Goal: Transaction & Acquisition: Purchase product/service

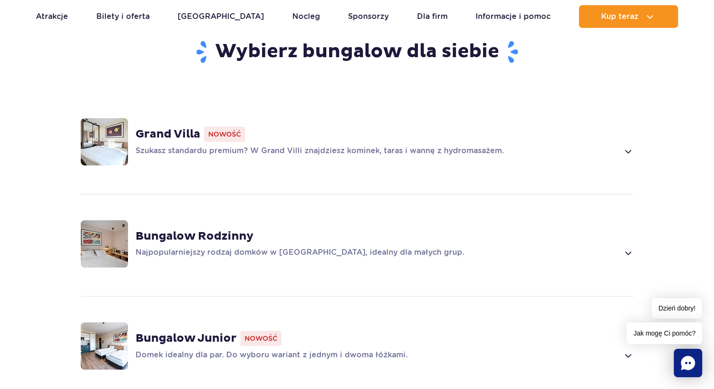
scroll to position [628, 0]
click at [116, 122] on img at bounding box center [104, 141] width 47 height 47
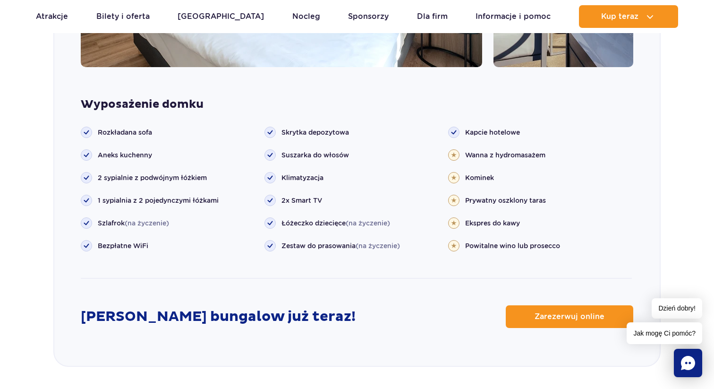
scroll to position [1009, 0]
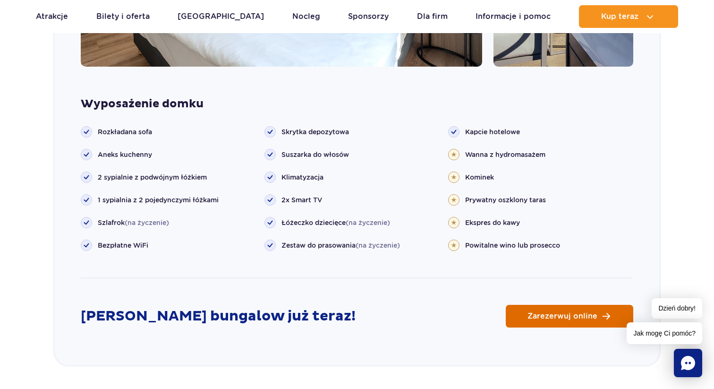
click at [570, 312] on span "Zarezerwuj online" at bounding box center [563, 316] width 70 height 8
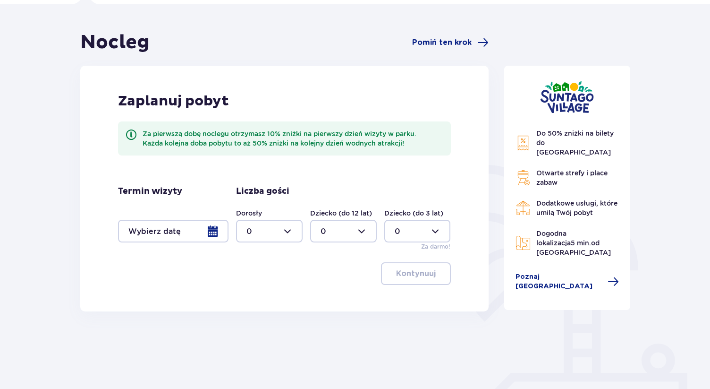
scroll to position [80, 0]
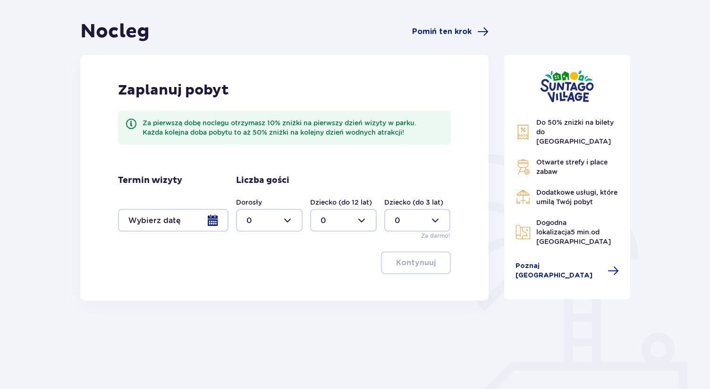
click at [188, 219] on div at bounding box center [173, 220] width 111 height 23
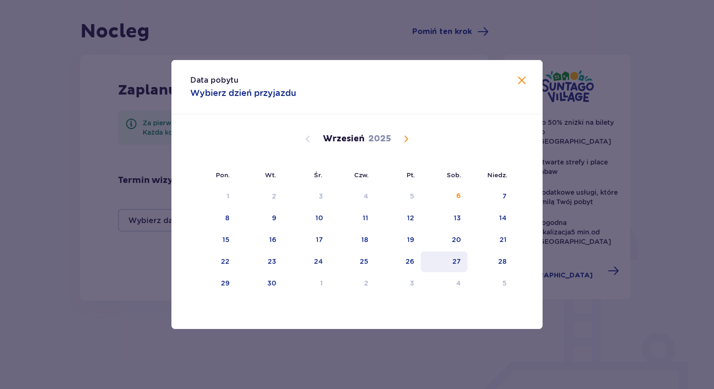
click at [454, 255] on div "27" at bounding box center [444, 261] width 47 height 21
click at [509, 256] on div "28" at bounding box center [491, 261] width 46 height 21
type input "27.09.25 - 28.09.25"
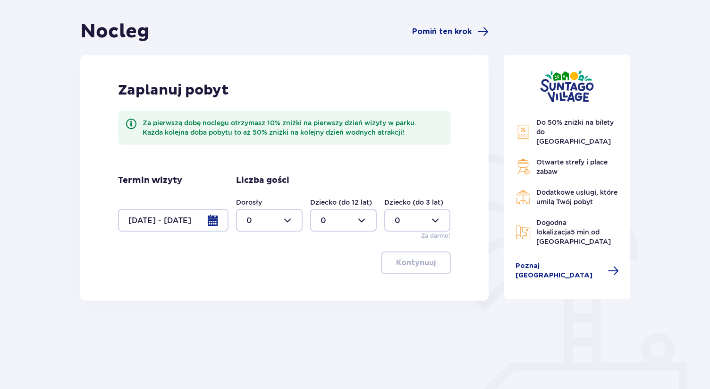
click at [284, 212] on div at bounding box center [269, 220] width 67 height 23
click at [272, 289] on div "2" at bounding box center [270, 288] width 46 height 10
type input "2"
click at [400, 264] on p "Kontynuuj" at bounding box center [416, 262] width 40 height 10
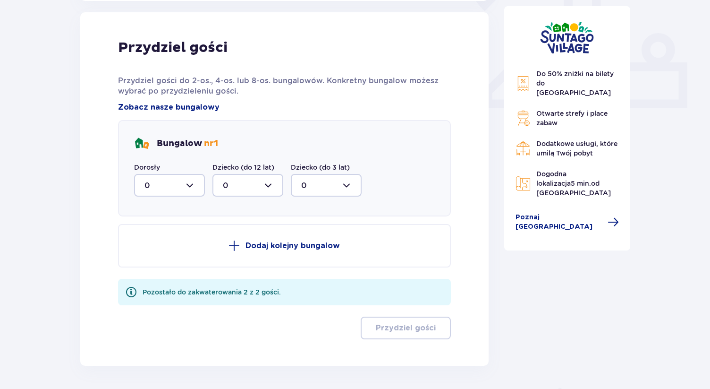
scroll to position [381, 0]
click at [182, 184] on div at bounding box center [169, 184] width 71 height 23
click at [178, 252] on div "2" at bounding box center [170, 253] width 50 height 10
type input "2"
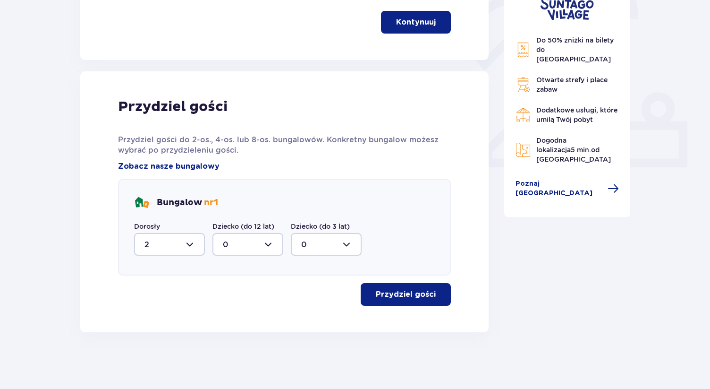
scroll to position [321, 0]
click at [398, 295] on p "Przydziel gości" at bounding box center [406, 294] width 60 height 10
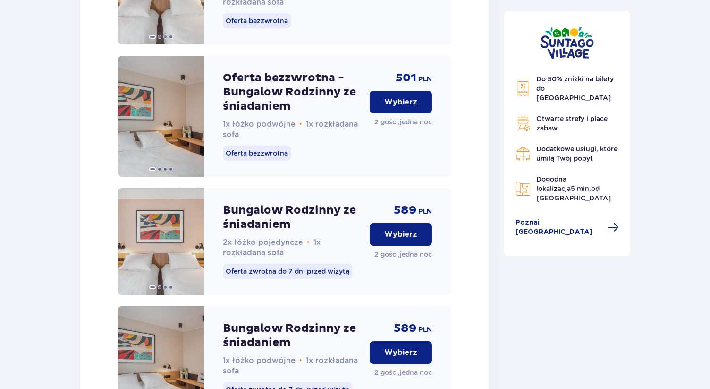
scroll to position [1323, 0]
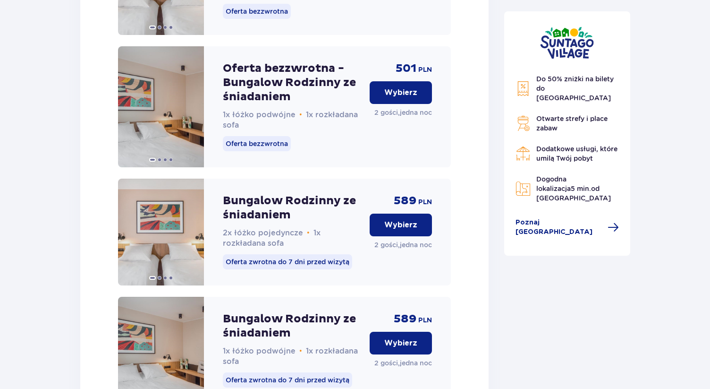
click at [400, 98] on p "Wybierz" at bounding box center [400, 92] width 33 height 10
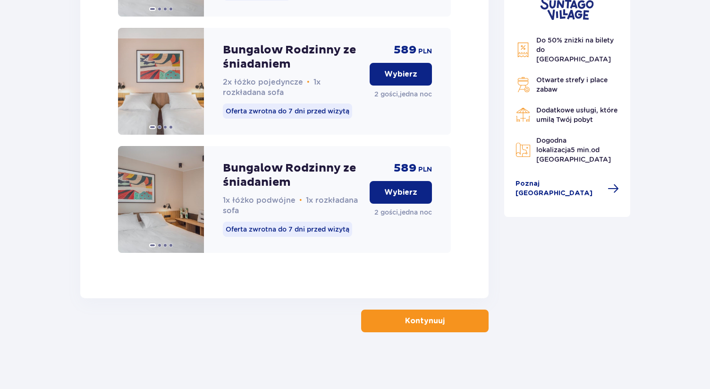
scroll to position [1486, 0]
click at [463, 323] on button "Kontynuuj" at bounding box center [425, 320] width 128 height 23
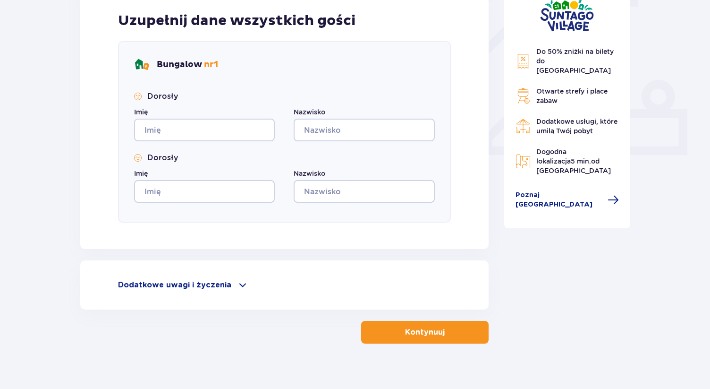
scroll to position [333, 0]
click at [232, 287] on div "Dodatkowe uwagi i życzenia" at bounding box center [284, 284] width 333 height 11
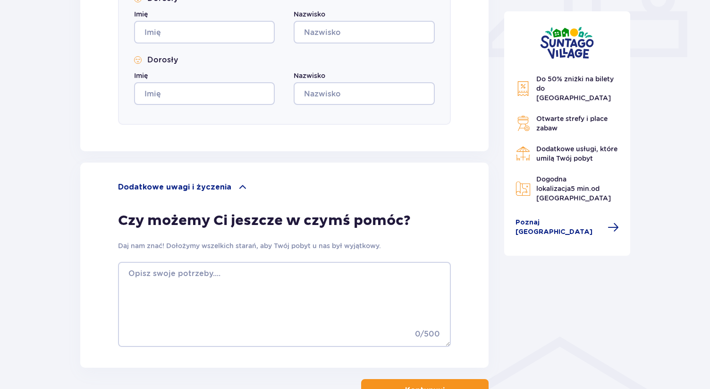
scroll to position [467, 0]
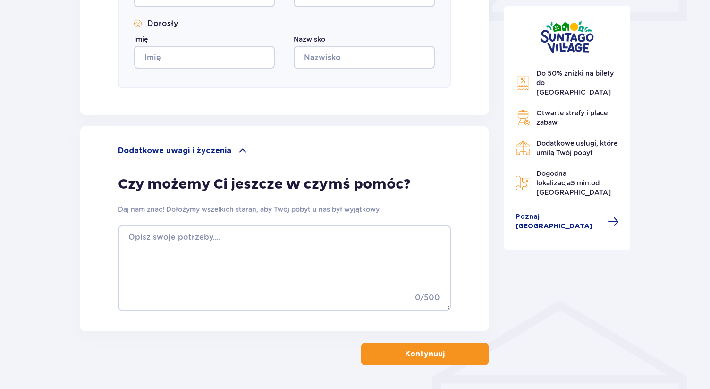
click at [227, 154] on div "Dodatkowe uwagi i życzenia" at bounding box center [284, 150] width 333 height 11
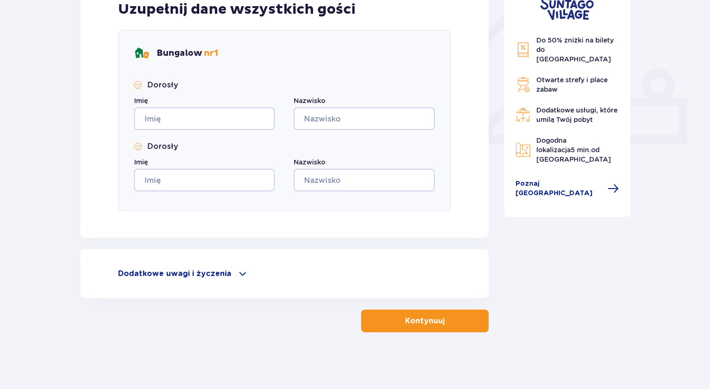
scroll to position [344, 0]
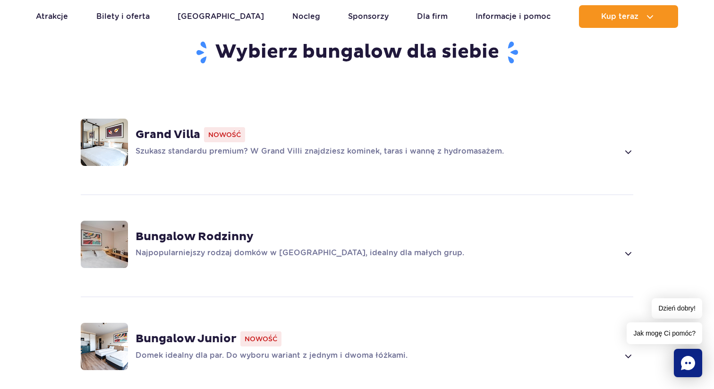
scroll to position [653, 0]
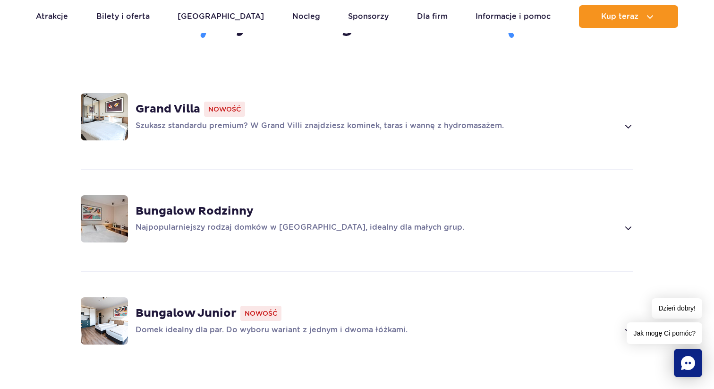
click at [98, 103] on img at bounding box center [104, 116] width 47 height 47
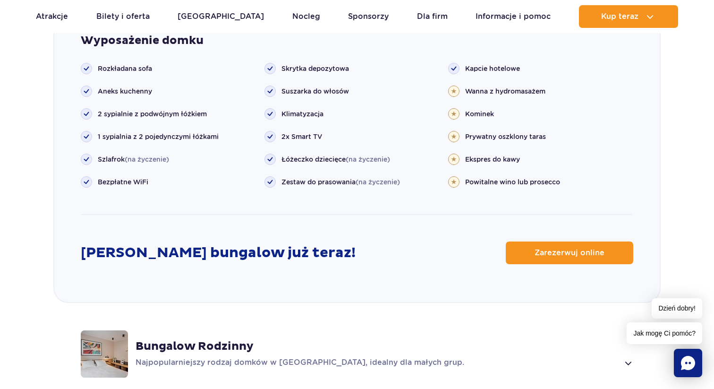
scroll to position [1101, 0]
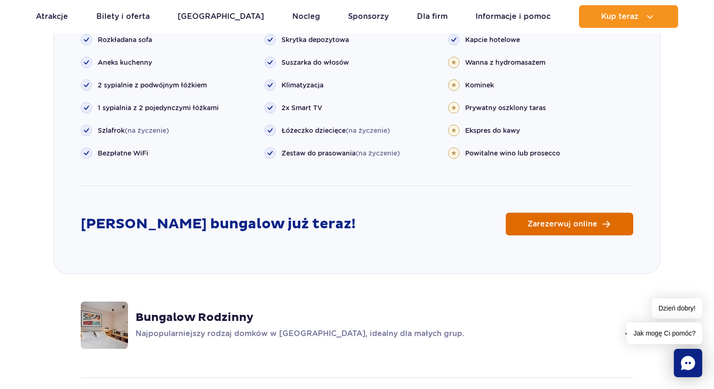
click at [547, 220] on span "Zarezerwuj online" at bounding box center [563, 224] width 70 height 8
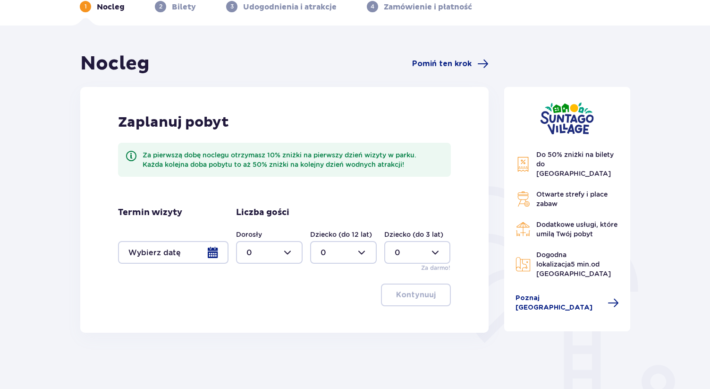
scroll to position [58, 0]
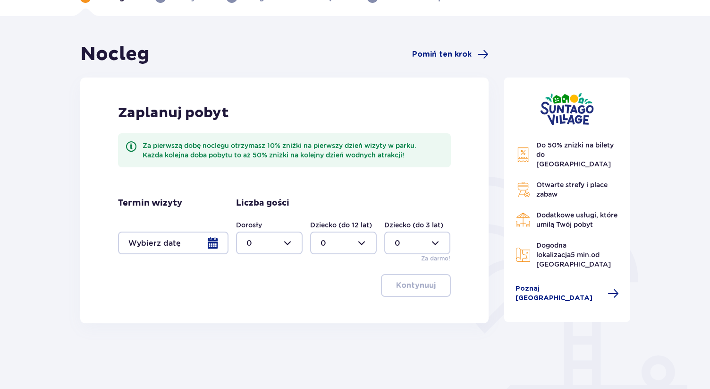
click at [192, 238] on div at bounding box center [173, 242] width 111 height 23
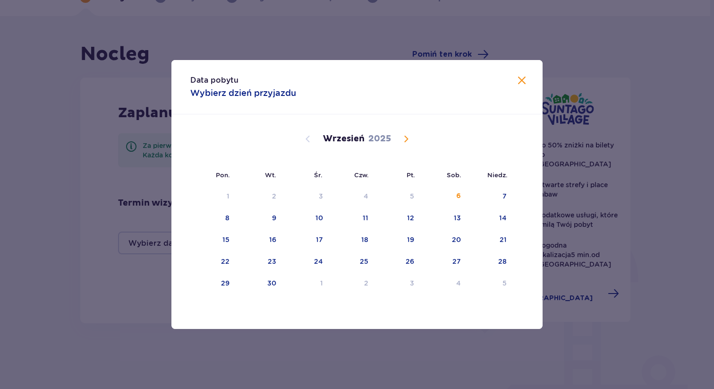
click at [399, 136] on div "Wrzesień 2025" at bounding box center [357, 138] width 313 height 11
click at [405, 139] on span "Calendar" at bounding box center [406, 138] width 11 height 11
click at [462, 243] on div "18" at bounding box center [445, 240] width 46 height 21
click at [496, 243] on div "19" at bounding box center [491, 240] width 46 height 21
type input "18.10.25 - 19.10.25"
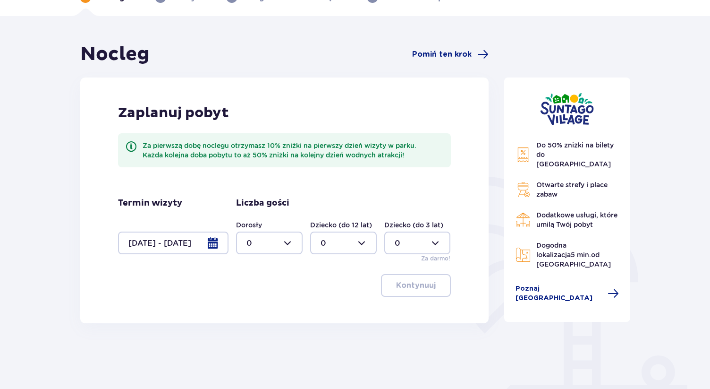
click at [292, 241] on div at bounding box center [269, 242] width 67 height 23
click at [273, 314] on div "2" at bounding box center [270, 311] width 46 height 10
type input "2"
click at [413, 290] on p "Kontynuuj" at bounding box center [416, 285] width 40 height 10
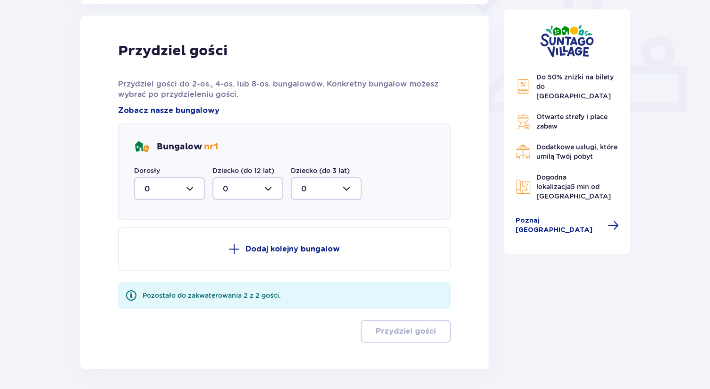
scroll to position [381, 0]
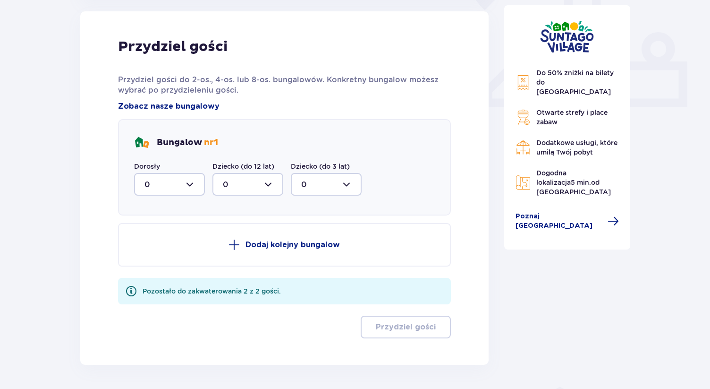
click at [179, 189] on div at bounding box center [169, 184] width 71 height 23
click at [170, 254] on div "2" at bounding box center [170, 253] width 50 height 10
type input "2"
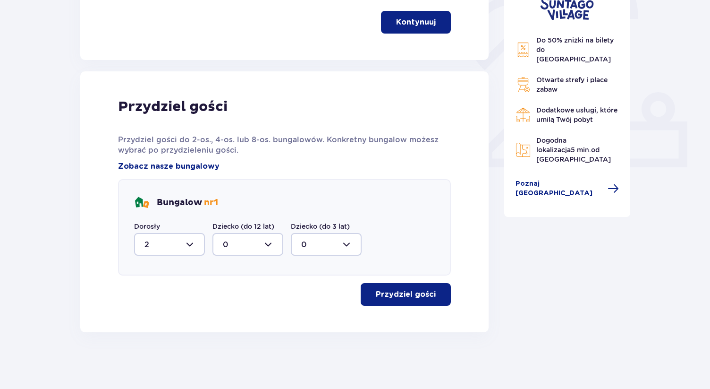
scroll to position [321, 0]
click at [377, 295] on p "Przydziel gości" at bounding box center [406, 294] width 60 height 10
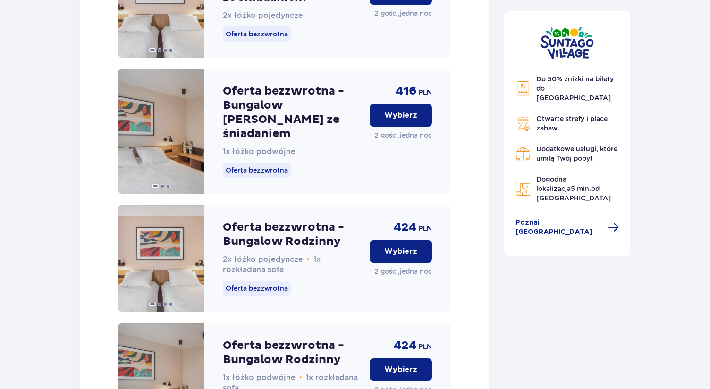
scroll to position [1282, 0]
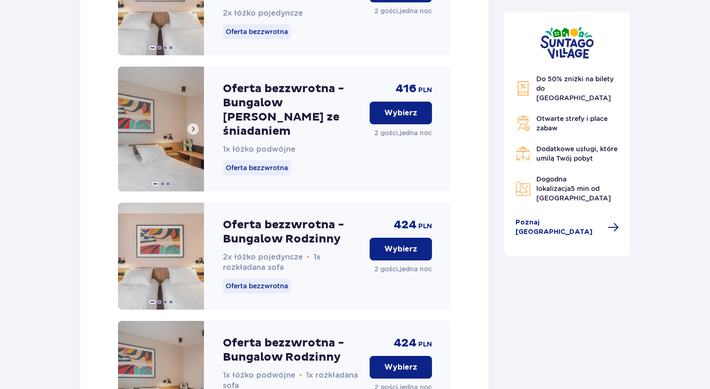
click at [192, 125] on span at bounding box center [193, 129] width 8 height 8
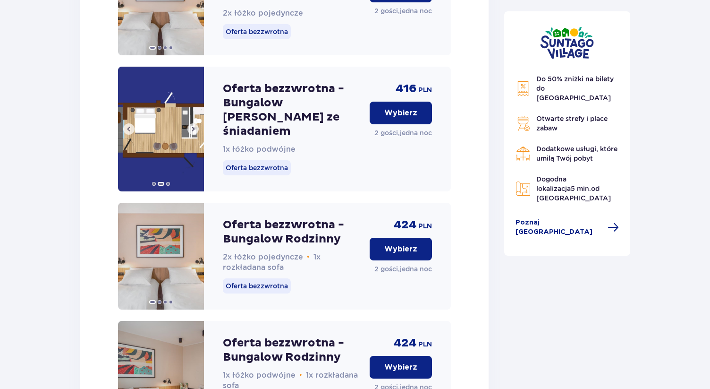
click at [194, 125] on span at bounding box center [193, 129] width 8 height 8
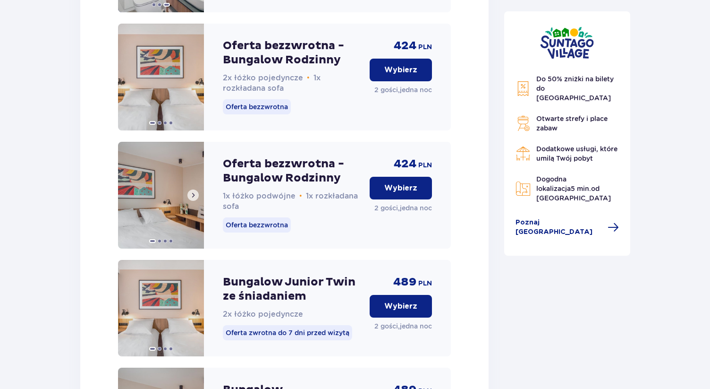
scroll to position [1465, 0]
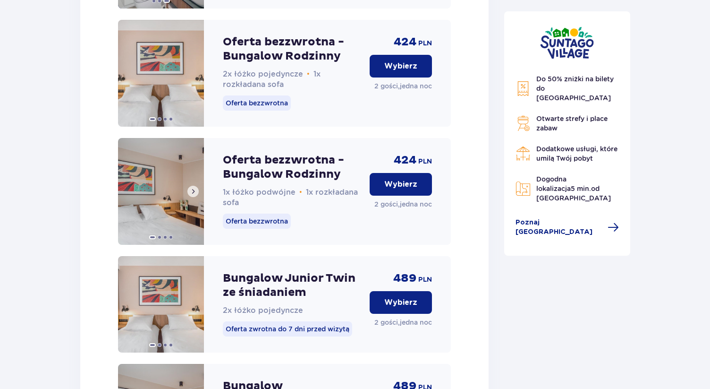
click at [195, 188] on span at bounding box center [193, 192] width 8 height 8
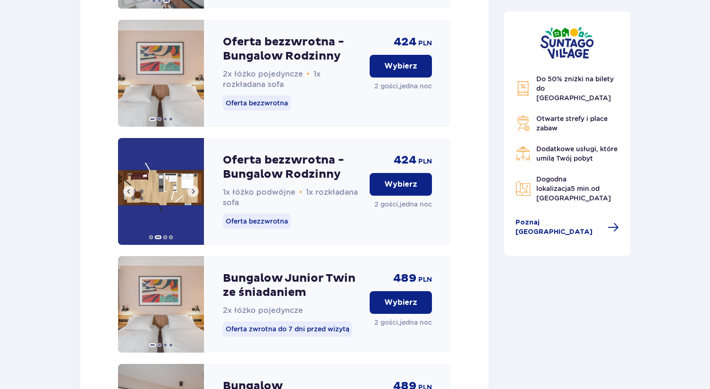
click at [195, 188] on span at bounding box center [193, 192] width 8 height 8
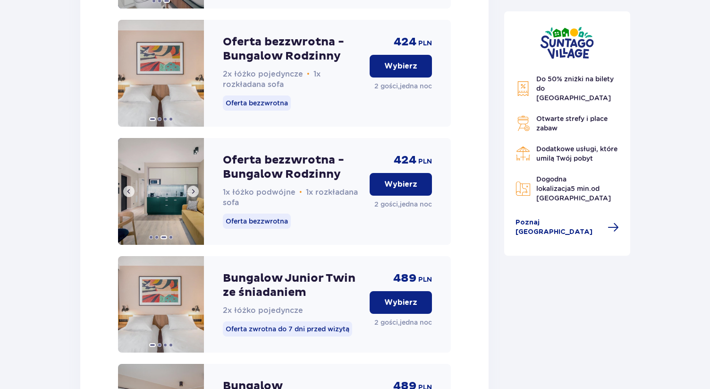
click at [195, 188] on span at bounding box center [193, 192] width 8 height 8
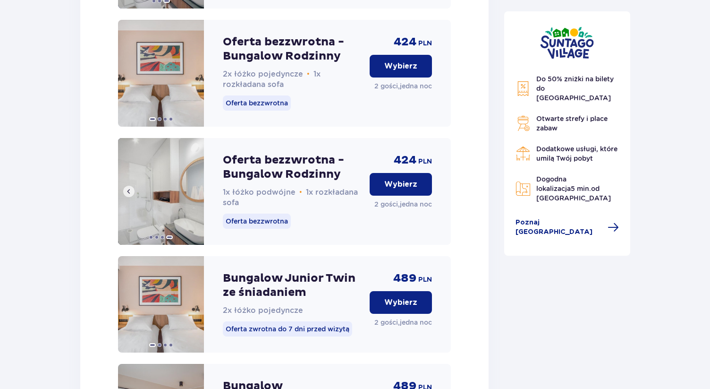
click at [195, 162] on img at bounding box center [161, 191] width 86 height 107
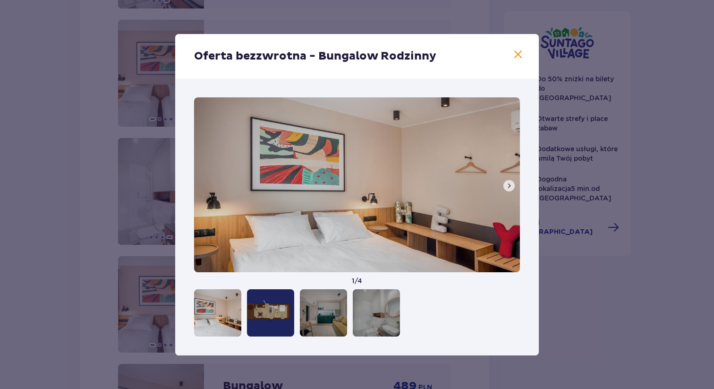
click at [183, 166] on div "1 / 4" at bounding box center [357, 216] width 364 height 277
click at [515, 56] on span at bounding box center [518, 54] width 11 height 11
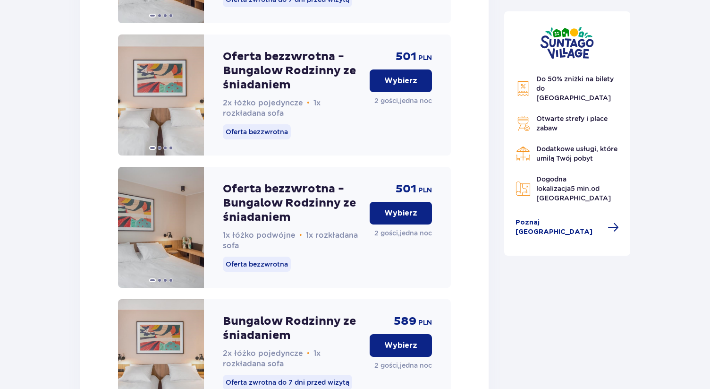
scroll to position [2144, 0]
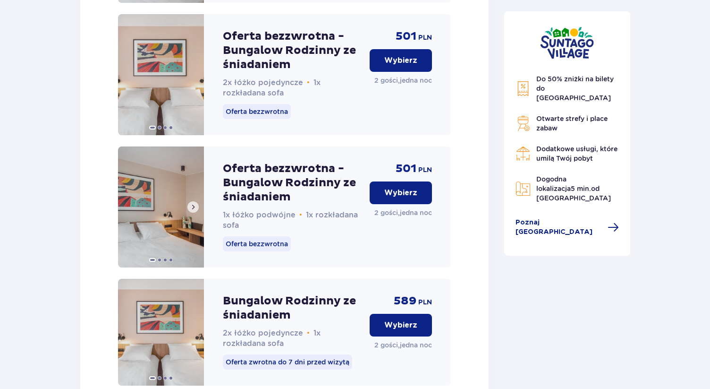
click at [172, 158] on img at bounding box center [161, 206] width 86 height 121
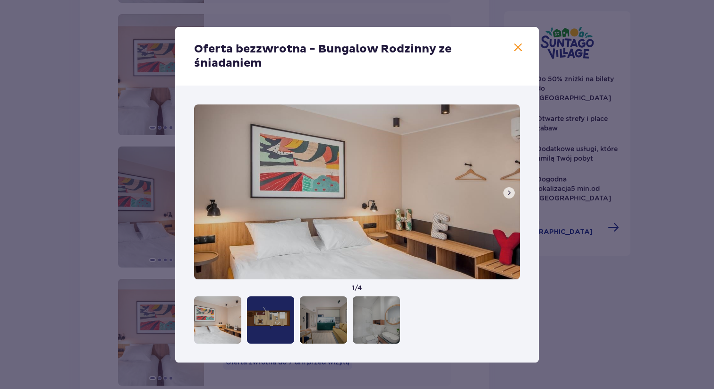
click at [268, 313] on div at bounding box center [270, 319] width 47 height 47
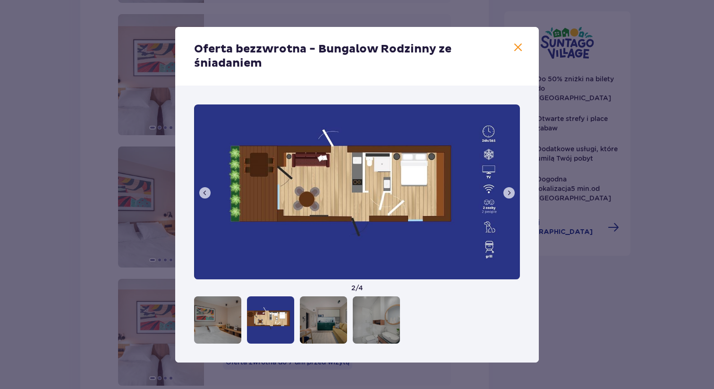
click at [521, 48] on span at bounding box center [518, 47] width 11 height 11
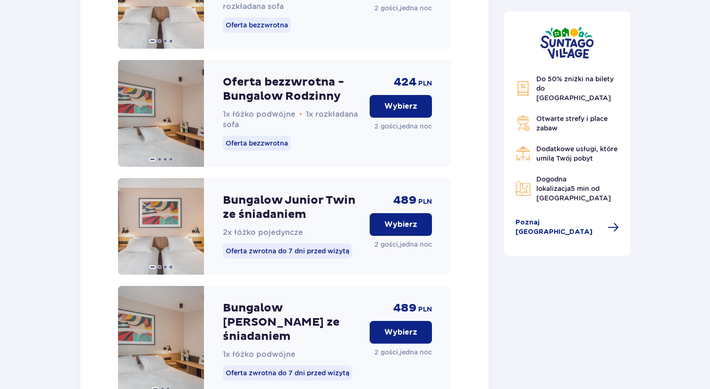
scroll to position [1583, 0]
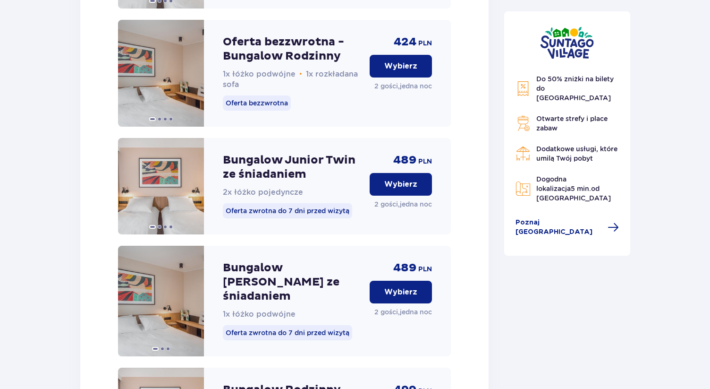
click at [389, 287] on p "Wybierz" at bounding box center [400, 292] width 33 height 10
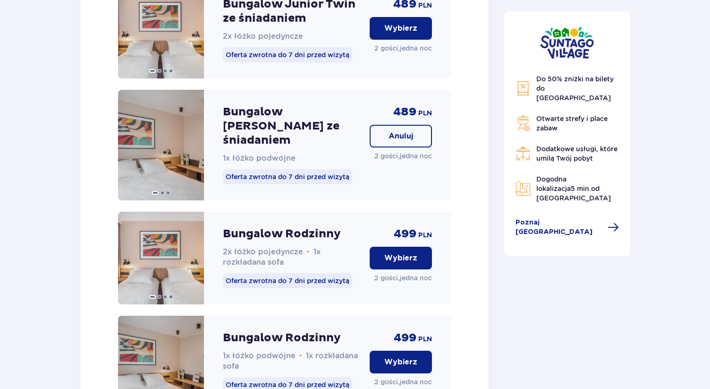
scroll to position [1715, 0]
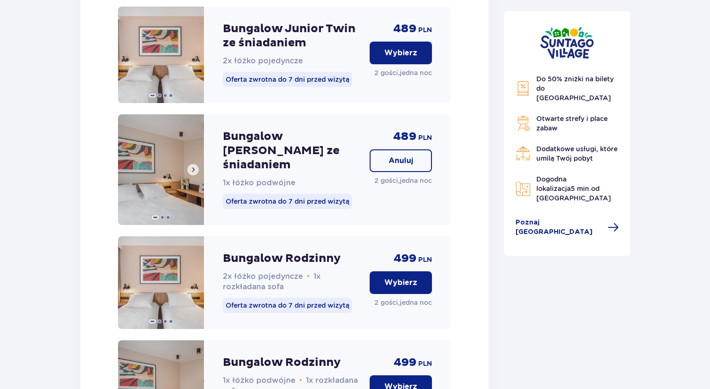
click at [175, 148] on img at bounding box center [161, 169] width 86 height 111
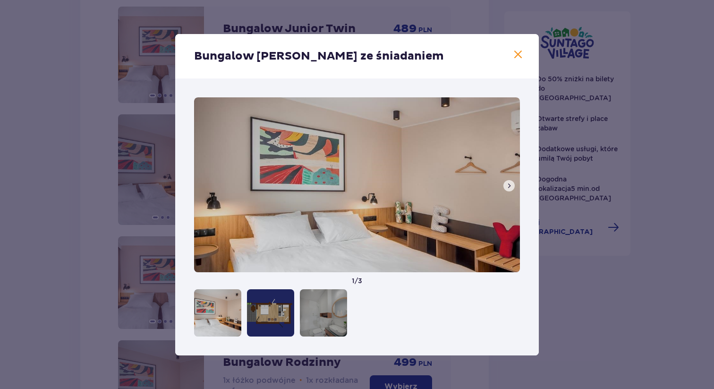
click at [268, 312] on div at bounding box center [270, 312] width 47 height 47
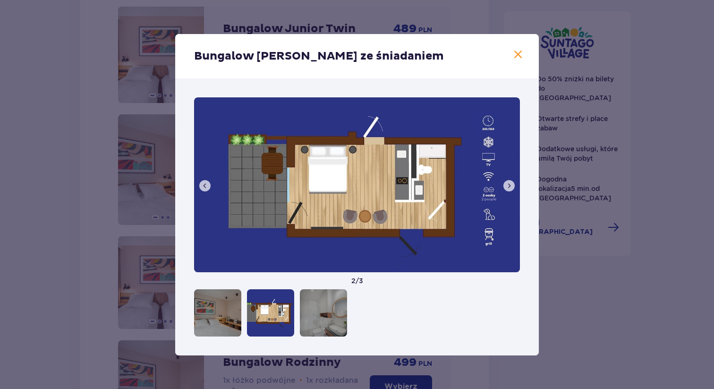
click at [517, 54] on span at bounding box center [518, 54] width 11 height 11
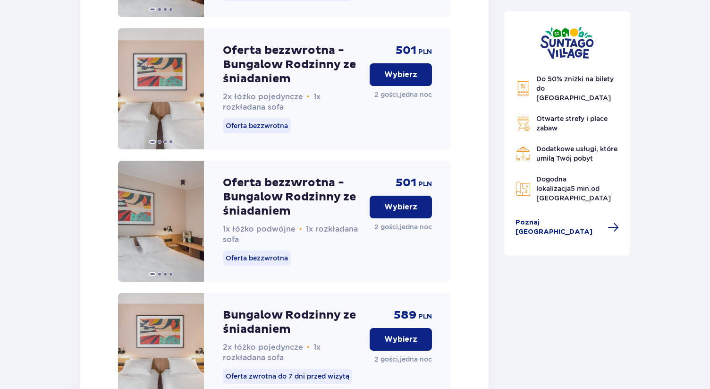
scroll to position [2106, 0]
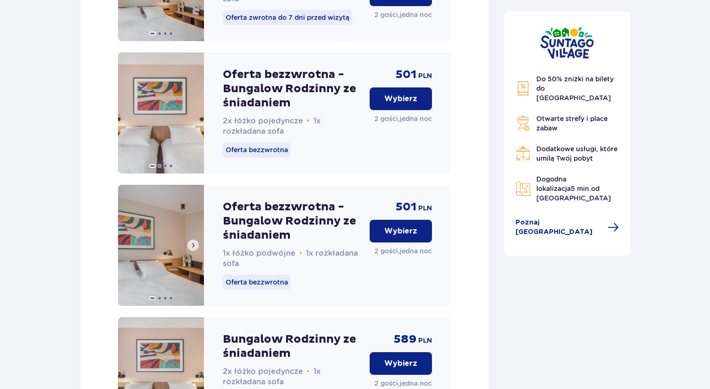
click at [163, 209] on img at bounding box center [161, 245] width 86 height 121
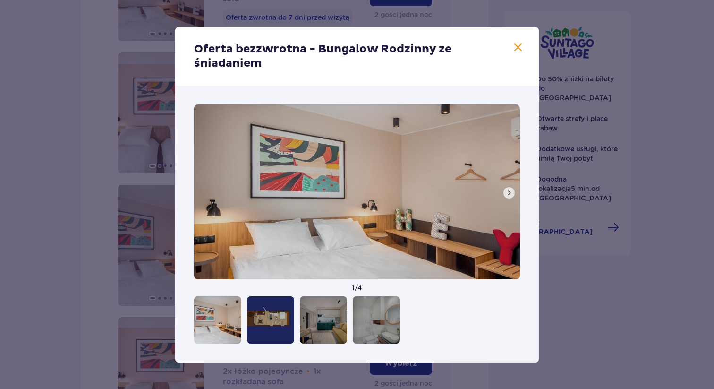
click at [270, 322] on div at bounding box center [270, 319] width 47 height 47
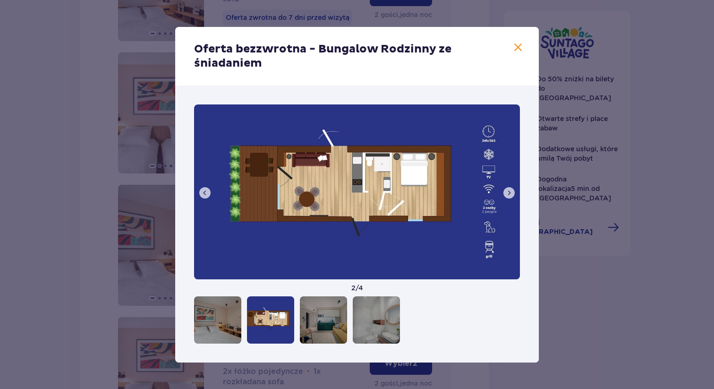
click at [520, 49] on span at bounding box center [518, 47] width 11 height 11
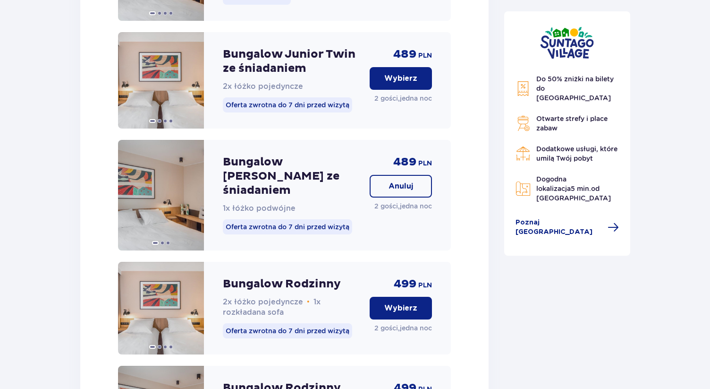
scroll to position [1680, 0]
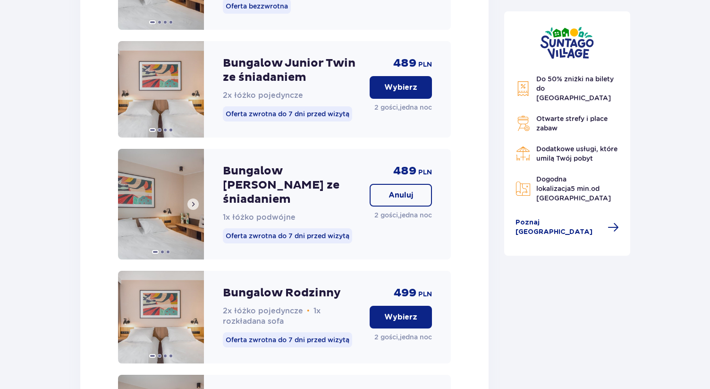
click at [145, 174] on img at bounding box center [161, 204] width 86 height 111
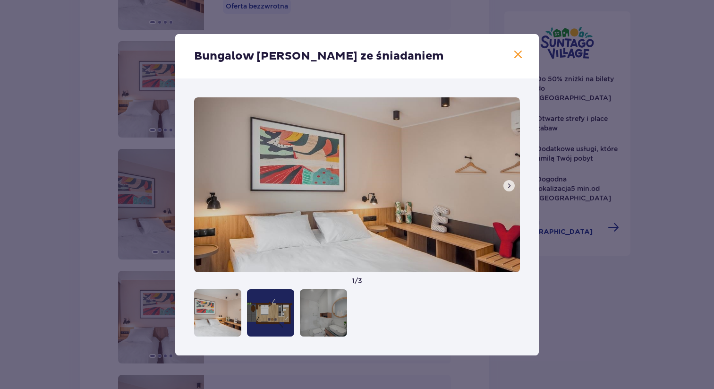
click at [279, 303] on div at bounding box center [270, 312] width 47 height 47
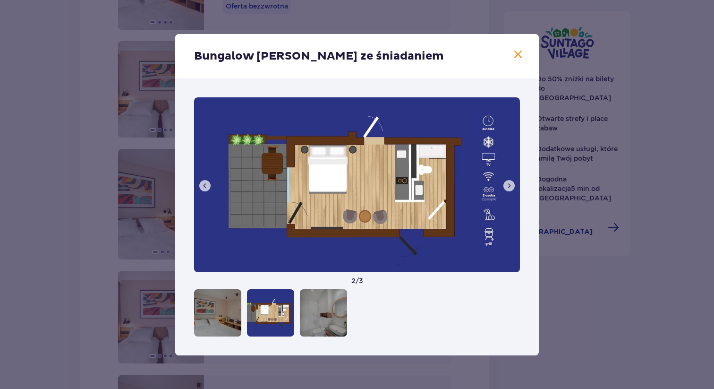
click at [521, 54] on span at bounding box center [518, 54] width 11 height 11
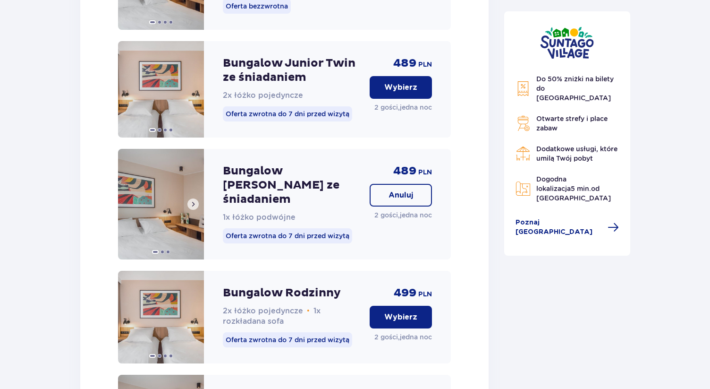
click at [176, 158] on img at bounding box center [161, 204] width 86 height 111
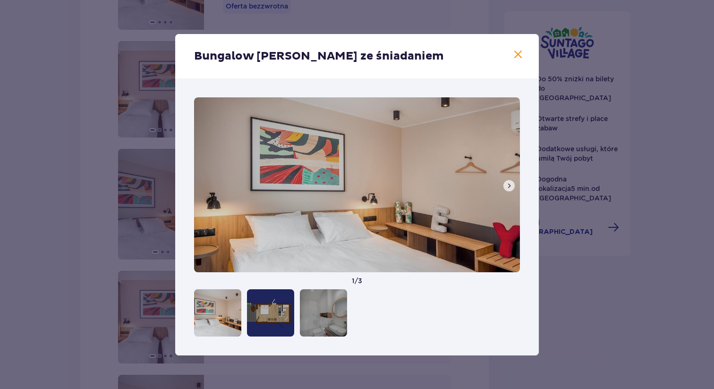
click at [522, 59] on span at bounding box center [518, 54] width 11 height 11
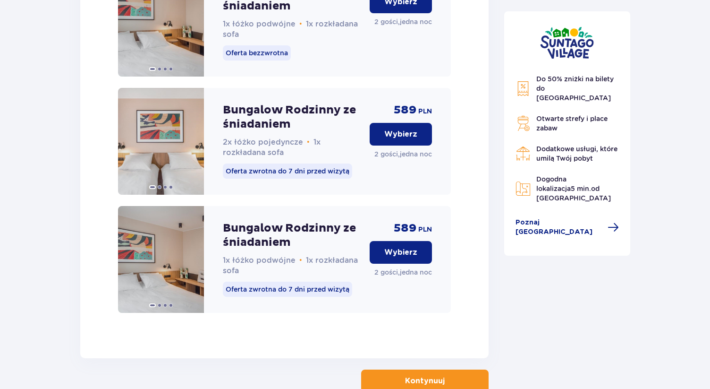
scroll to position [2356, 0]
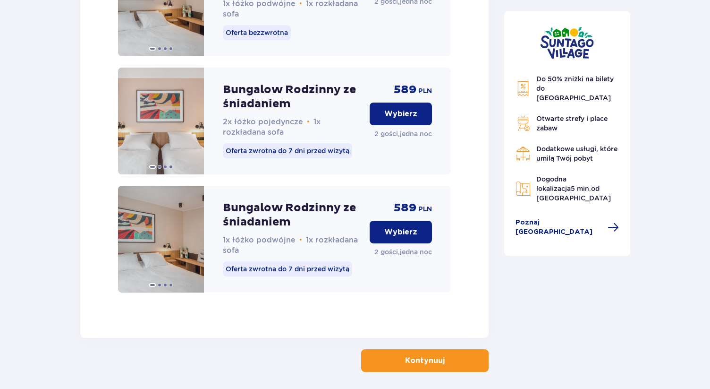
click at [411, 355] on p "Kontynuuj" at bounding box center [425, 360] width 40 height 10
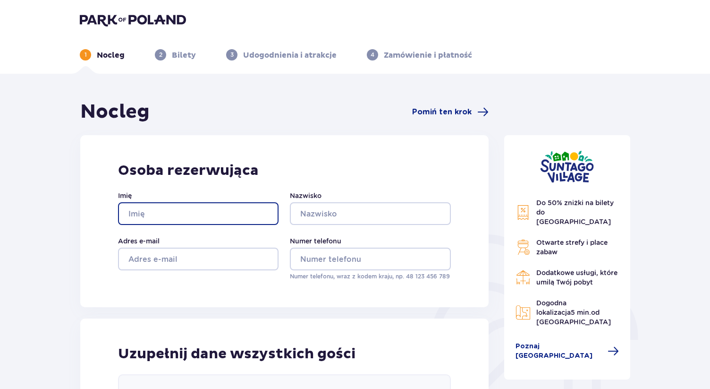
click at [239, 213] on input "Imię" at bounding box center [198, 213] width 161 height 23
type input "Sylwia"
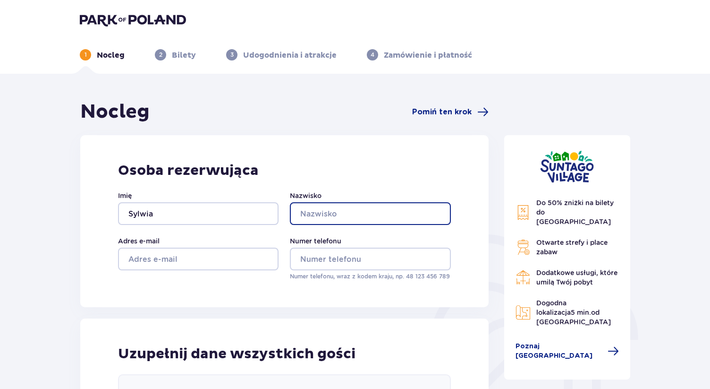
type input "Karas"
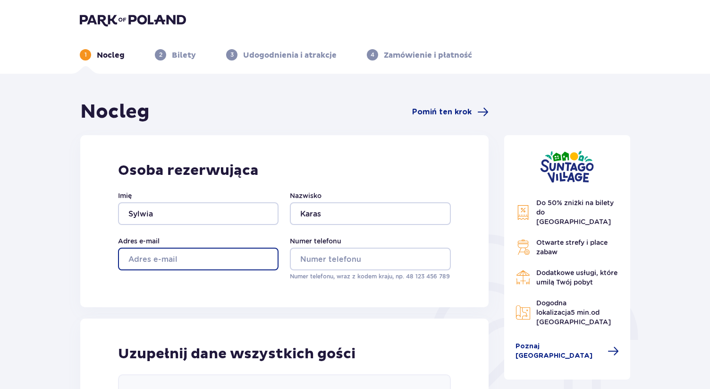
type input "karaska90@gmail.com"
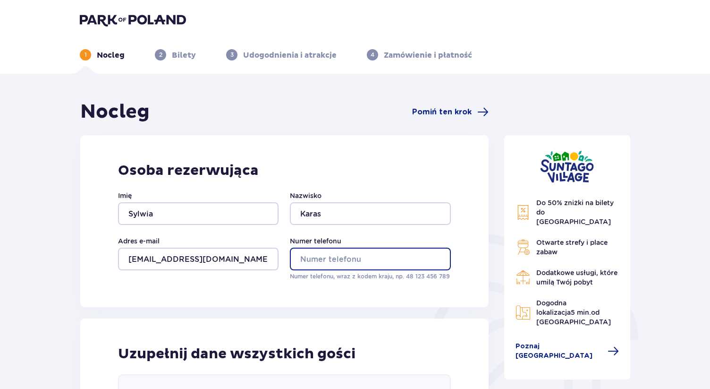
type input "794359398"
click at [397, 313] on div "Nocleg Pomiń ten krok Osoba rezerwująca Imię Sylwia Nazwisko Karas Adres e-mail…" at bounding box center [284, 388] width 409 height 576
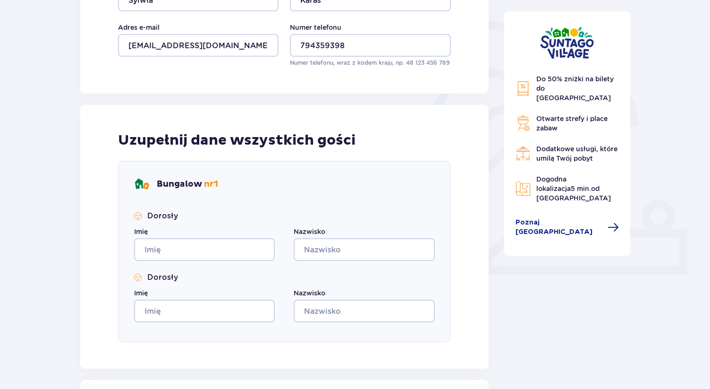
scroll to position [221, 0]
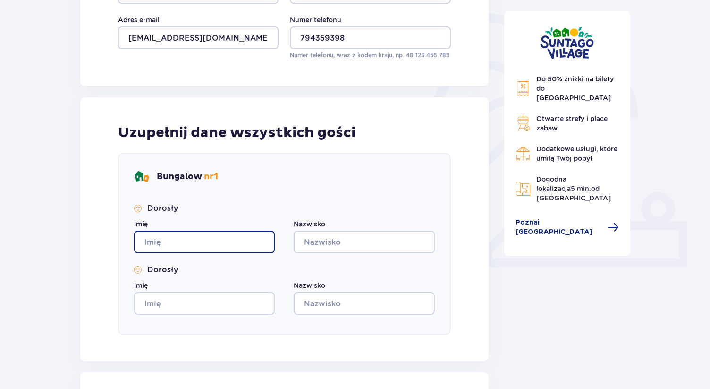
click at [242, 243] on input "Imię" at bounding box center [204, 242] width 141 height 23
type input "Sylwia"
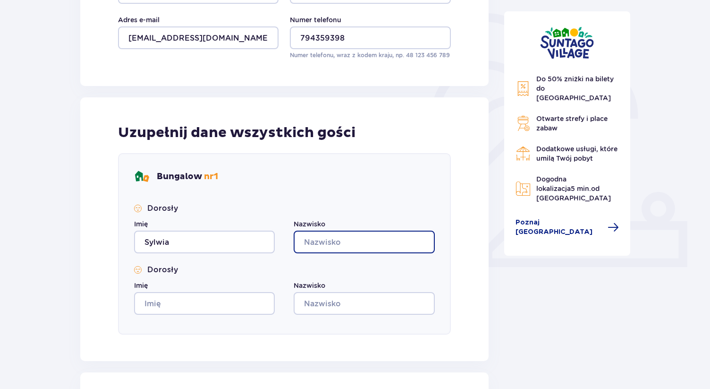
type input "a"
type input "Karaś"
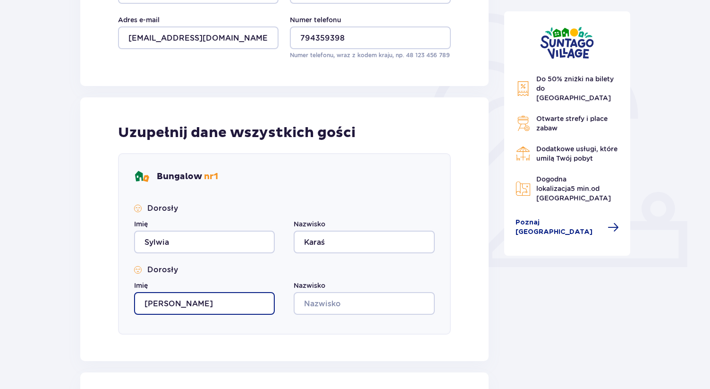
type input "Krystian"
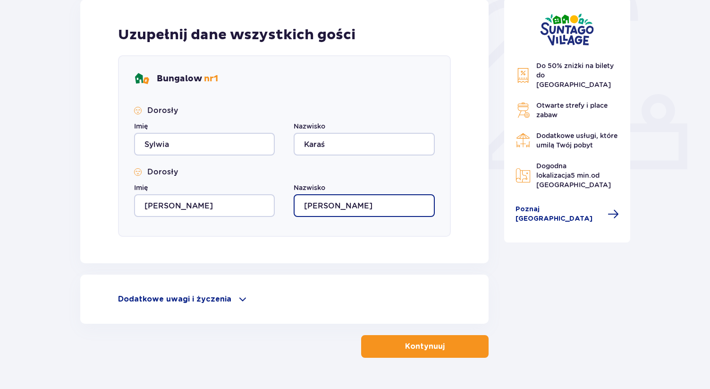
scroll to position [344, 0]
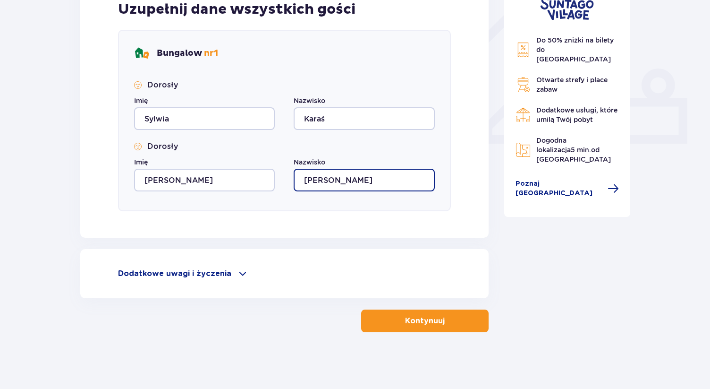
type input "Majewski"
click at [408, 326] on button "Kontynuuj" at bounding box center [425, 320] width 128 height 23
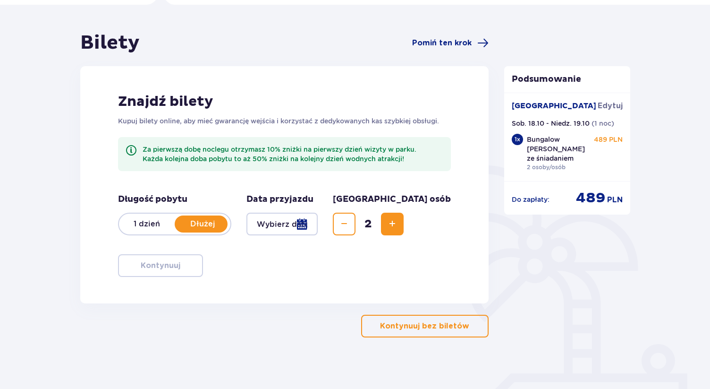
scroll to position [74, 0]
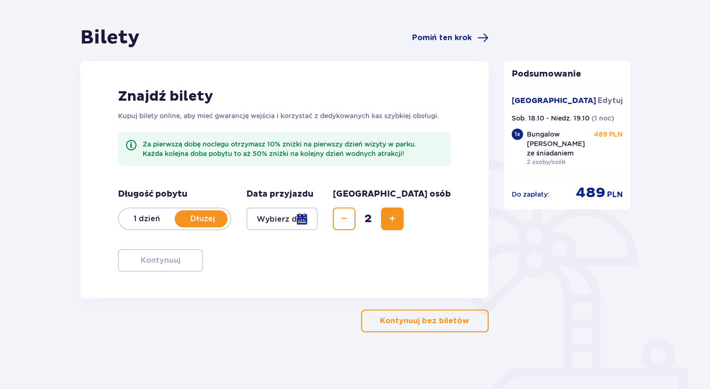
click at [318, 215] on div at bounding box center [282, 218] width 71 height 23
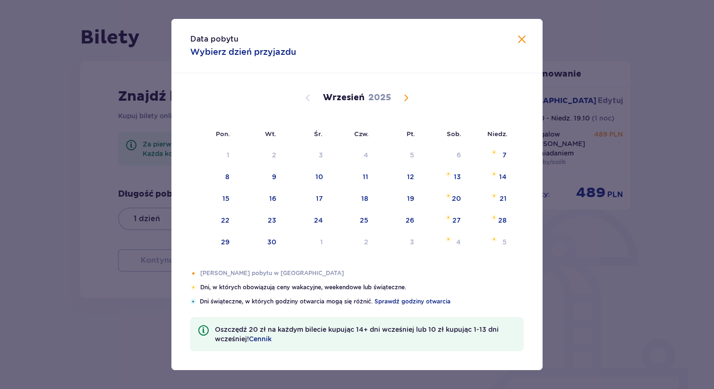
click at [408, 99] on span "Calendar" at bounding box center [406, 97] width 11 height 11
click at [456, 197] on div "18" at bounding box center [457, 198] width 7 height 9
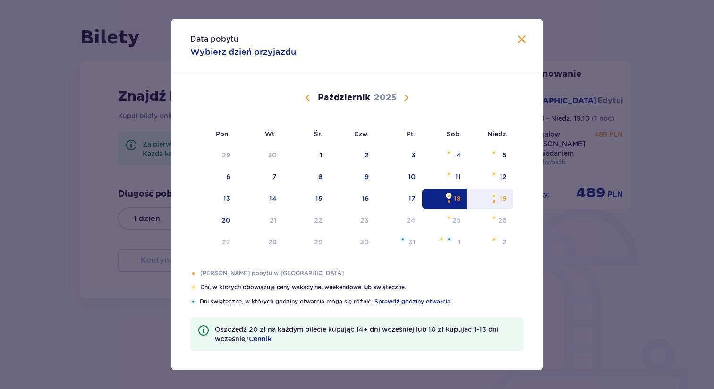
click at [504, 198] on div "19" at bounding box center [503, 198] width 7 height 9
type input "18.10.25 - 19.10.25"
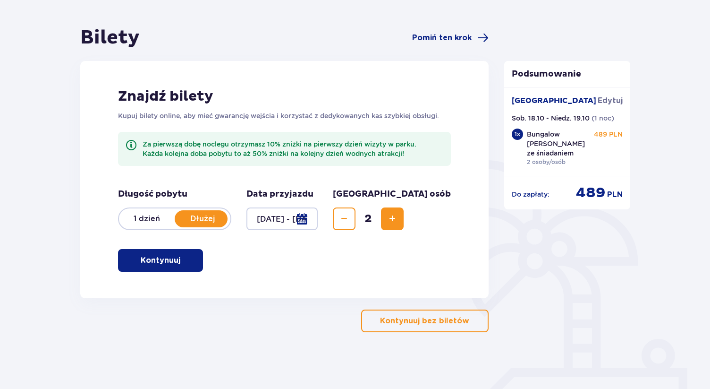
click at [165, 260] on p "Kontynuuj" at bounding box center [161, 260] width 40 height 10
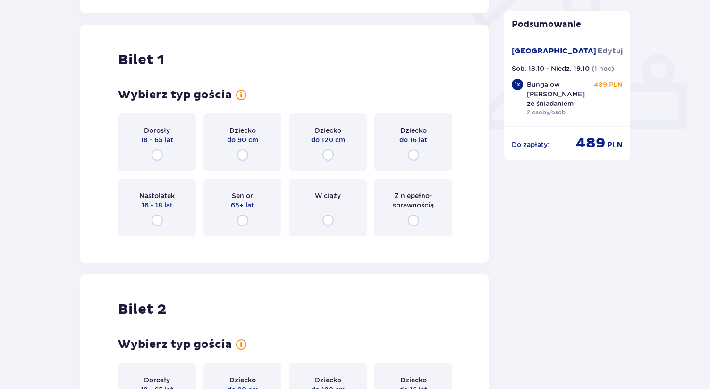
scroll to position [372, 0]
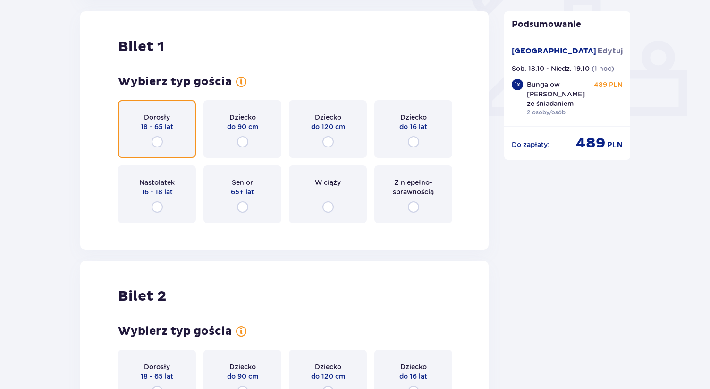
click at [156, 140] on input "radio" at bounding box center [157, 141] width 11 height 11
radio input "true"
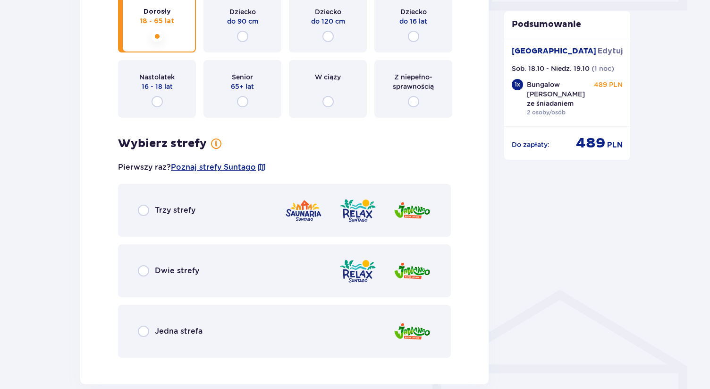
scroll to position [481, 0]
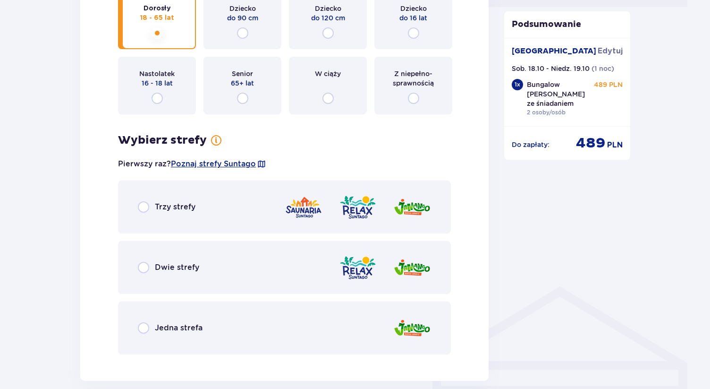
click at [185, 215] on div "Trzy strefy" at bounding box center [284, 206] width 333 height 53
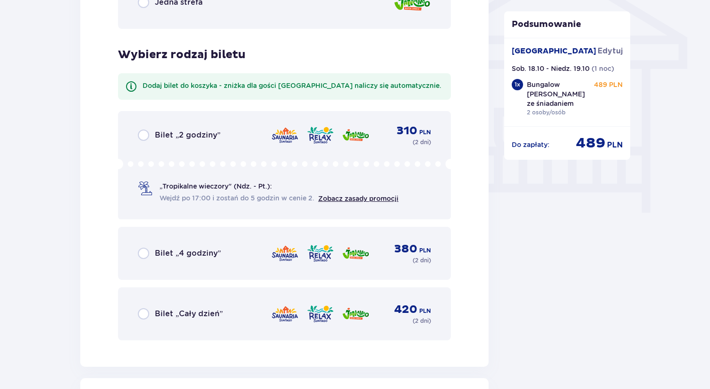
scroll to position [807, 0]
click at [183, 302] on div "Bilet „Cały dzień” 420 PLN ( 2 dni )" at bounding box center [284, 313] width 293 height 23
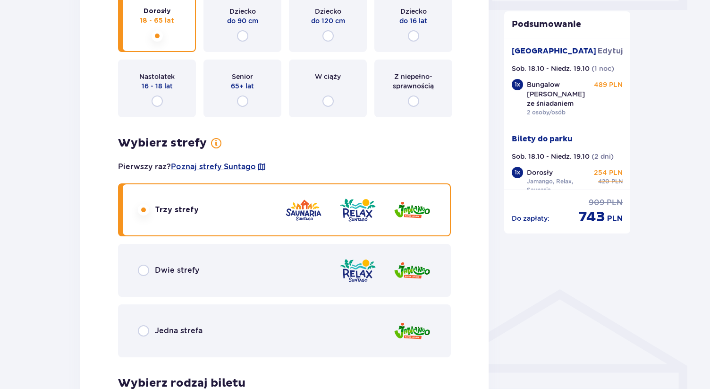
scroll to position [479, 0]
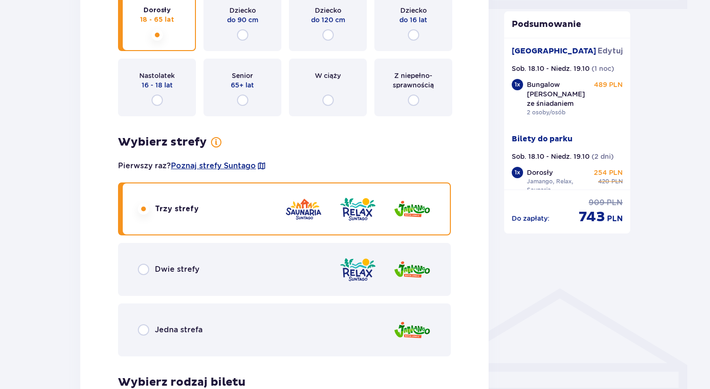
click at [311, 278] on div "Dwie strefy" at bounding box center [284, 269] width 333 height 53
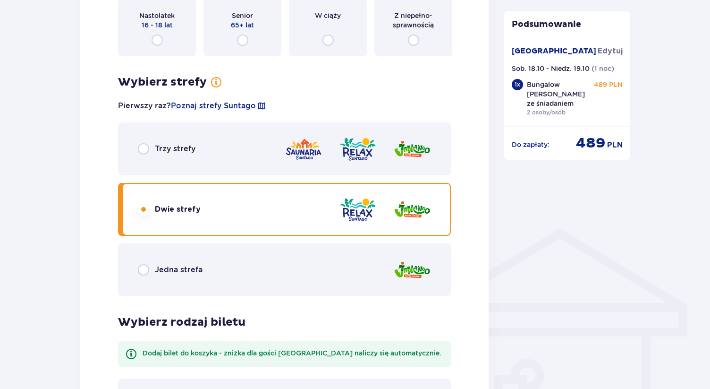
scroll to position [536, 0]
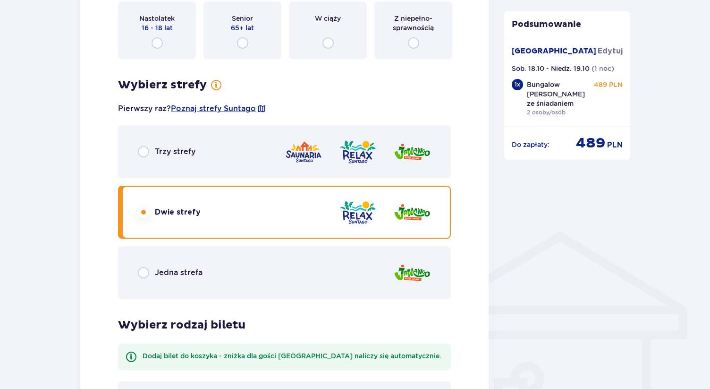
click at [261, 152] on div "Trzy strefy" at bounding box center [284, 151] width 333 height 53
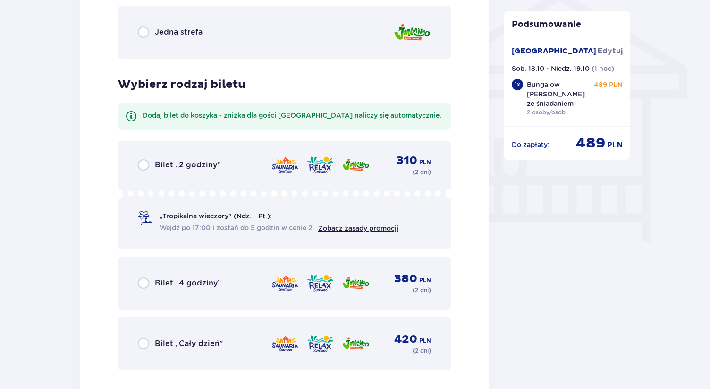
scroll to position [777, 0]
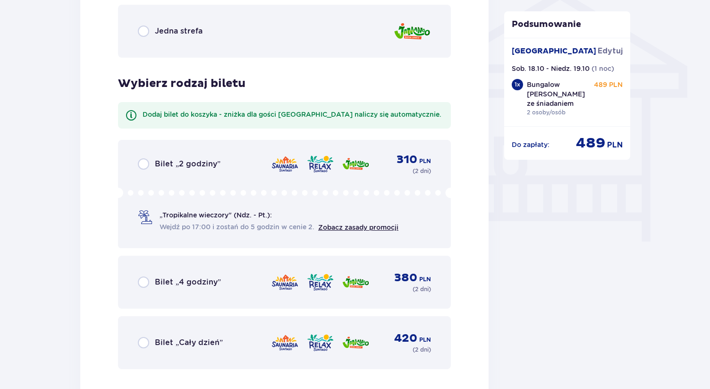
click at [247, 330] on div "Bilet „Cały dzień” 420 PLN ( 2 dni )" at bounding box center [284, 342] width 333 height 53
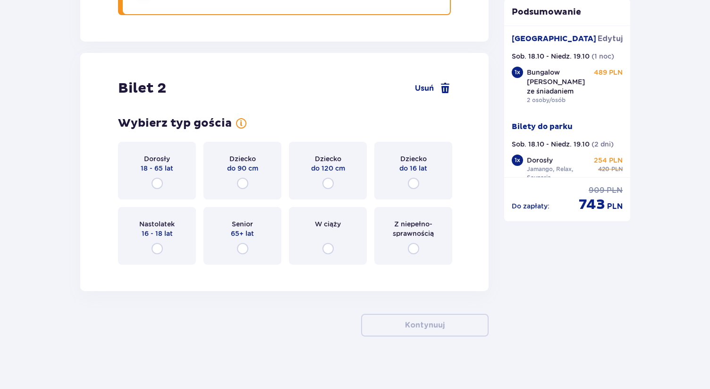
scroll to position [1136, 0]
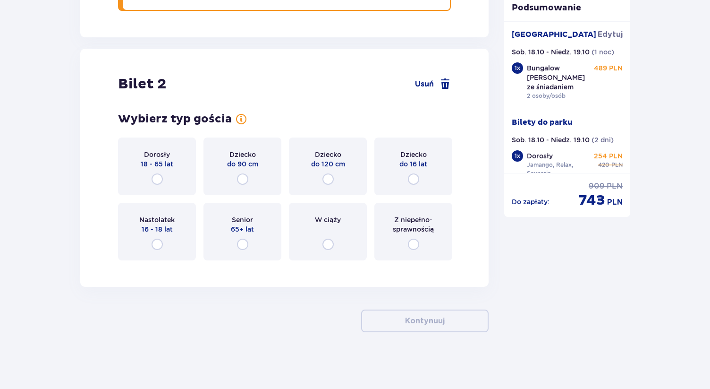
click at [149, 173] on div "Dorosły 18 - 65 lat" at bounding box center [157, 166] width 78 height 58
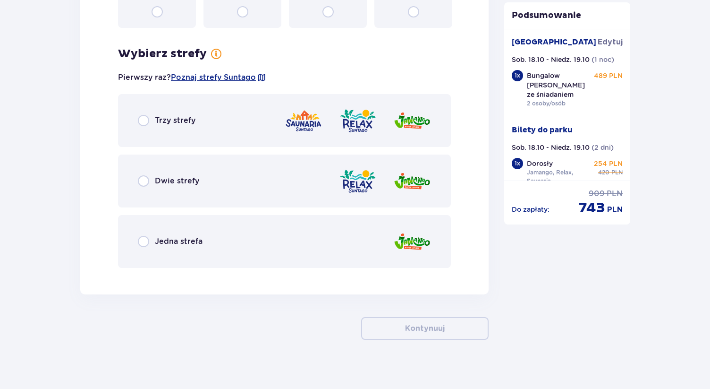
scroll to position [1375, 0]
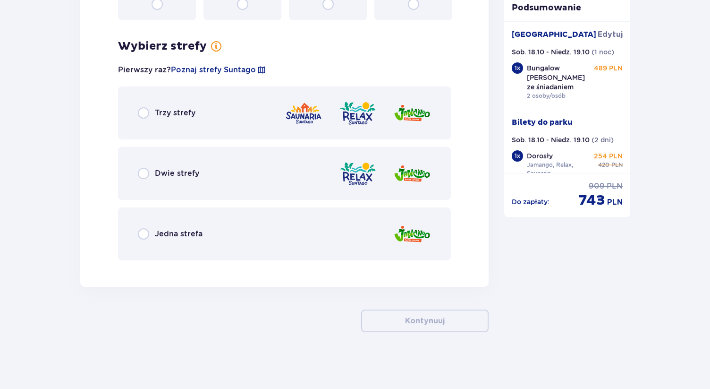
click at [191, 113] on p "Trzy strefy" at bounding box center [175, 113] width 41 height 10
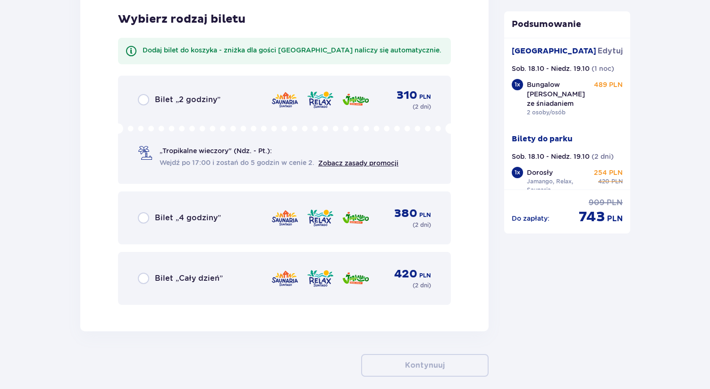
scroll to position [1643, 0]
click at [188, 287] on div "Bilet „Cały dzień” 420 PLN ( 2 dni )" at bounding box center [284, 277] width 293 height 23
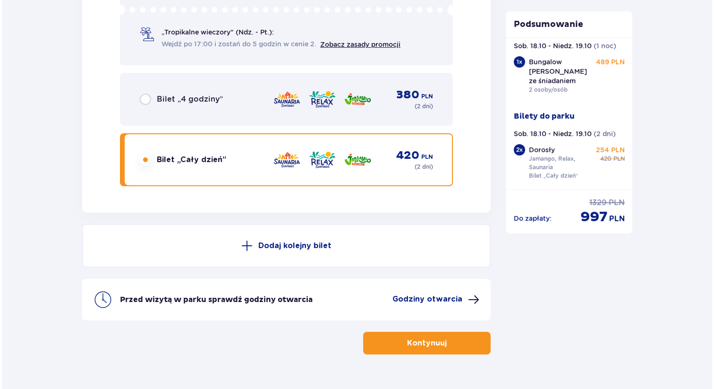
scroll to position [1783, 0]
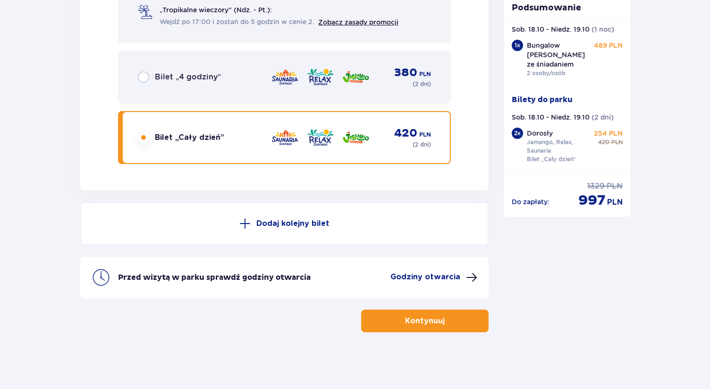
click at [442, 278] on p "Godziny otwarcia" at bounding box center [426, 277] width 70 height 10
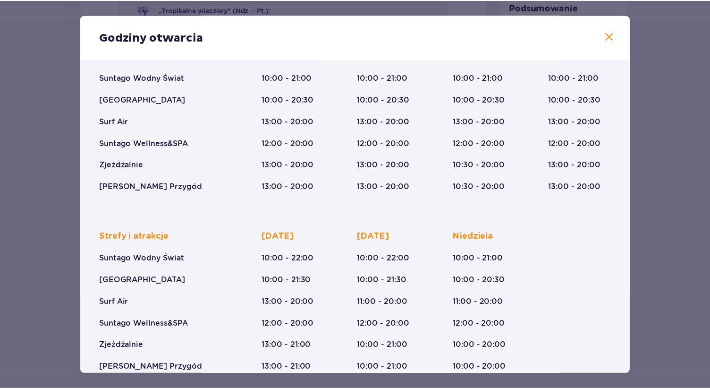
scroll to position [102, 0]
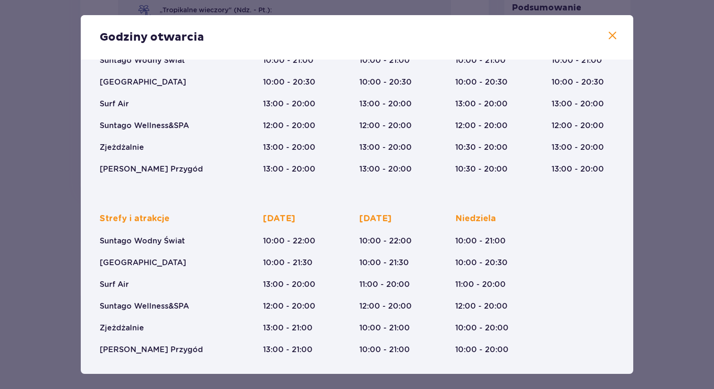
click at [609, 37] on span at bounding box center [612, 35] width 11 height 11
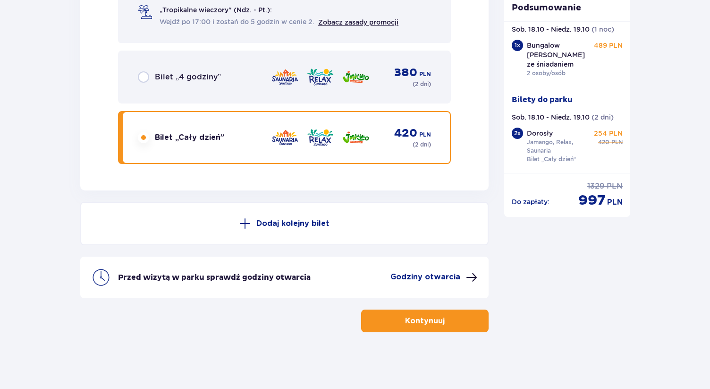
click at [464, 325] on button "Kontynuuj" at bounding box center [425, 320] width 128 height 23
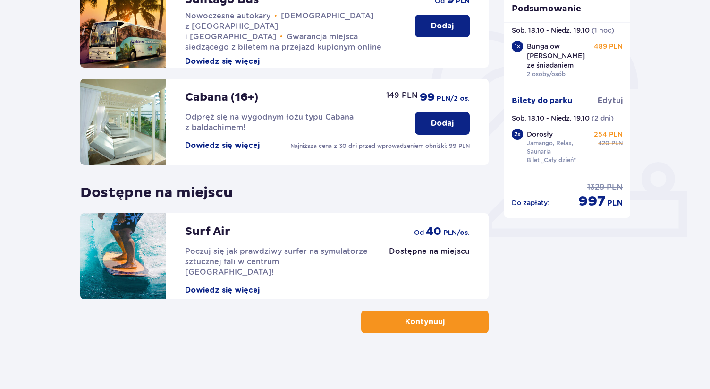
scroll to position [252, 0]
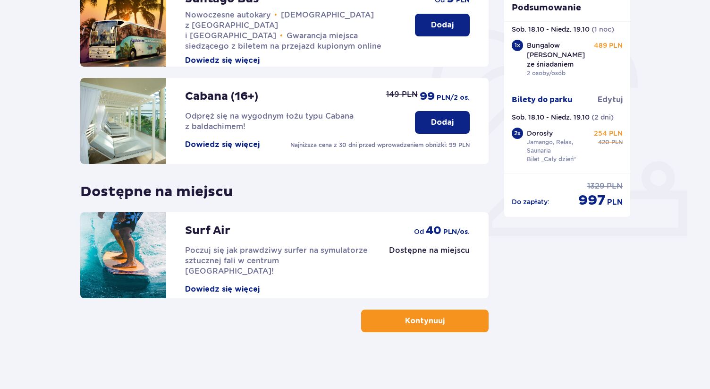
click at [397, 280] on div "Surf Air Poczuj się jak prawdziwy surfer na symulatorze sztucznej fali w centru…" at bounding box center [284, 255] width 409 height 86
click at [316, 261] on p "Poczuj się jak prawdziwy surfer na symulatorze sztucznej fali w centrum Polski!" at bounding box center [277, 260] width 185 height 31
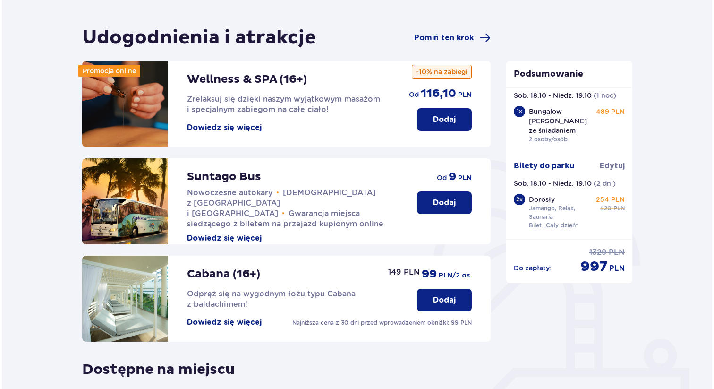
scroll to position [23, 0]
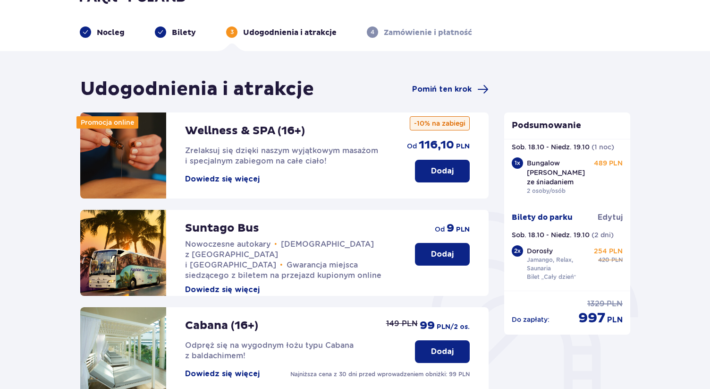
click at [230, 182] on button "Dowiedz się więcej" at bounding box center [222, 179] width 75 height 10
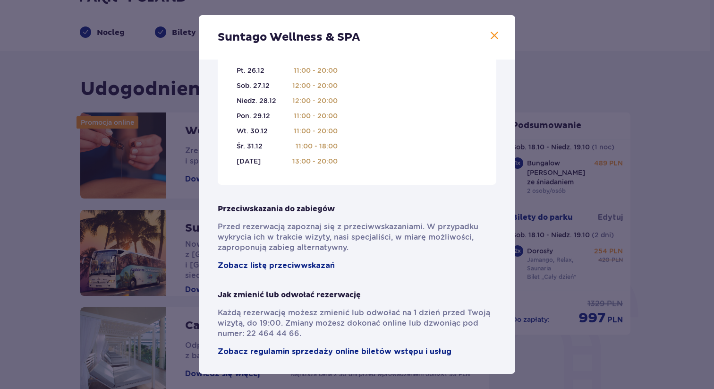
scroll to position [632, 0]
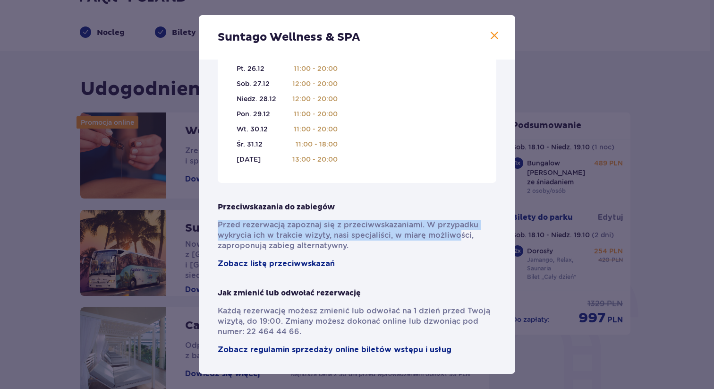
drag, startPoint x: 219, startPoint y: 222, endPoint x: 455, endPoint y: 240, distance: 236.9
click at [455, 240] on p "Przed rezerwacją zapoznaj się z przeciwwskazaniami. W przypadku wykrycia ich w …" at bounding box center [357, 235] width 279 height 31
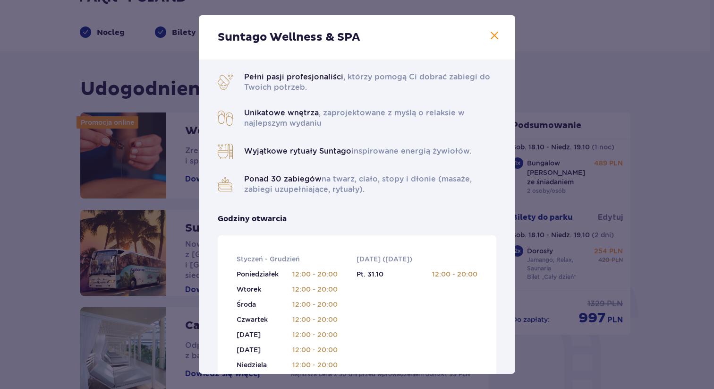
scroll to position [23, 0]
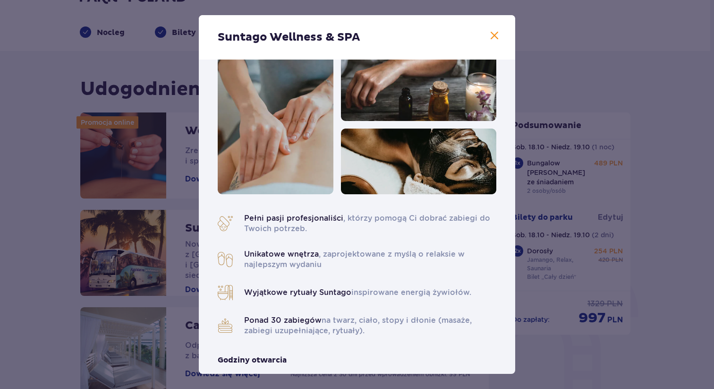
click at [284, 254] on span "Unikatowe wnętrza" at bounding box center [281, 253] width 75 height 9
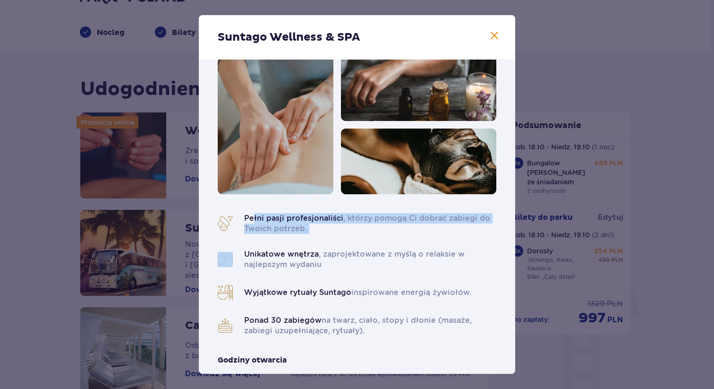
drag, startPoint x: 254, startPoint y: 218, endPoint x: 355, endPoint y: 241, distance: 104.3
click at [355, 241] on div "Pełni pasji profesjonaliści , którzy pomogą Ci dobrać zabiegi do Twoich potrzeb…" at bounding box center [357, 274] width 279 height 123
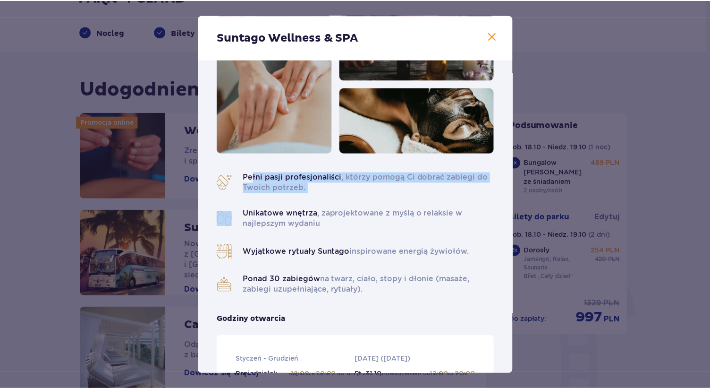
scroll to position [66, 0]
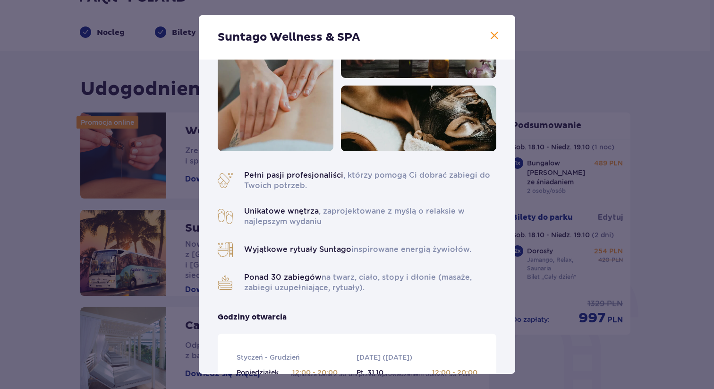
click at [321, 275] on span "Ponad 30 zabiegów" at bounding box center [282, 277] width 77 height 9
click at [490, 38] on span at bounding box center [494, 35] width 11 height 11
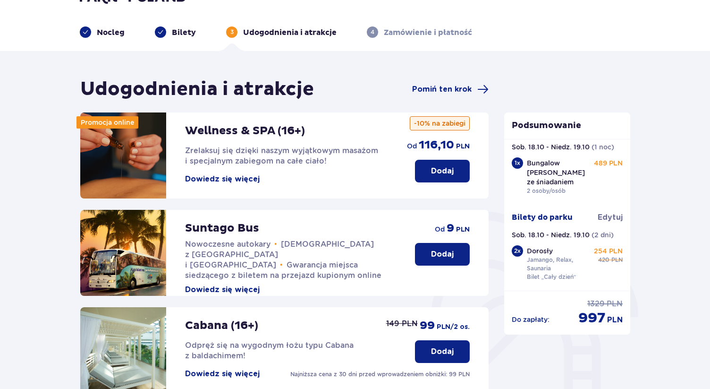
click at [435, 165] on button "Dodaj" at bounding box center [442, 171] width 55 height 23
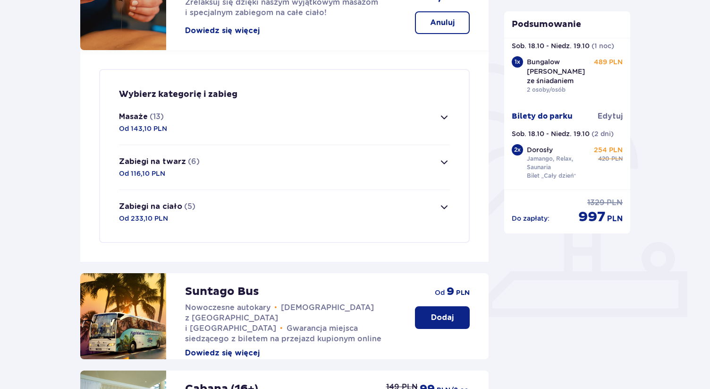
scroll to position [168, 0]
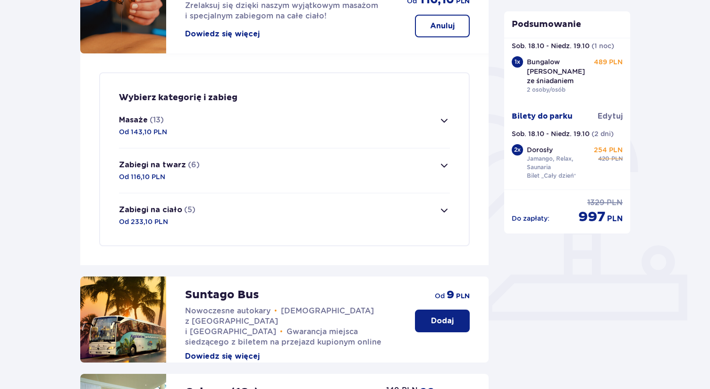
click at [444, 212] on span "button" at bounding box center [444, 210] width 11 height 11
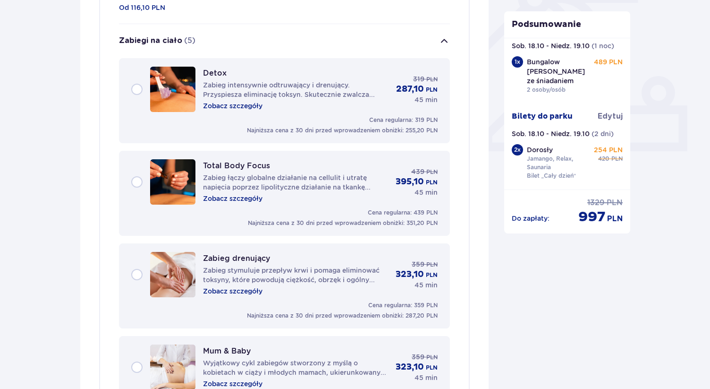
scroll to position [216, 0]
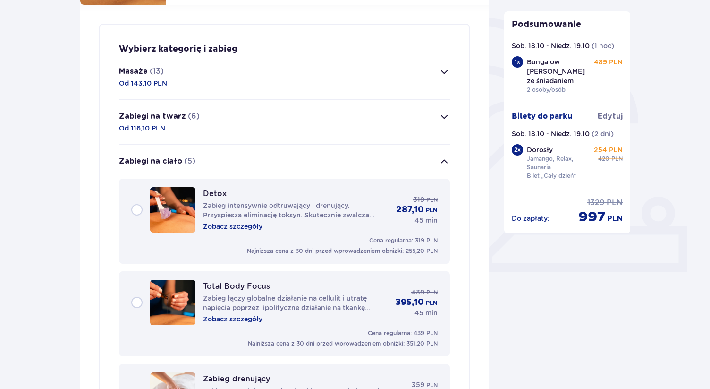
click at [291, 77] on button "Masaże (13) Od 143,10 PLN" at bounding box center [284, 77] width 331 height 44
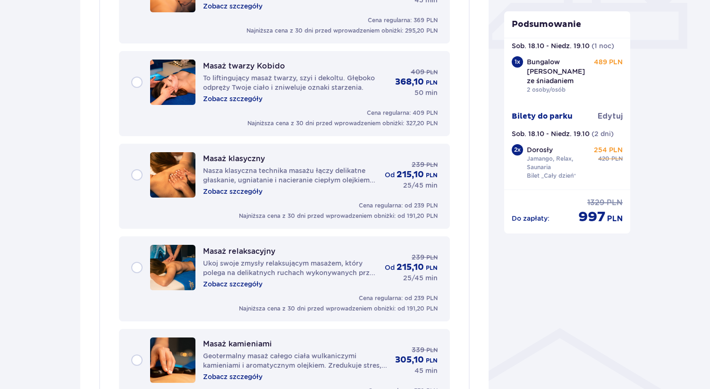
scroll to position [440, 0]
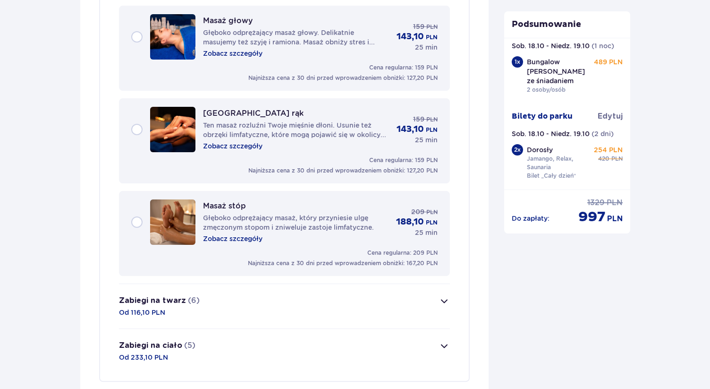
click at [286, 295] on button "Zabiegi na twarz (6) Od 116,10 PLN" at bounding box center [284, 306] width 331 height 44
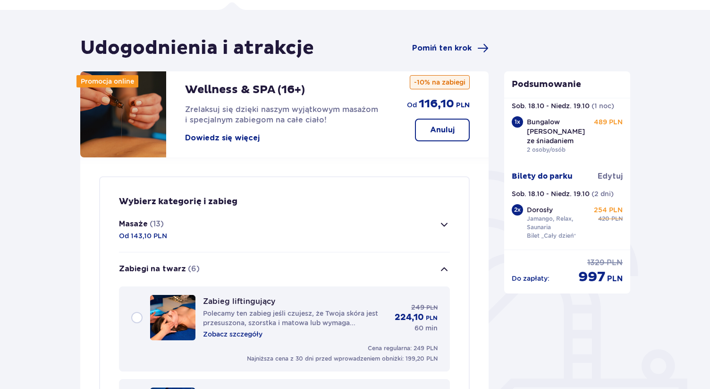
scroll to position [73, 0]
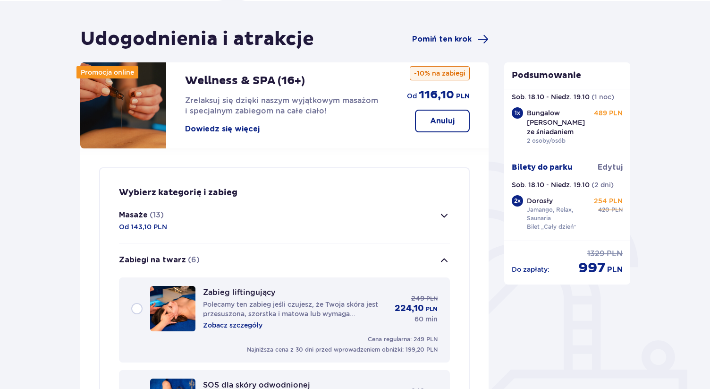
click at [447, 121] on p "Anuluj" at bounding box center [442, 121] width 25 height 10
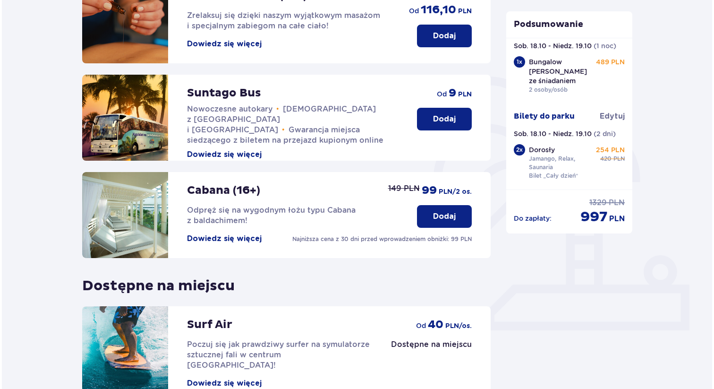
scroll to position [252, 0]
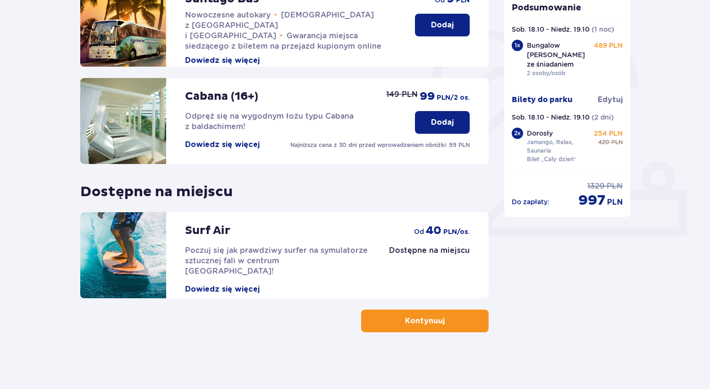
click at [206, 146] on button "Dowiedz się więcej" at bounding box center [222, 144] width 75 height 10
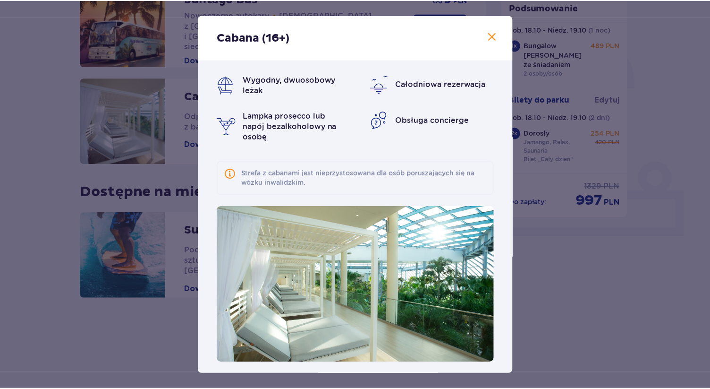
scroll to position [6, 0]
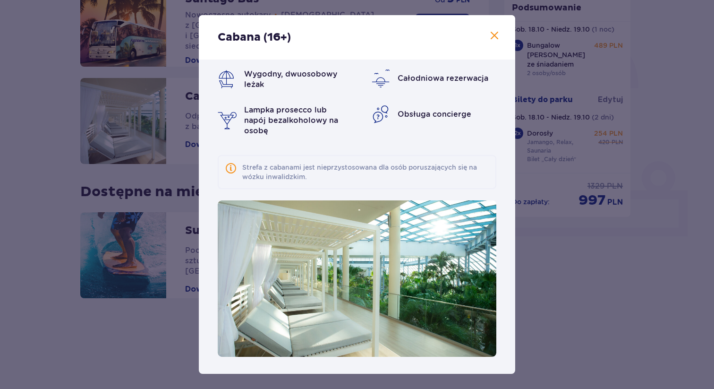
click at [492, 40] on span at bounding box center [494, 35] width 11 height 11
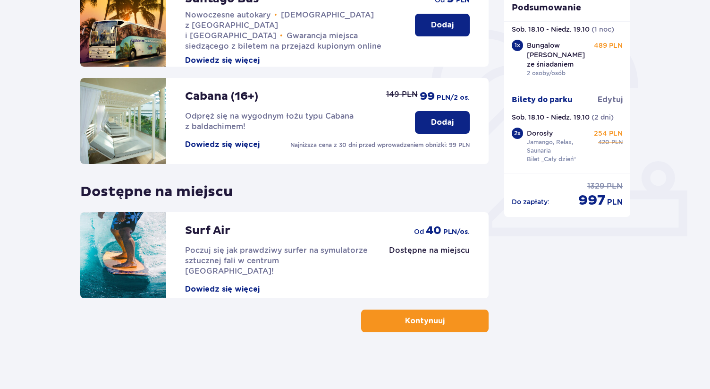
click at [431, 126] on p "Dodaj" at bounding box center [442, 122] width 23 height 10
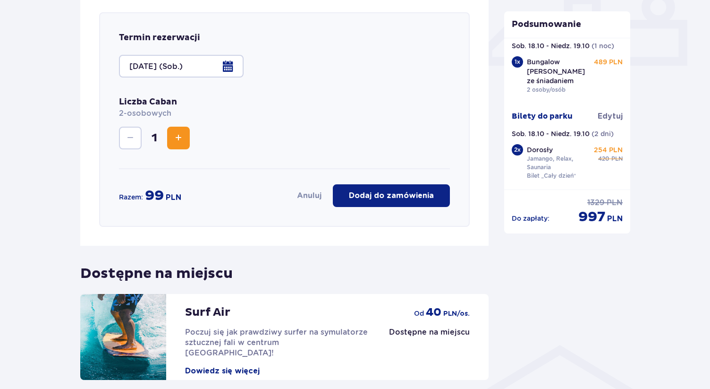
scroll to position [423, 0]
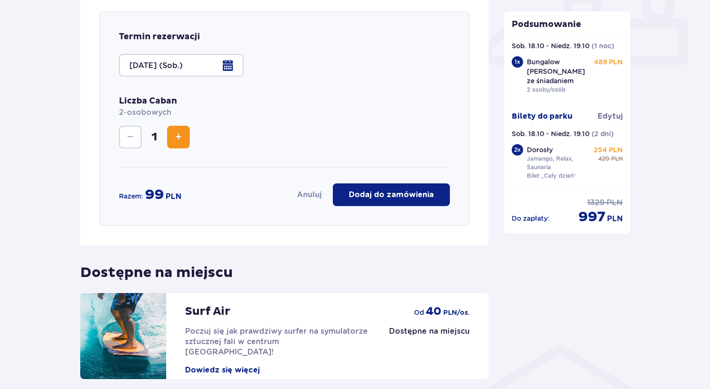
click at [175, 136] on span "Increase" at bounding box center [178, 136] width 11 height 11
click at [131, 138] on span "Decrease" at bounding box center [130, 136] width 11 height 11
click at [385, 204] on button "Dodaj do zamówienia" at bounding box center [391, 194] width 117 height 23
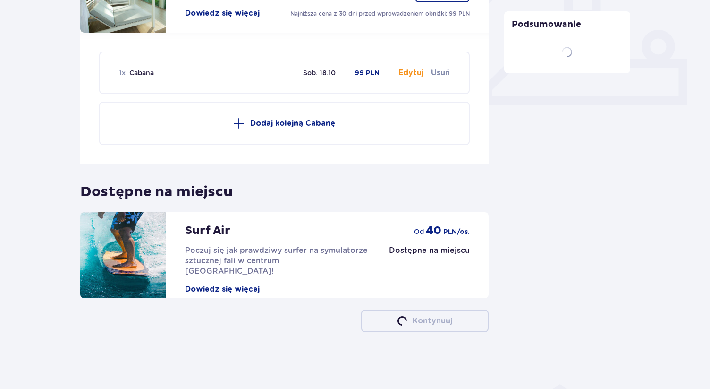
scroll to position [383, 0]
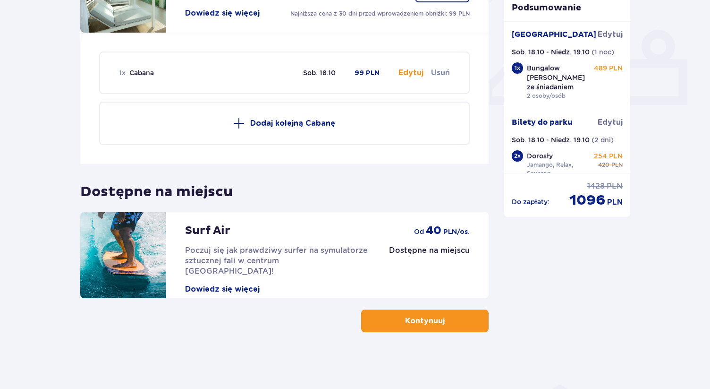
click at [427, 324] on p "Kontynuuj" at bounding box center [425, 321] width 40 height 10
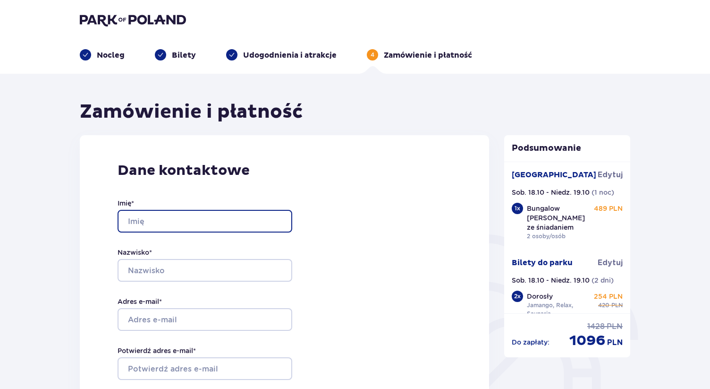
click at [212, 227] on input "Imię *" at bounding box center [205, 221] width 175 height 23
type input "Sylwia"
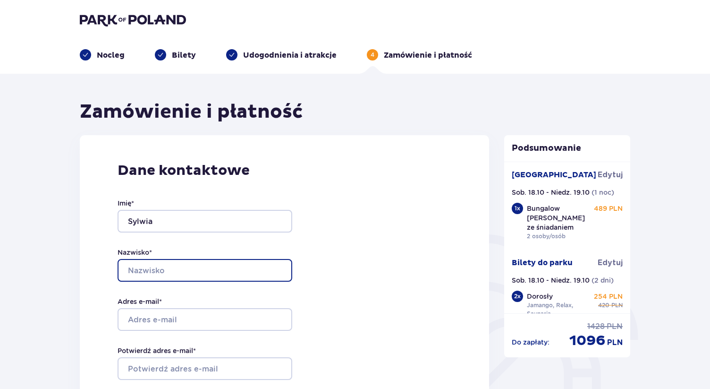
type input "Karas"
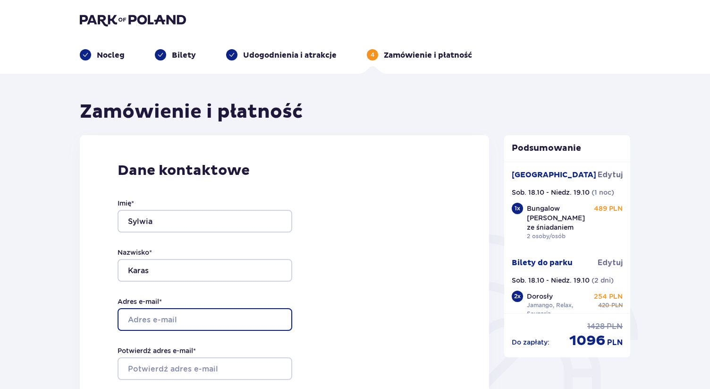
type input "karaska90@gmail.com"
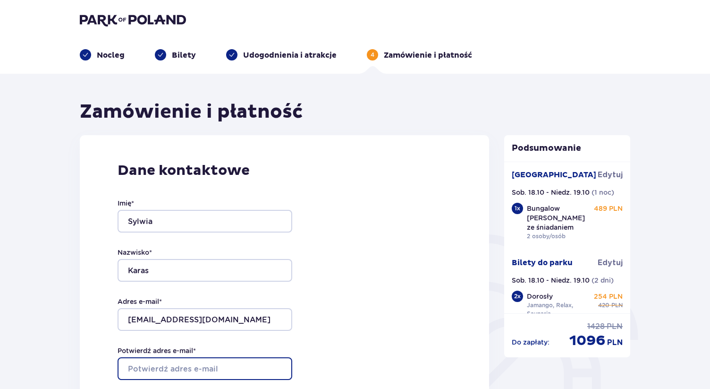
type input "karaska90@gmail.com"
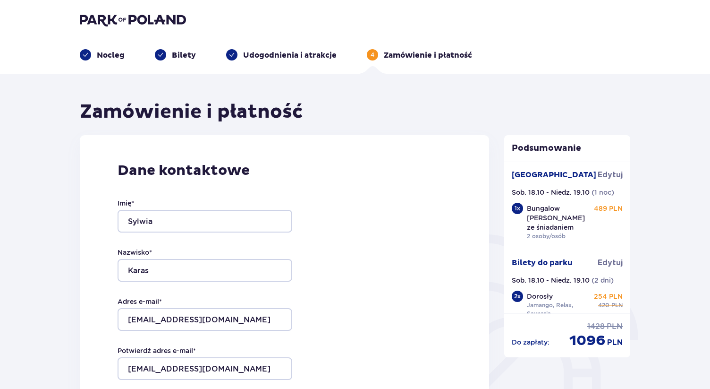
type input "794359398"
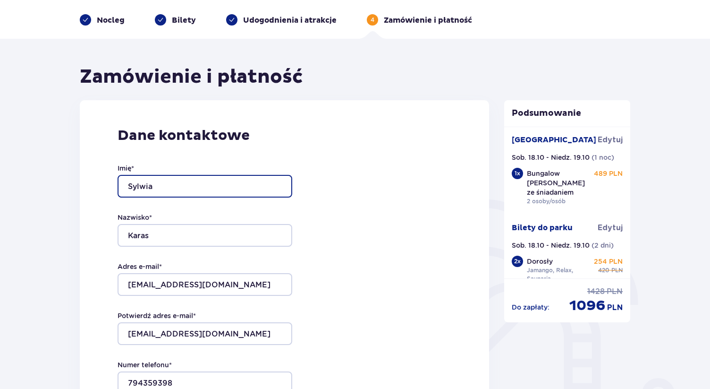
scroll to position [50, 0]
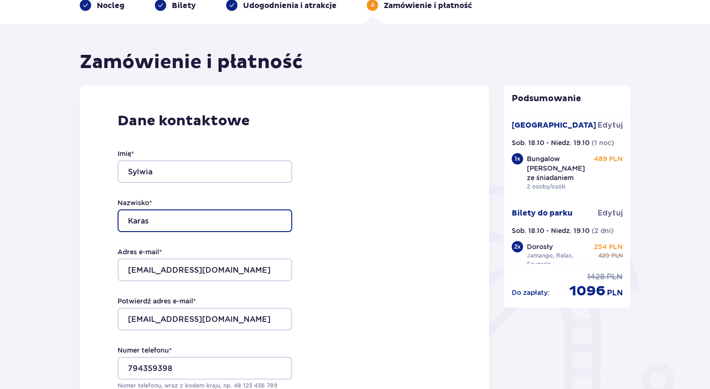
click at [229, 224] on input "Karas" at bounding box center [205, 220] width 175 height 23
type input "Karaś"
click at [288, 254] on div "Adres e-mail * karaska90@gmail.com" at bounding box center [205, 264] width 175 height 34
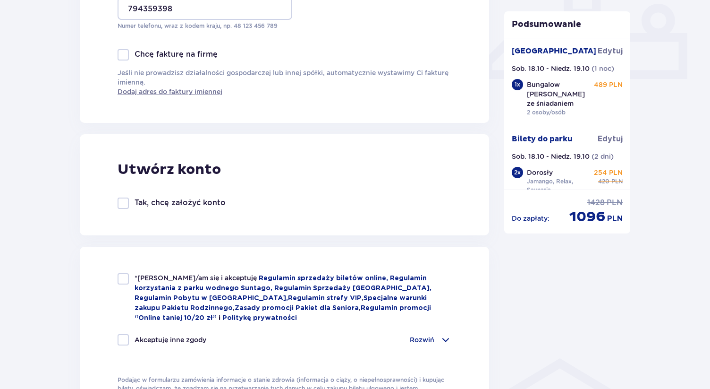
scroll to position [421, 0]
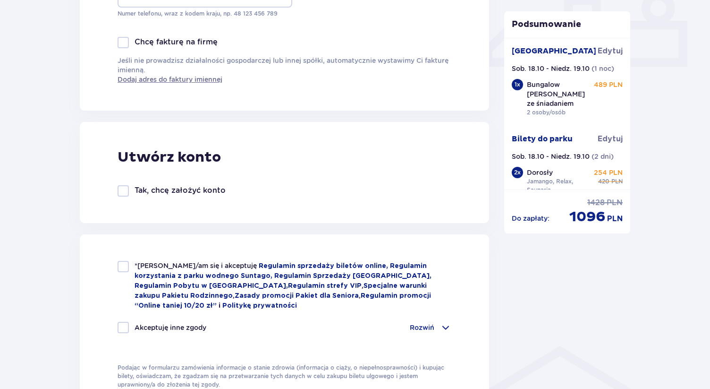
click at [122, 193] on div at bounding box center [123, 190] width 11 height 11
checkbox input "true"
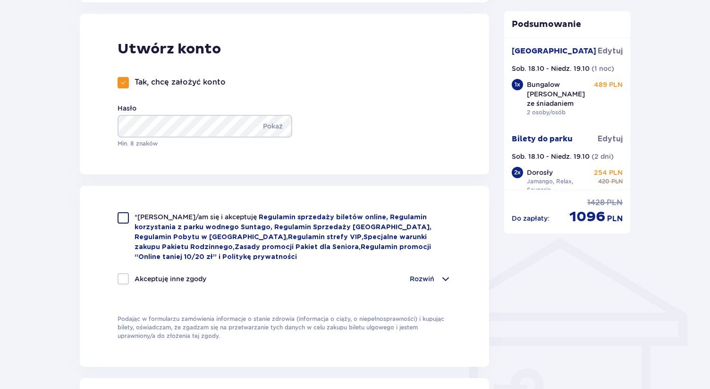
scroll to position [553, 0]
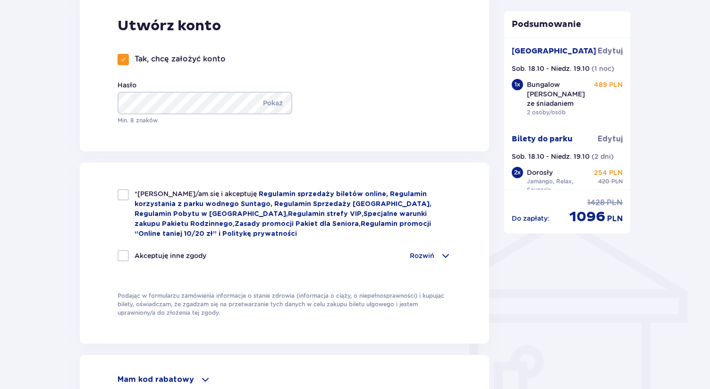
click at [125, 197] on div at bounding box center [123, 194] width 11 height 11
checkbox input "true"
click at [127, 256] on div at bounding box center [123, 255] width 11 height 11
checkbox input "true"
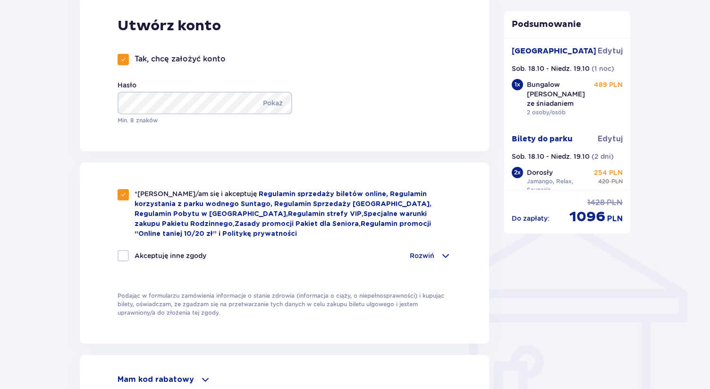
checkbox input "true"
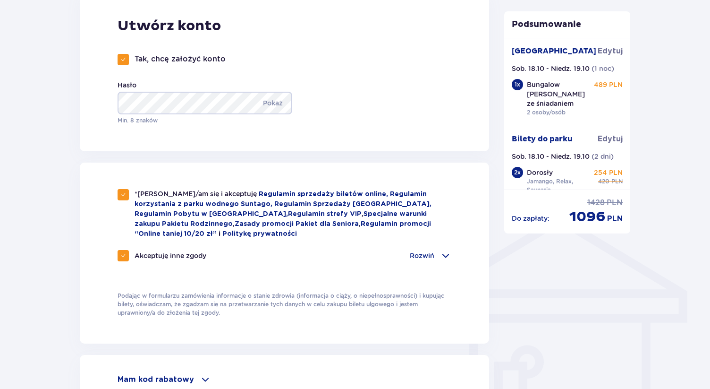
click at [127, 256] on div at bounding box center [123, 255] width 11 height 11
checkbox input "false"
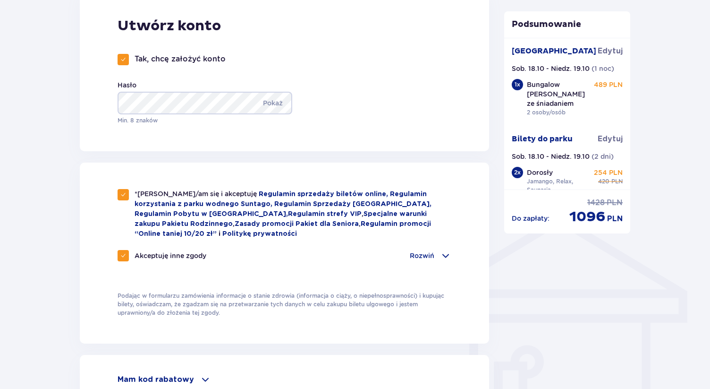
checkbox input "false"
click at [450, 259] on span at bounding box center [445, 255] width 11 height 11
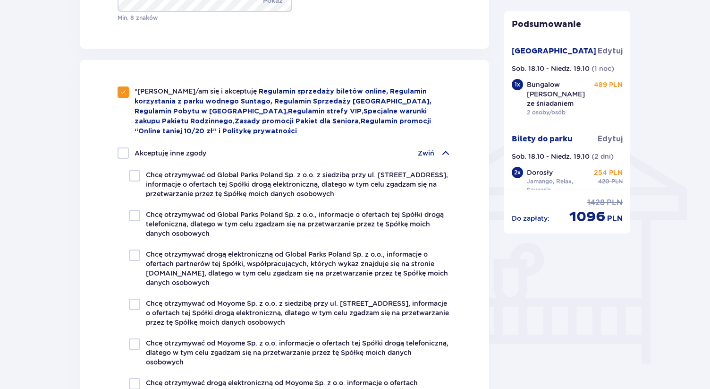
scroll to position [737, 0]
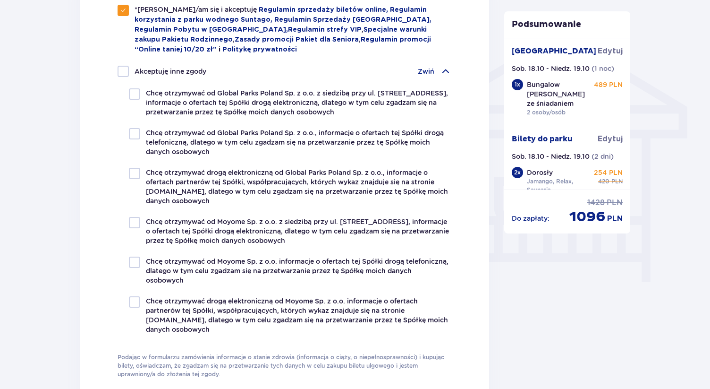
click at [442, 71] on span at bounding box center [445, 71] width 11 height 11
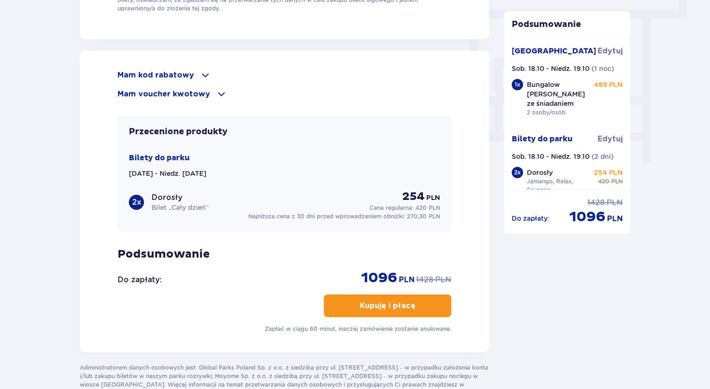
scroll to position [915, 0]
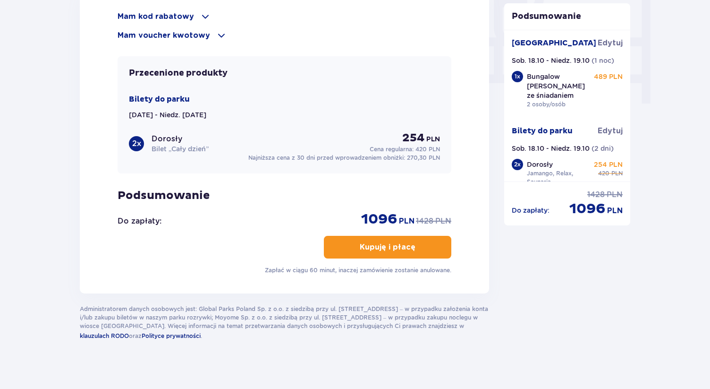
click at [427, 255] on button "Kupuję i płacę" at bounding box center [388, 247] width 128 height 23
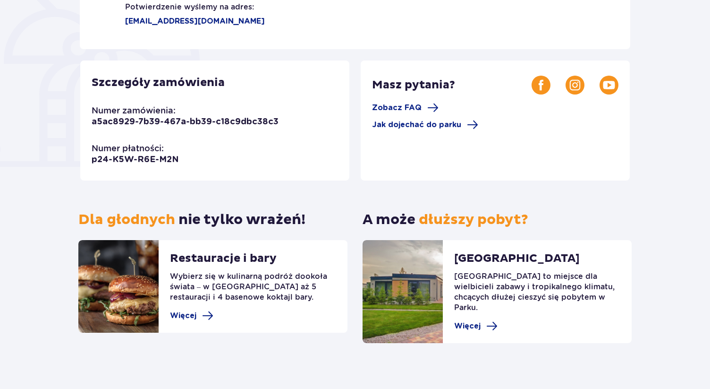
scroll to position [222, 0]
click at [188, 315] on span "Więcej" at bounding box center [183, 315] width 26 height 10
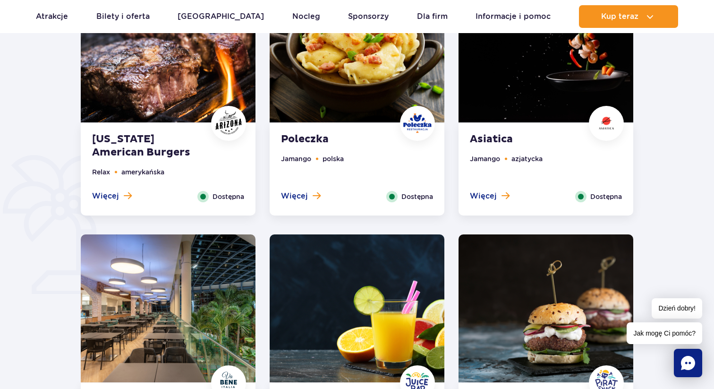
scroll to position [716, 0]
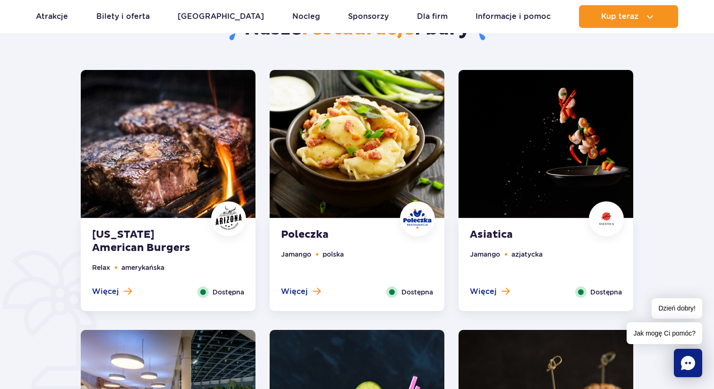
click at [164, 154] on img at bounding box center [168, 144] width 175 height 148
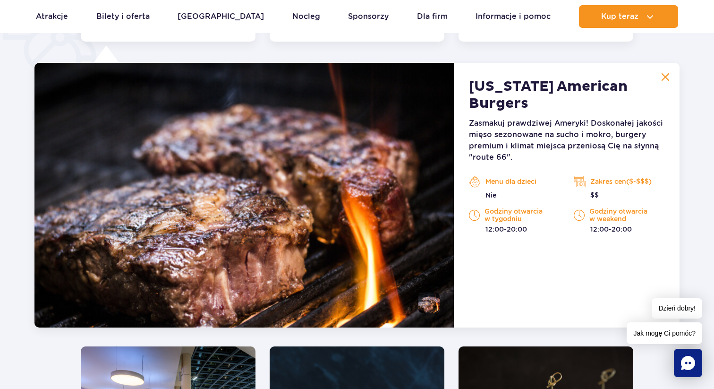
scroll to position [735, 0]
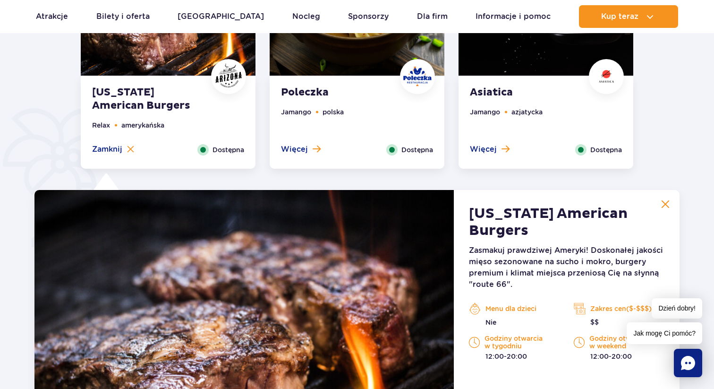
click at [398, 99] on div "Poleczka Jamango polska Więcej Zamknij Dostępna" at bounding box center [357, 123] width 175 height 92
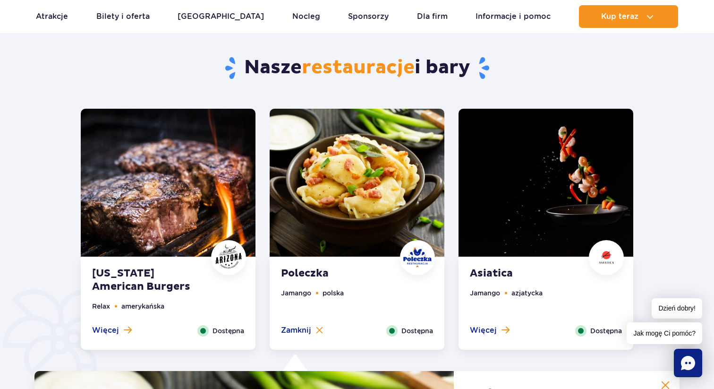
click at [574, 171] on img at bounding box center [546, 183] width 175 height 148
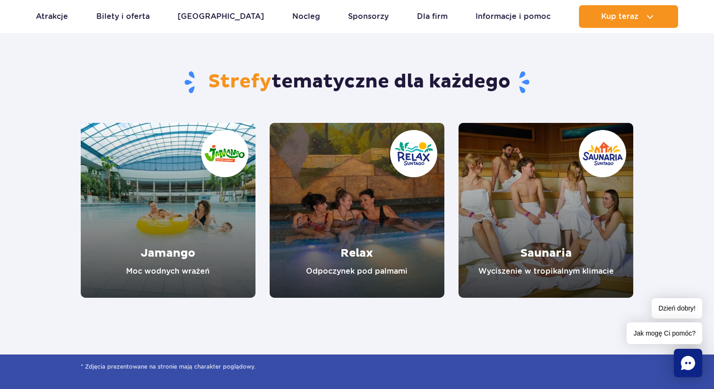
scroll to position [1965, 0]
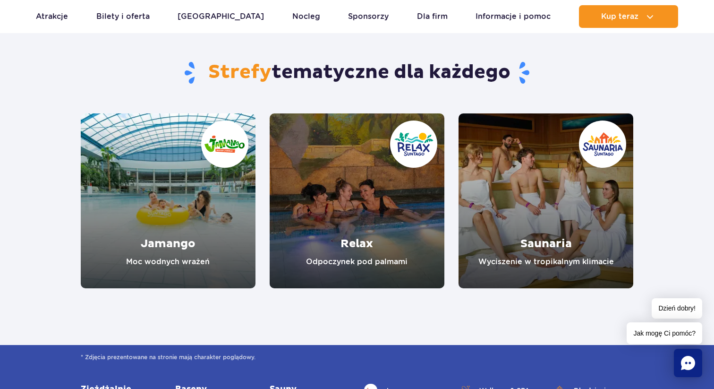
click at [392, 208] on link "Relax" at bounding box center [357, 200] width 175 height 175
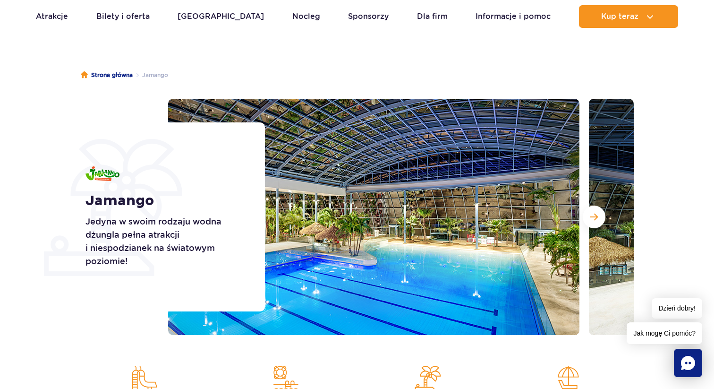
scroll to position [59, 0]
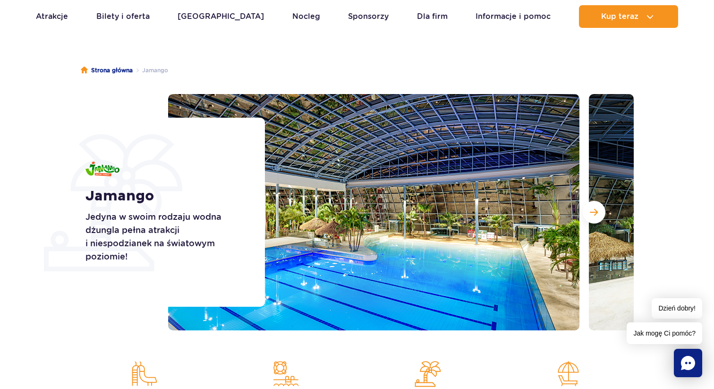
click at [596, 211] on span "Następny slajd" at bounding box center [594, 212] width 8 height 9
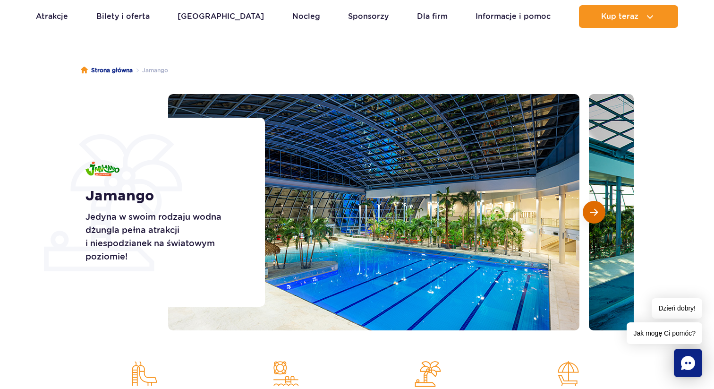
click at [596, 211] on span "Następny slajd" at bounding box center [594, 212] width 8 height 9
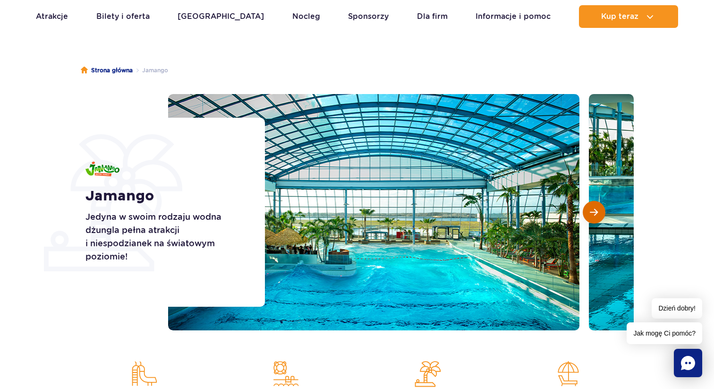
click at [596, 211] on span "Następny slajd" at bounding box center [594, 212] width 8 height 9
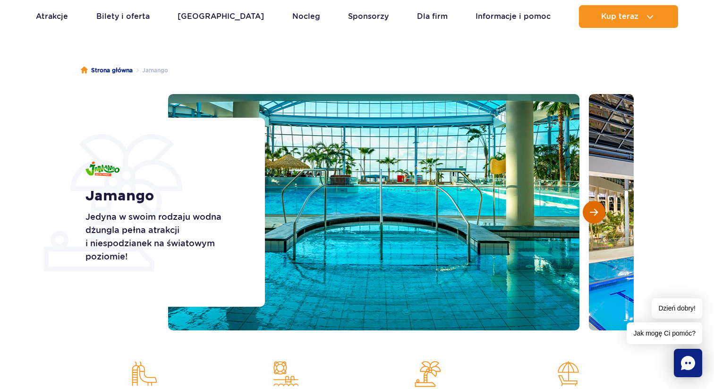
click at [596, 211] on span "Następny slajd" at bounding box center [594, 212] width 8 height 9
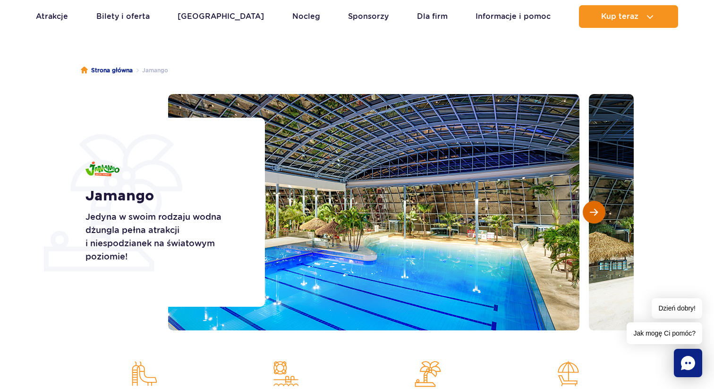
click at [596, 211] on span "Następny slajd" at bounding box center [594, 212] width 8 height 9
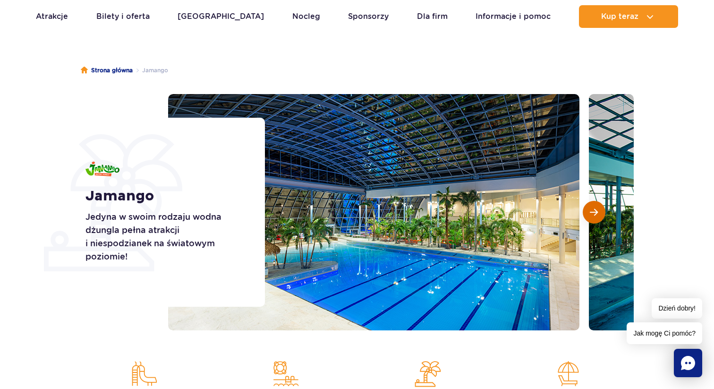
click at [596, 211] on span "Następny slajd" at bounding box center [594, 212] width 8 height 9
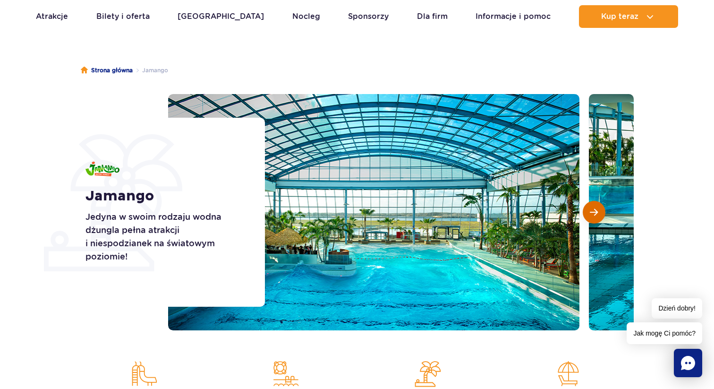
click at [596, 211] on span "Następny slajd" at bounding box center [594, 212] width 8 height 9
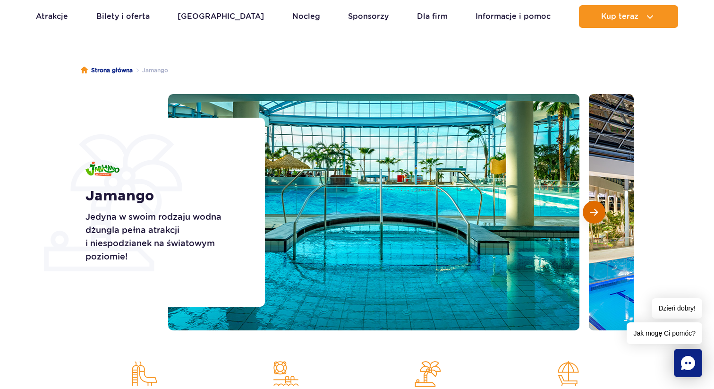
scroll to position [51, 0]
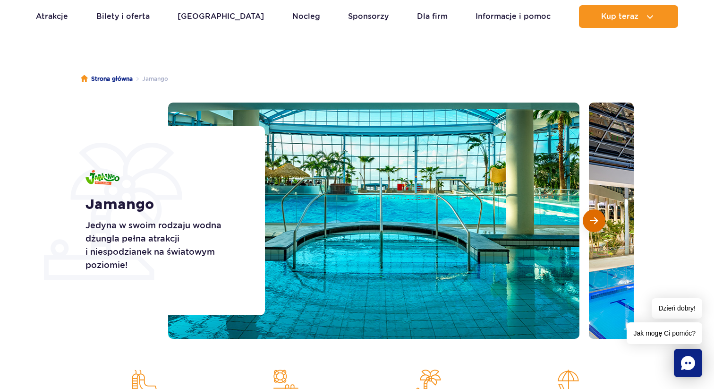
click at [596, 218] on span "Następny slajd" at bounding box center [594, 220] width 8 height 9
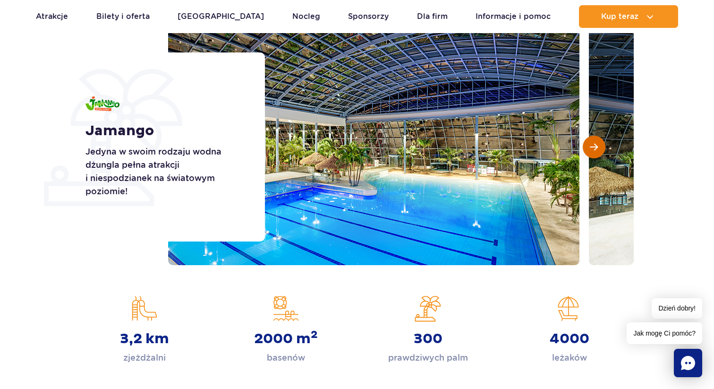
scroll to position [126, 0]
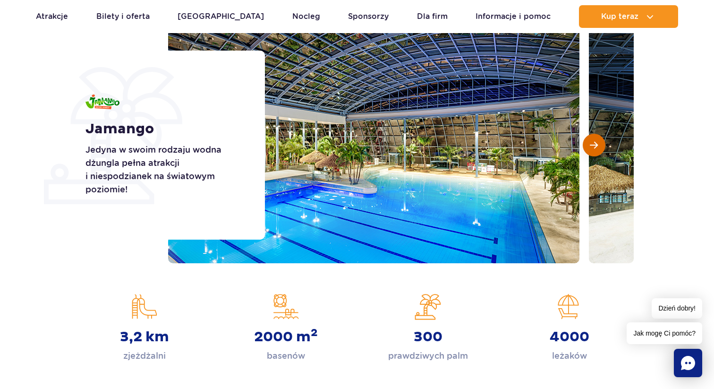
click at [596, 135] on button "Następny slajd" at bounding box center [594, 145] width 23 height 23
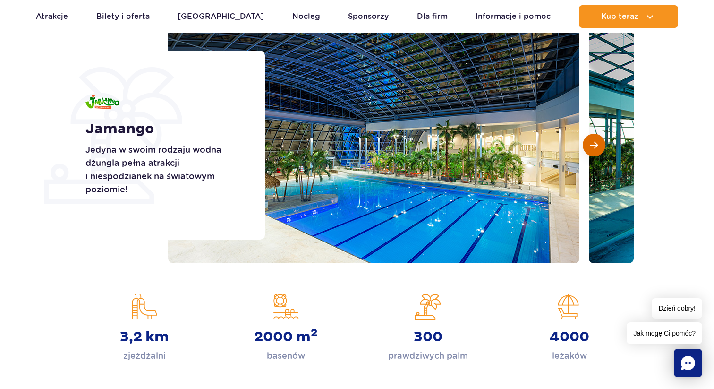
click at [596, 135] on button "Następny slajd" at bounding box center [594, 145] width 23 height 23
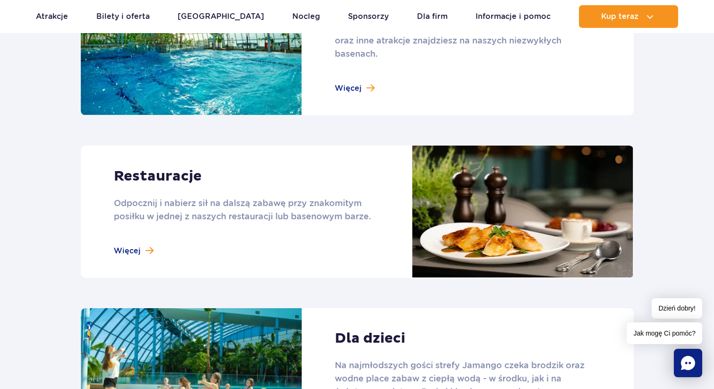
scroll to position [1159, 0]
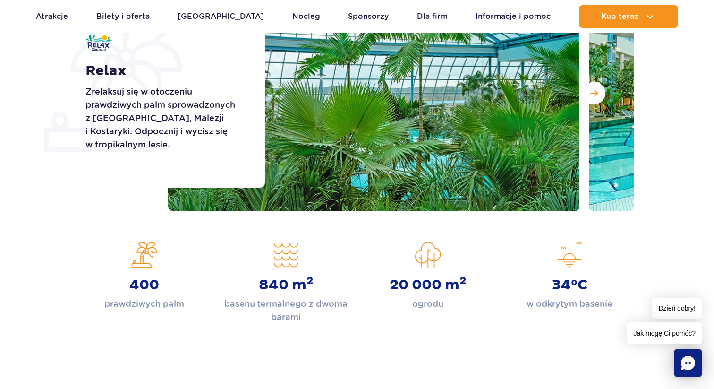
scroll to position [174, 0]
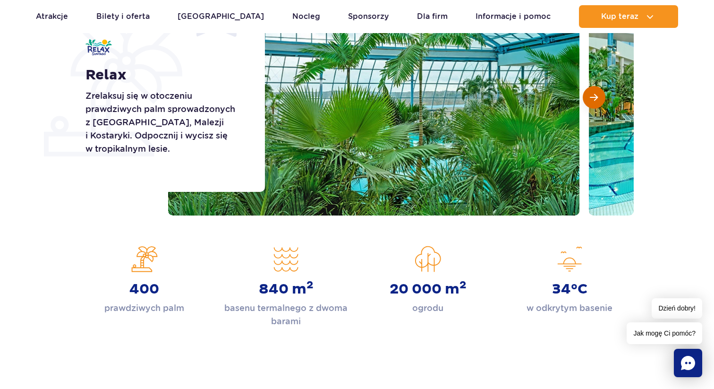
click at [596, 99] on span "Następny slajd" at bounding box center [594, 97] width 8 height 9
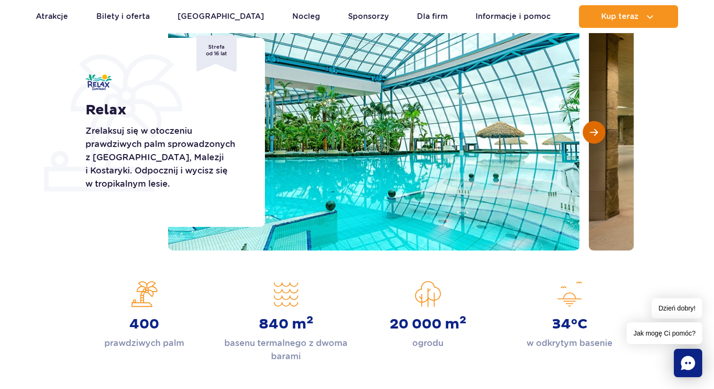
scroll to position [135, 0]
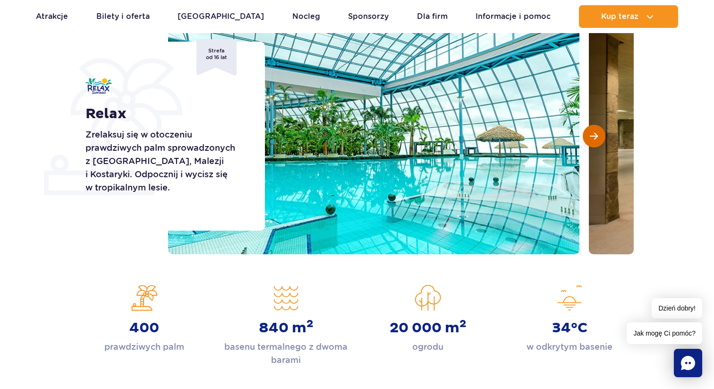
click at [589, 131] on button "Następny slajd" at bounding box center [594, 136] width 23 height 23
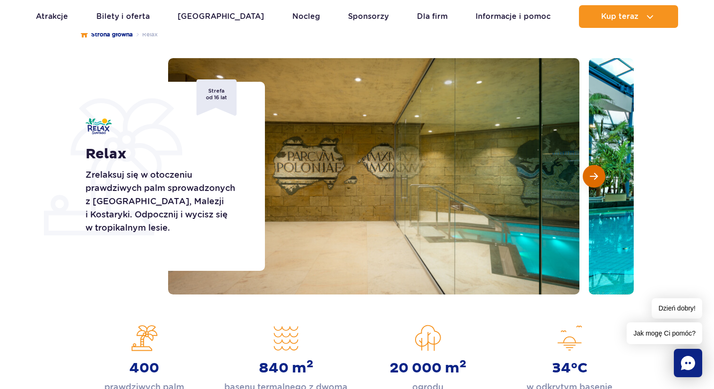
scroll to position [91, 0]
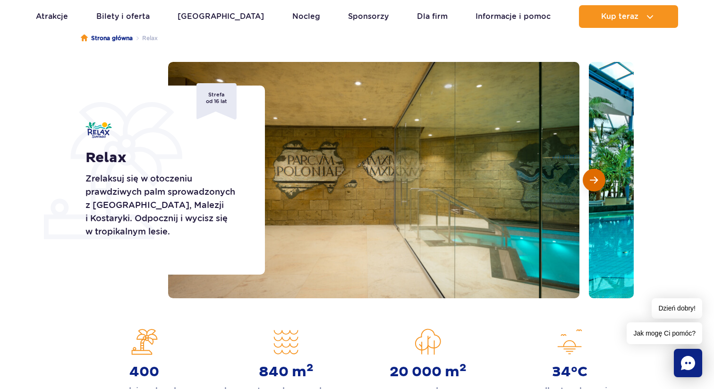
click at [592, 176] on span "Następny slajd" at bounding box center [594, 180] width 8 height 9
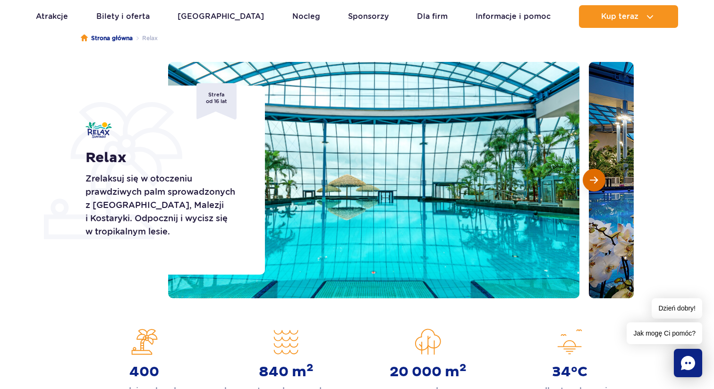
click at [592, 176] on span "Następny slajd" at bounding box center [594, 180] width 8 height 9
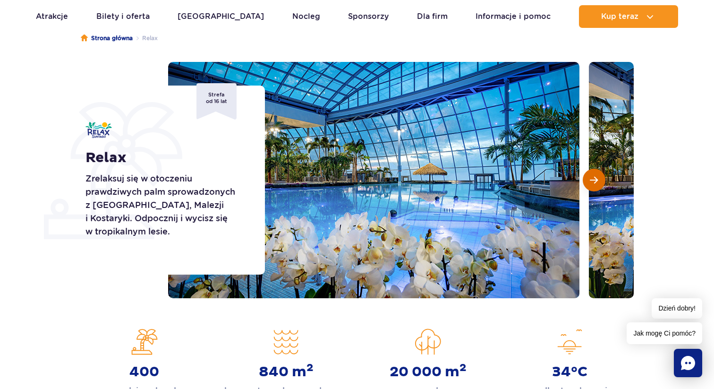
click at [592, 176] on span "Następny slajd" at bounding box center [594, 180] width 8 height 9
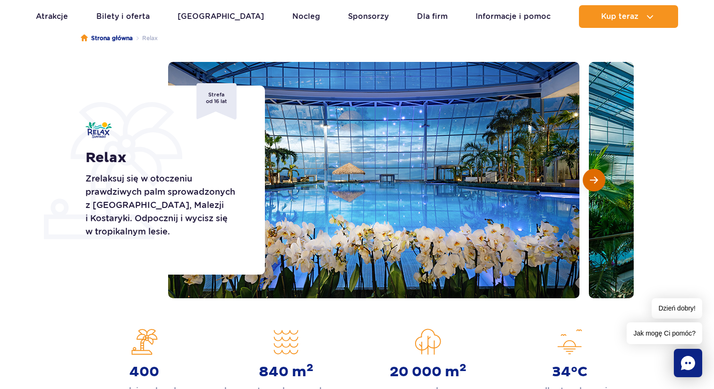
click at [592, 176] on span "Następny slajd" at bounding box center [594, 180] width 8 height 9
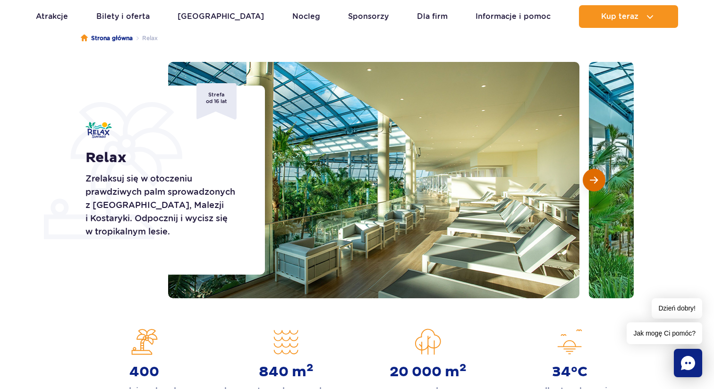
click at [592, 176] on span "Następny slajd" at bounding box center [594, 180] width 8 height 9
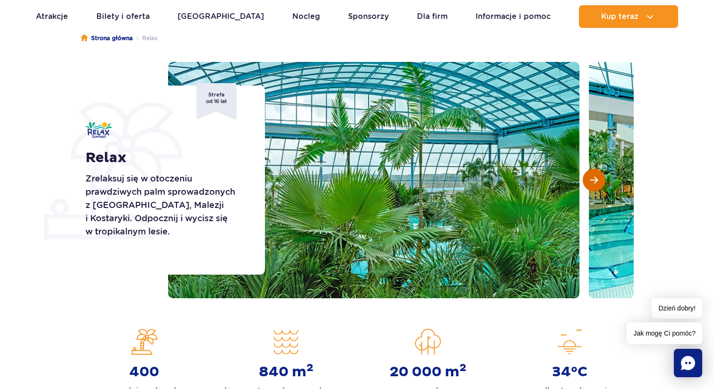
click at [592, 176] on span "Następny slajd" at bounding box center [594, 180] width 8 height 9
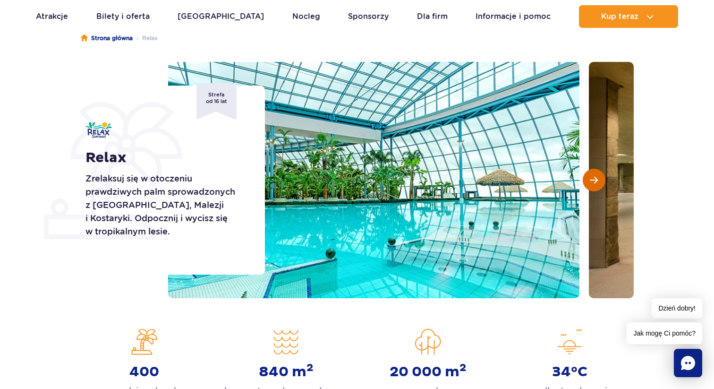
click at [592, 177] on span "Następny slajd" at bounding box center [594, 180] width 8 height 9
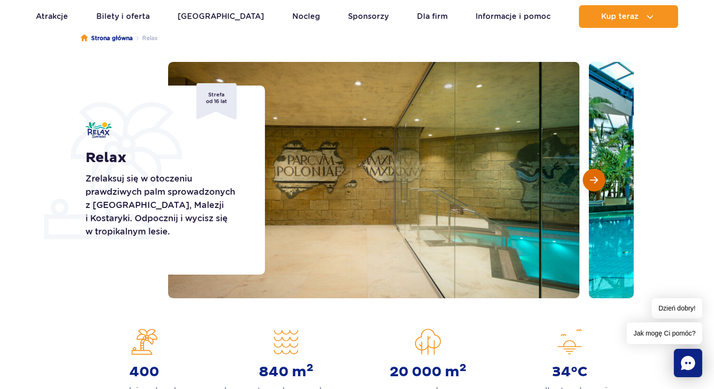
click at [592, 177] on span "Następny slajd" at bounding box center [594, 180] width 8 height 9
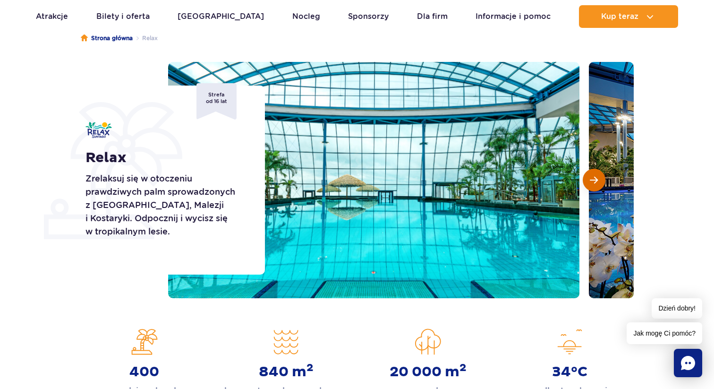
click at [592, 177] on span "Następny slajd" at bounding box center [594, 180] width 8 height 9
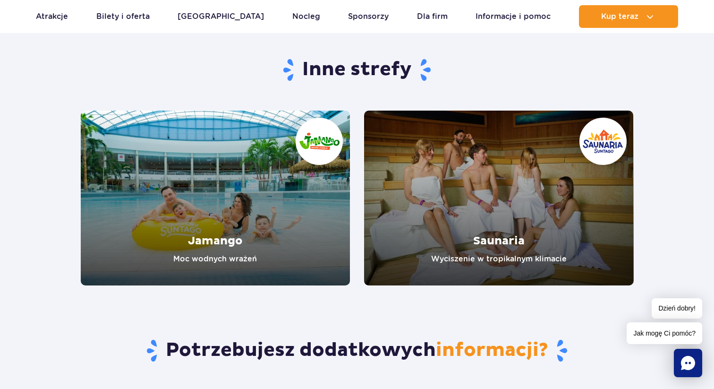
scroll to position [1572, 0]
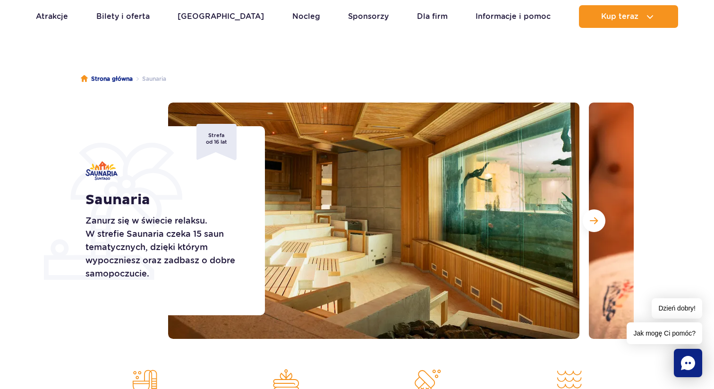
scroll to position [60, 0]
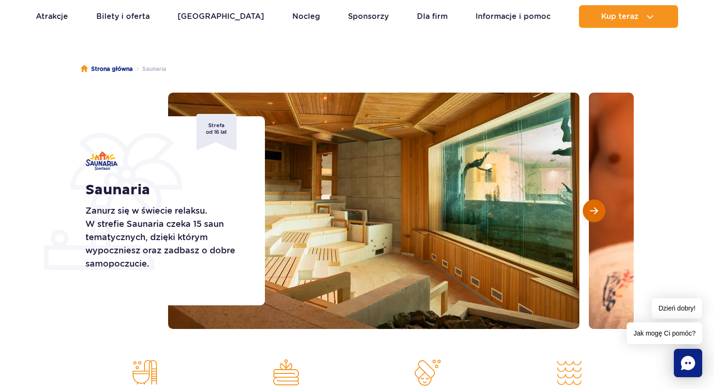
click at [590, 211] on span "Następny slajd" at bounding box center [594, 210] width 8 height 9
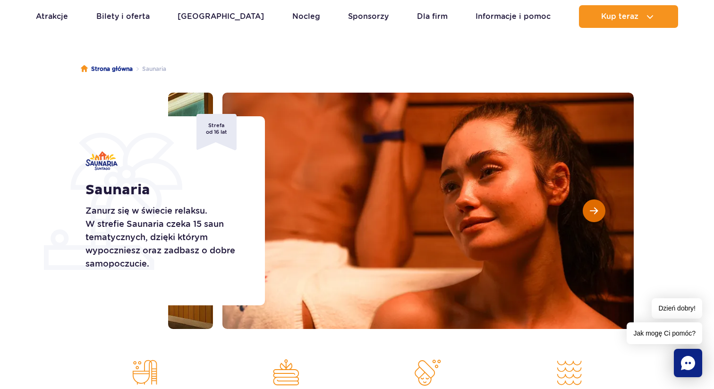
click at [590, 211] on span "Następny slajd" at bounding box center [594, 210] width 8 height 9
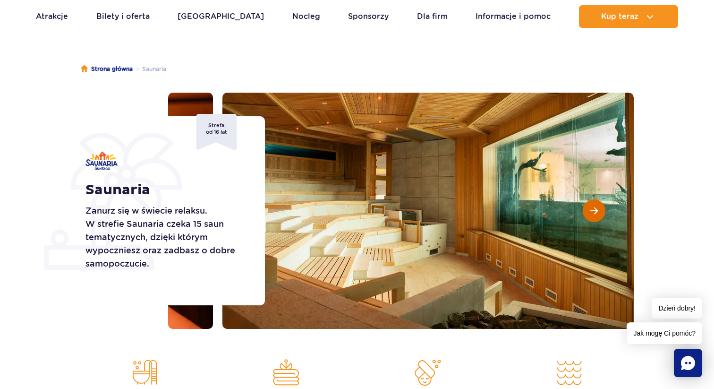
click at [590, 211] on span "Następny slajd" at bounding box center [594, 210] width 8 height 9
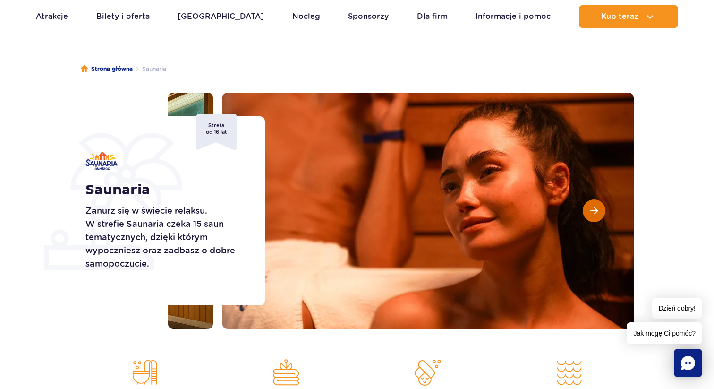
click at [590, 211] on span "Następny slajd" at bounding box center [594, 210] width 8 height 9
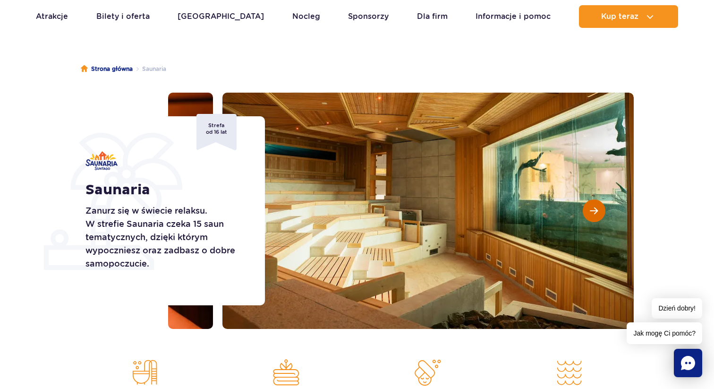
click at [590, 211] on span "Następny slajd" at bounding box center [594, 210] width 8 height 9
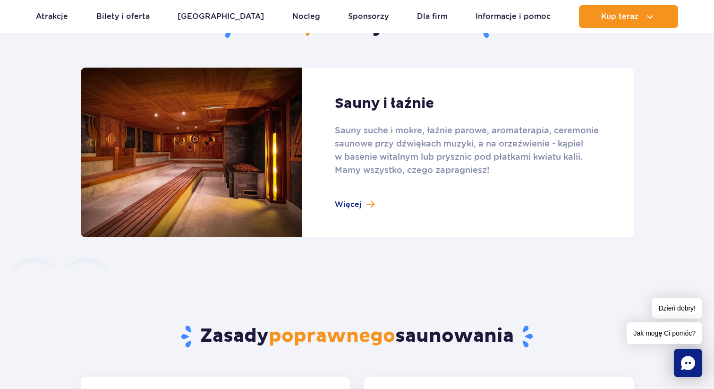
scroll to position [608, 0]
click at [416, 154] on link at bounding box center [357, 152] width 553 height 170
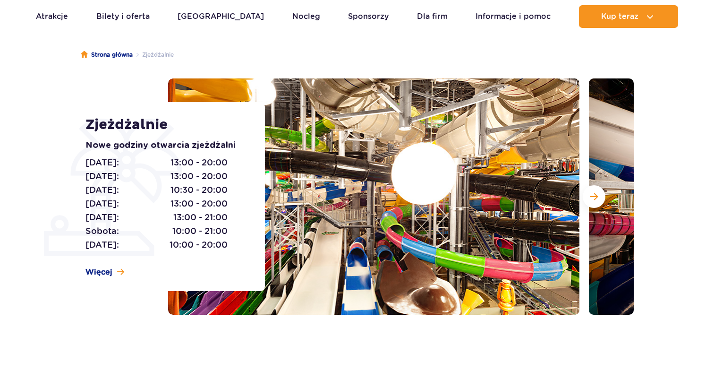
scroll to position [75, 0]
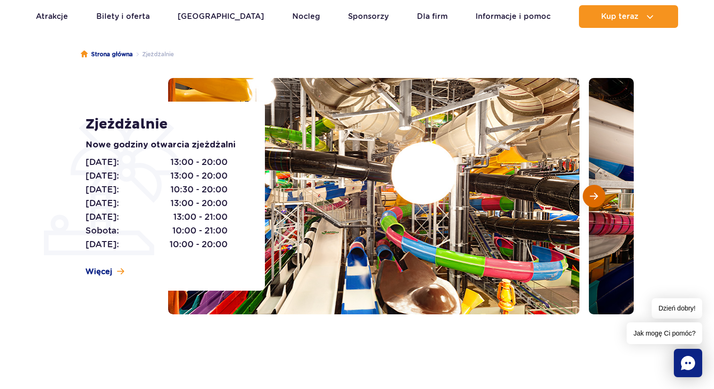
click at [598, 197] on span "Następny slajd" at bounding box center [594, 196] width 8 height 9
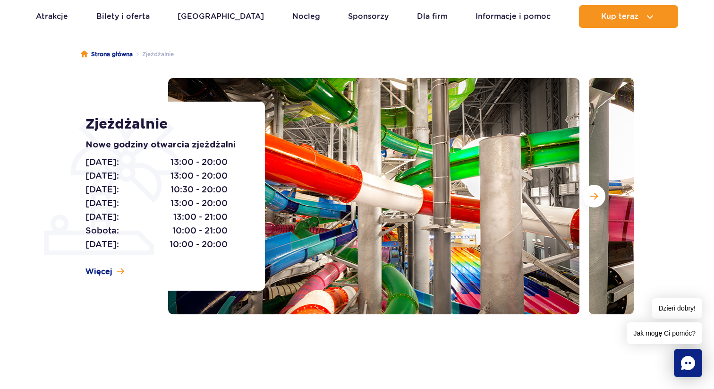
click at [430, 203] on img at bounding box center [373, 196] width 411 height 236
click at [598, 196] on button "Następny slajd" at bounding box center [594, 196] width 23 height 23
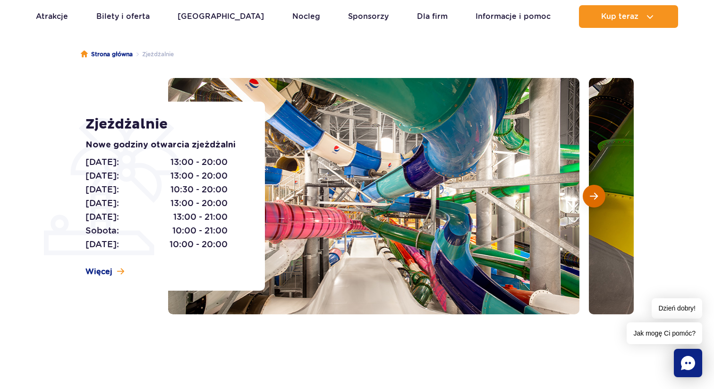
click at [598, 196] on button "Następny slajd" at bounding box center [594, 196] width 23 height 23
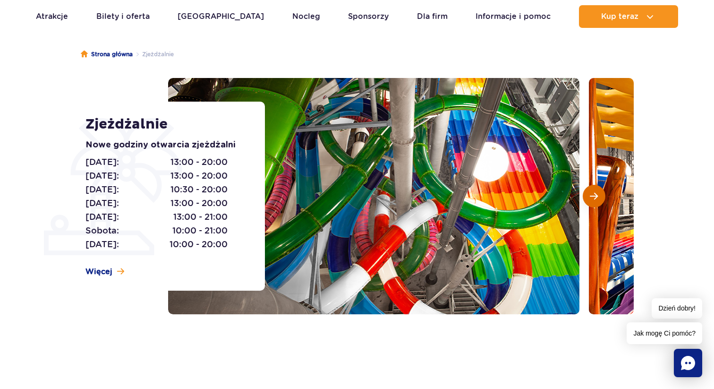
click at [598, 197] on button "Następny slajd" at bounding box center [594, 196] width 23 height 23
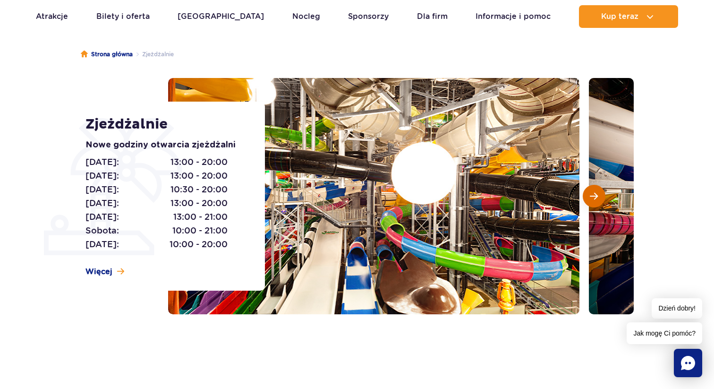
click at [598, 197] on button "Następny slajd" at bounding box center [594, 196] width 23 height 23
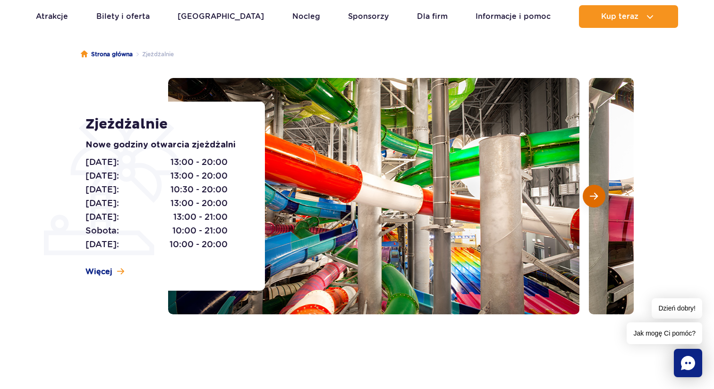
click at [598, 197] on button "Następny slajd" at bounding box center [594, 196] width 23 height 23
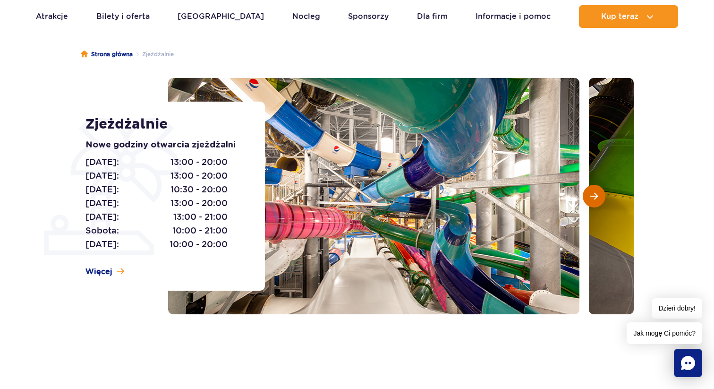
click at [598, 197] on button "Następny slajd" at bounding box center [594, 196] width 23 height 23
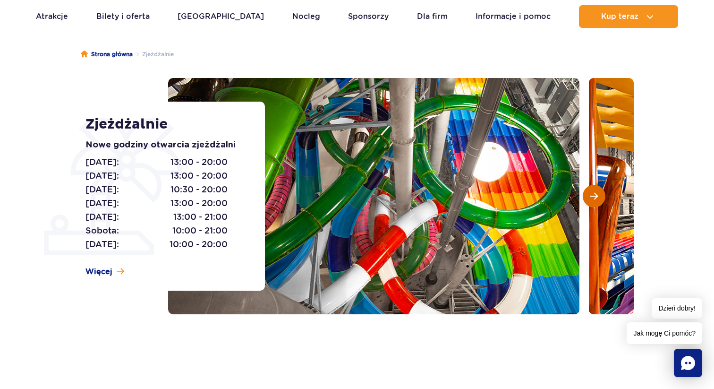
click at [598, 197] on button "Następny slajd" at bounding box center [594, 196] width 23 height 23
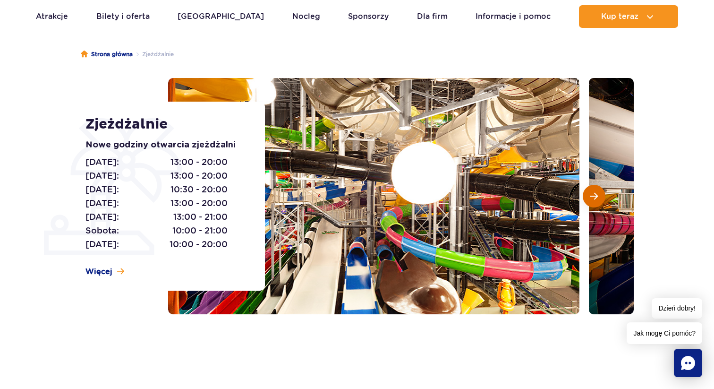
click at [598, 197] on button "Następny slajd" at bounding box center [594, 196] width 23 height 23
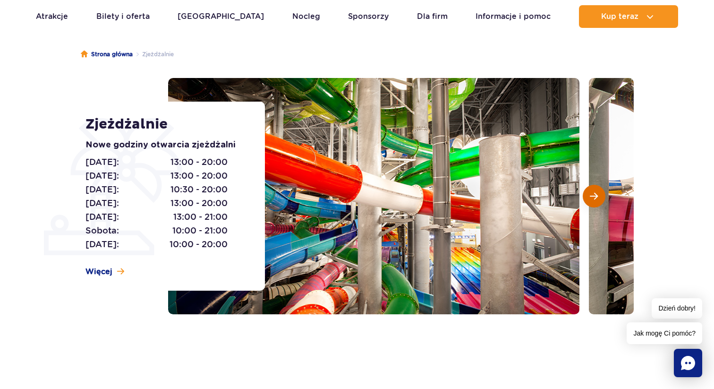
click at [598, 197] on button "Następny slajd" at bounding box center [594, 196] width 23 height 23
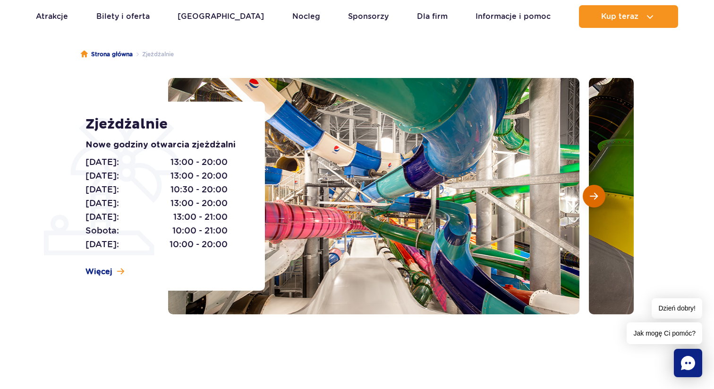
click at [598, 197] on button "Następny slajd" at bounding box center [594, 196] width 23 height 23
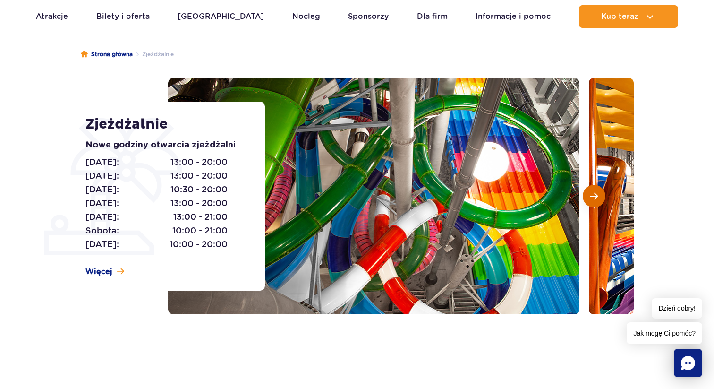
click at [598, 197] on button "Następny slajd" at bounding box center [594, 196] width 23 height 23
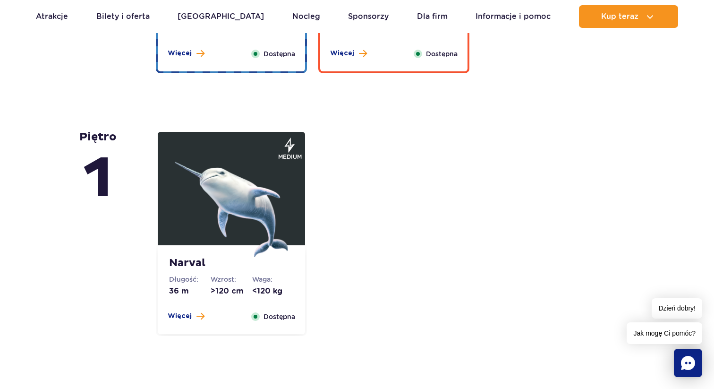
scroll to position [1982, 0]
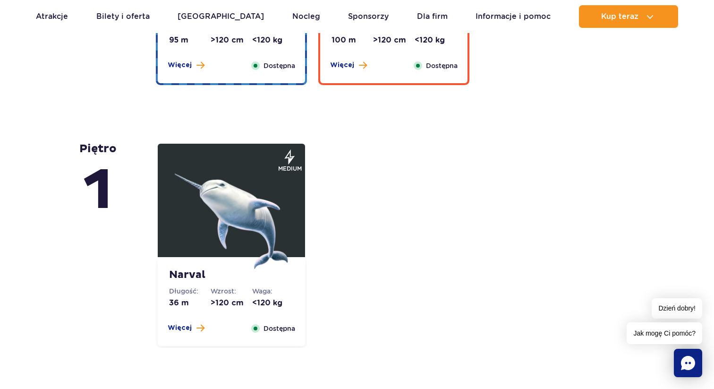
click at [252, 215] on img at bounding box center [231, 211] width 113 height 113
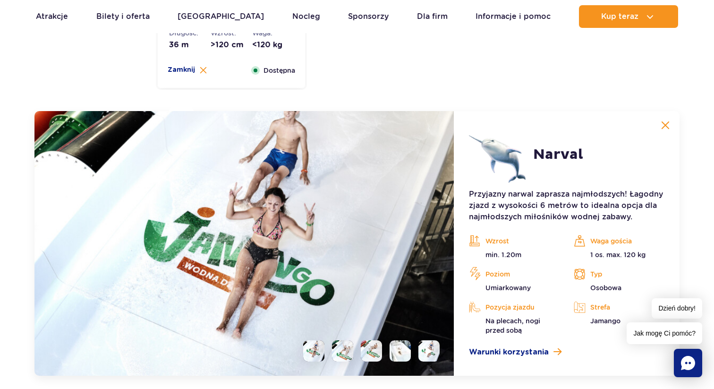
scroll to position [2244, 0]
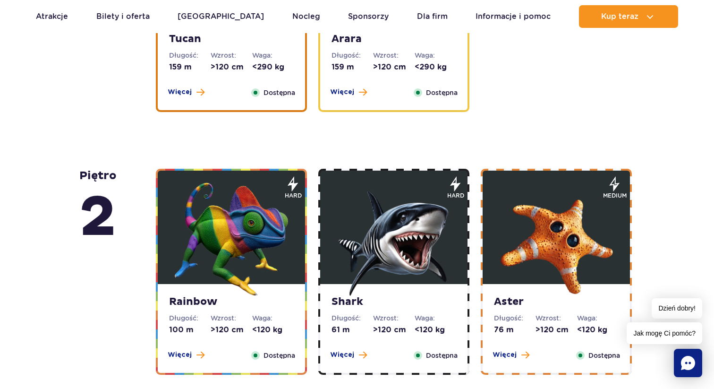
click at [418, 217] on img at bounding box center [393, 238] width 113 height 113
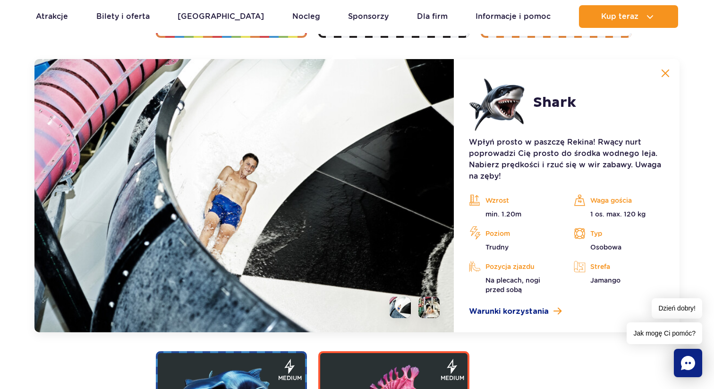
scroll to position [1802, 0]
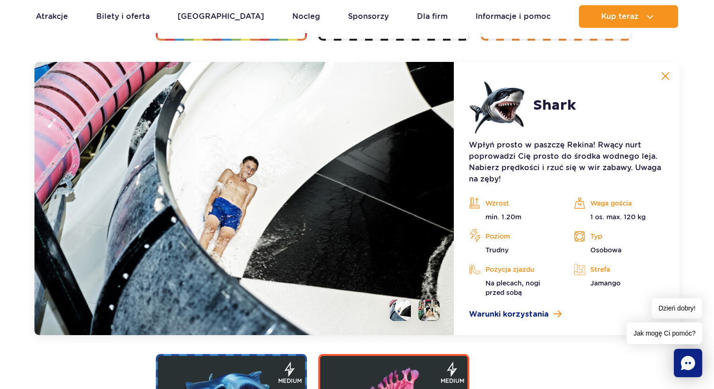
click at [432, 314] on li at bounding box center [429, 309] width 21 height 21
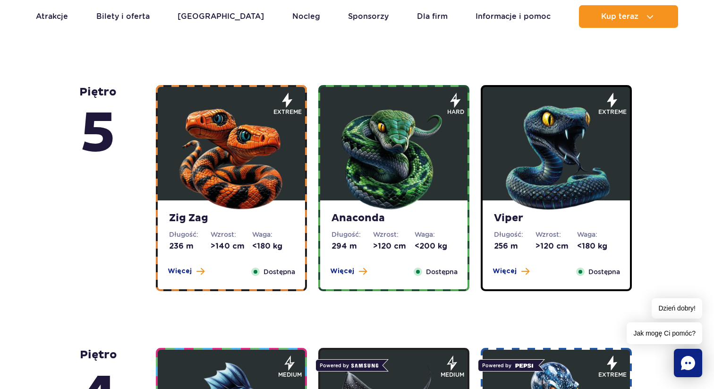
scroll to position [540, 0]
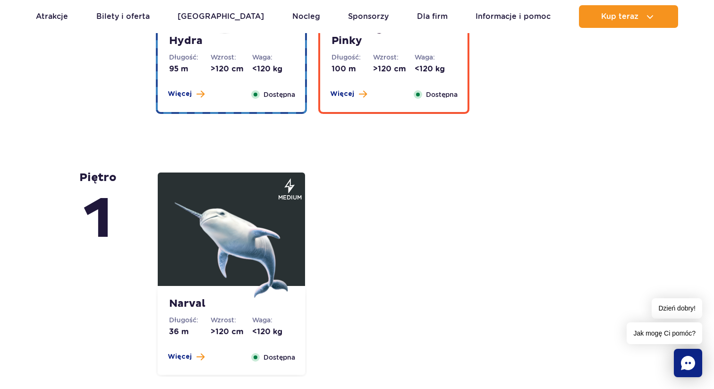
click at [261, 228] on img at bounding box center [231, 240] width 113 height 113
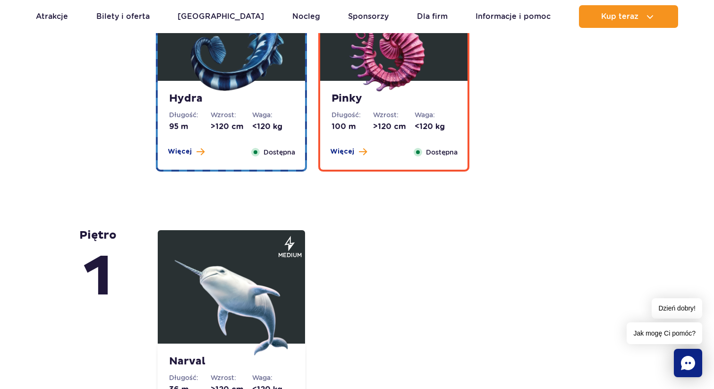
click at [388, 166] on div "Pinky Długość: 100 m Wzrost: >120 cm Waga: <120 kg Więcej Zamknij Dostępna" at bounding box center [393, 125] width 147 height 89
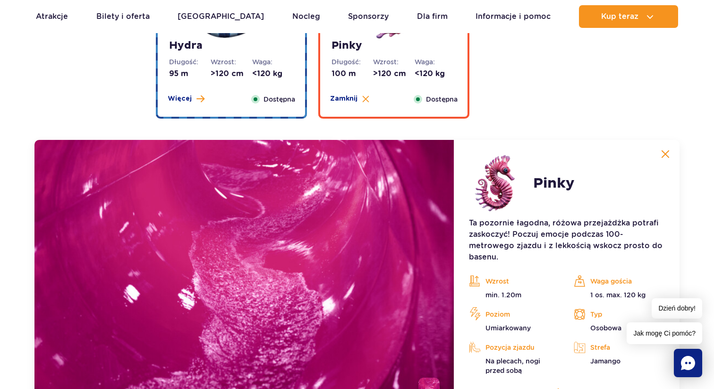
scroll to position [1861, 0]
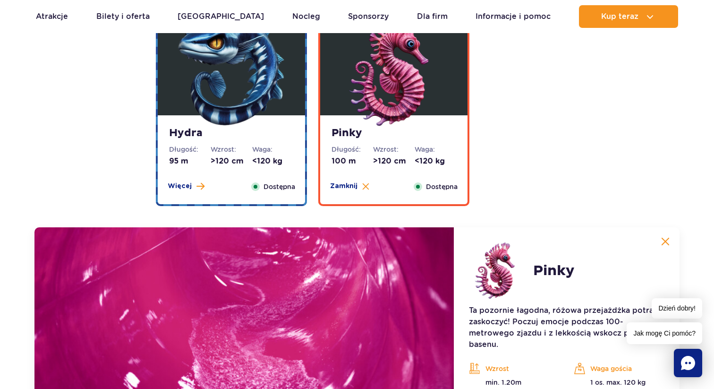
click at [286, 146] on dt "Waga:" at bounding box center [273, 149] width 42 height 9
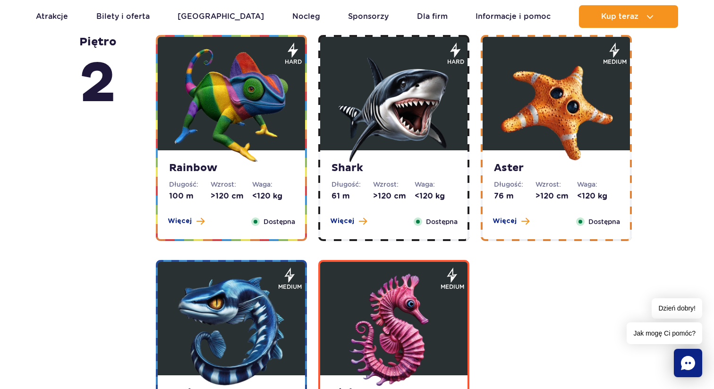
scroll to position [1580, 0]
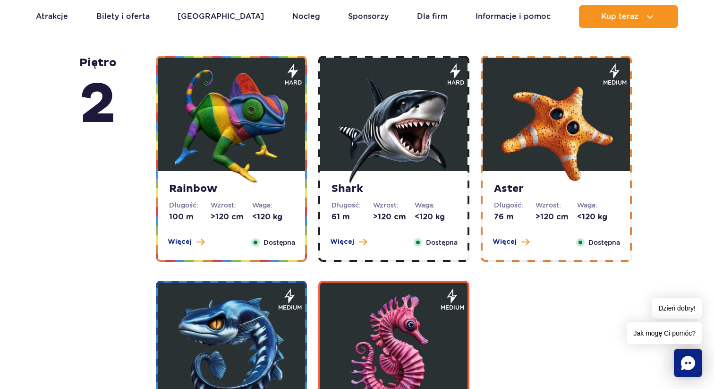
click at [399, 159] on img at bounding box center [393, 125] width 113 height 113
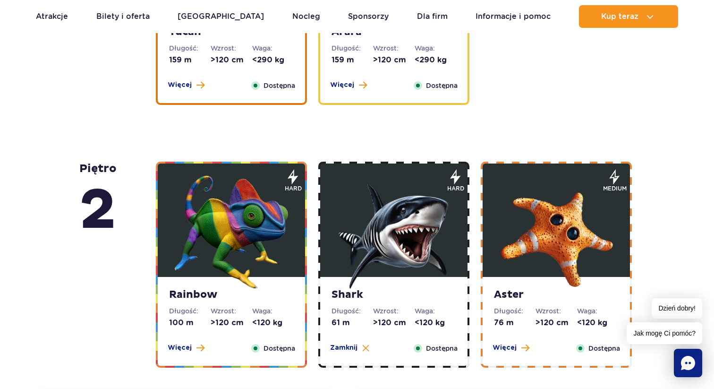
click at [253, 219] on img at bounding box center [231, 231] width 113 height 113
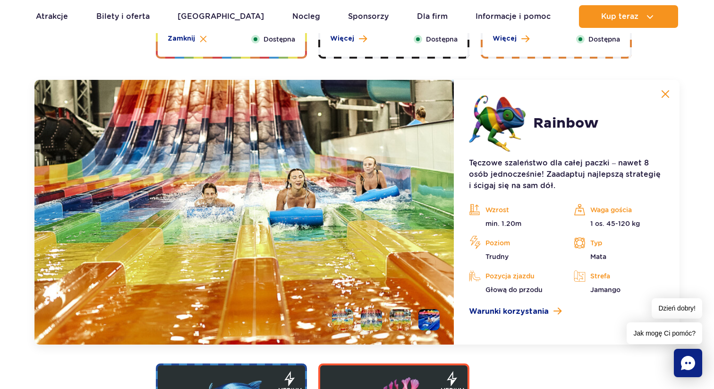
scroll to position [1813, 0]
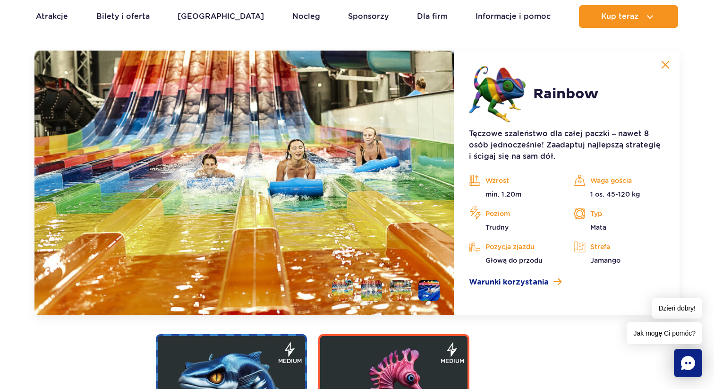
click at [375, 295] on li at bounding box center [371, 290] width 21 height 21
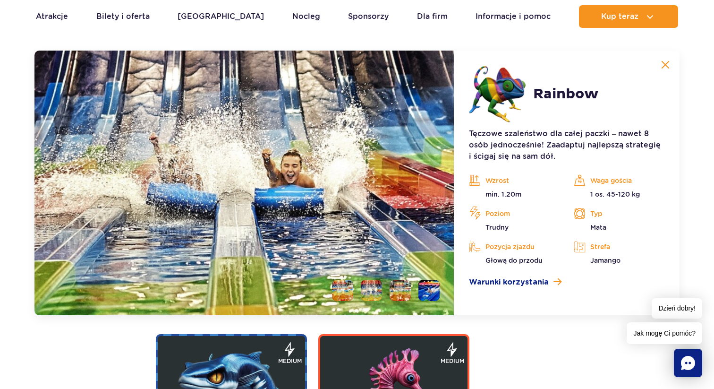
click at [399, 296] on li at bounding box center [400, 290] width 21 height 21
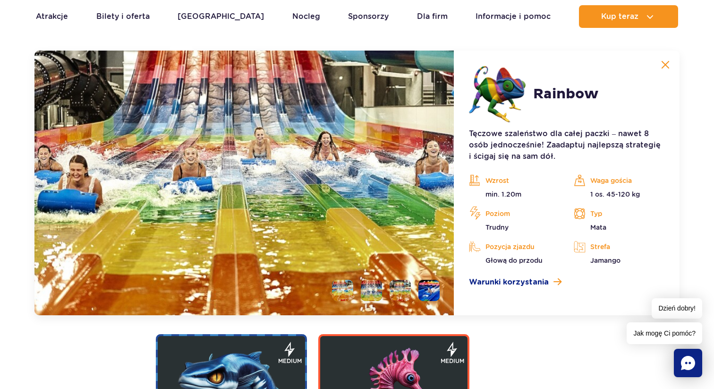
click at [432, 298] on li at bounding box center [429, 290] width 21 height 21
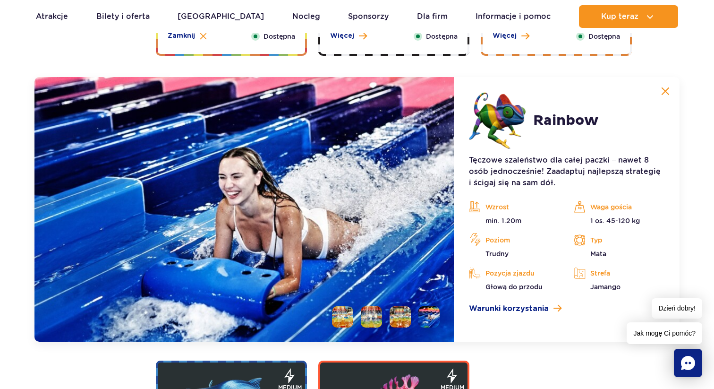
scroll to position [1779, 0]
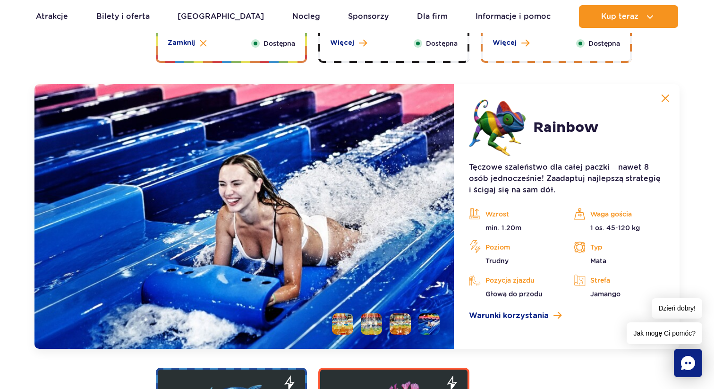
click at [345, 328] on li at bounding box center [342, 323] width 21 height 21
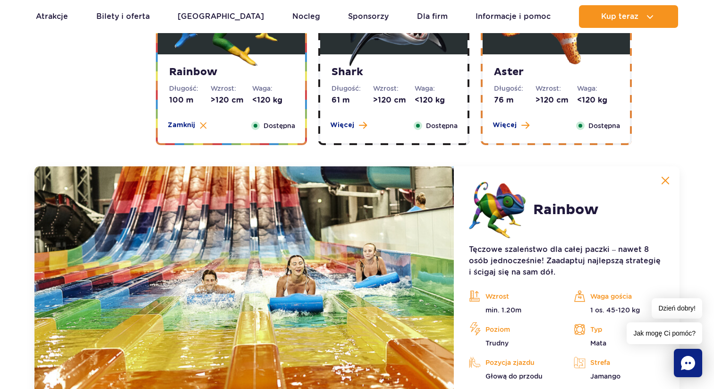
scroll to position [1699, 0]
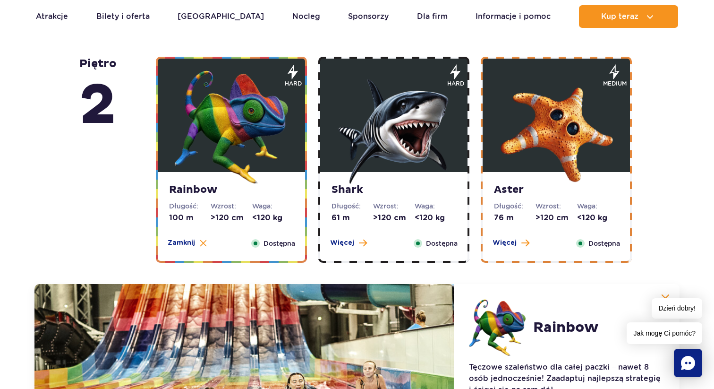
click at [345, 178] on img at bounding box center [393, 126] width 113 height 113
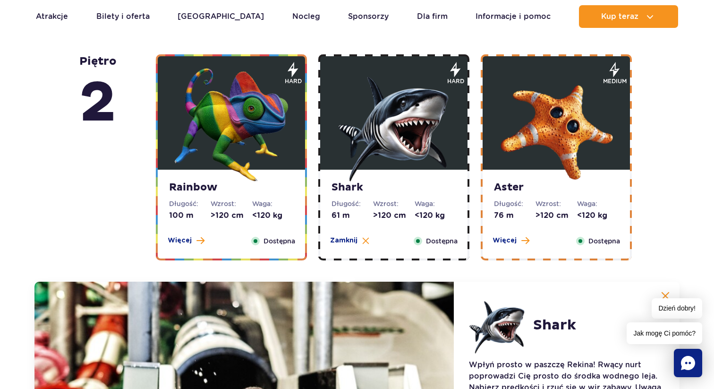
click at [572, 130] on img at bounding box center [556, 124] width 113 height 113
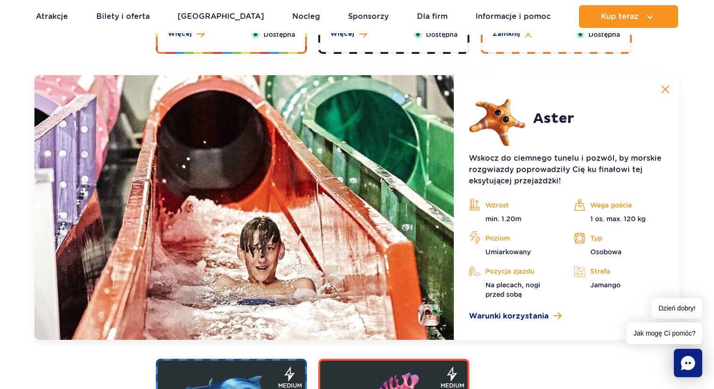
scroll to position [1795, 0]
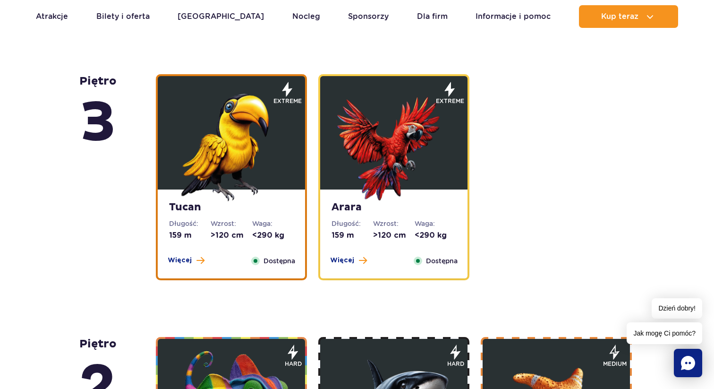
click at [381, 148] on img at bounding box center [393, 144] width 113 height 113
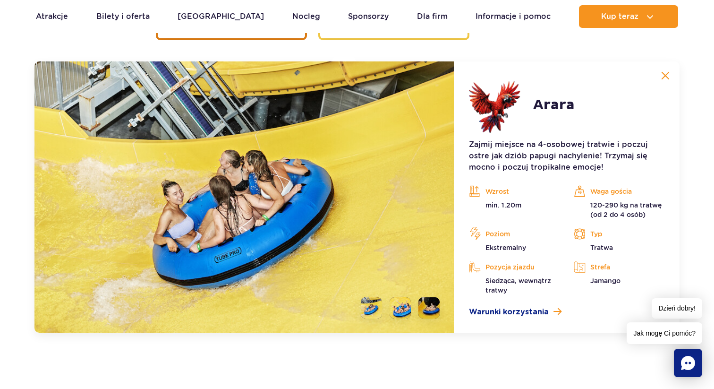
scroll to position [1544, 0]
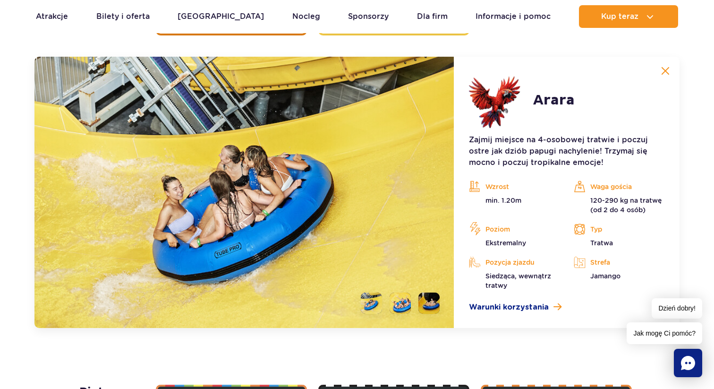
click at [401, 304] on li at bounding box center [400, 302] width 21 height 21
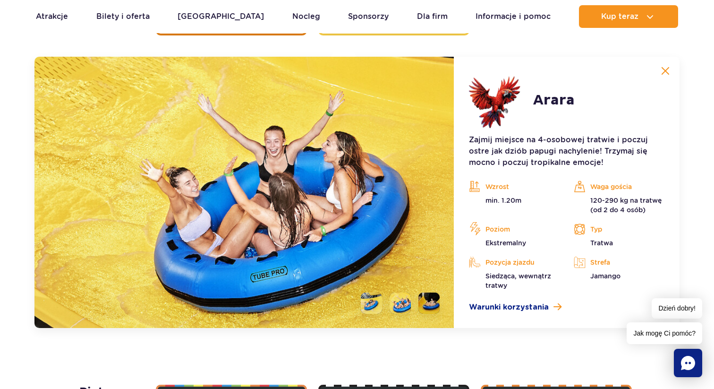
click at [436, 304] on li at bounding box center [429, 302] width 21 height 21
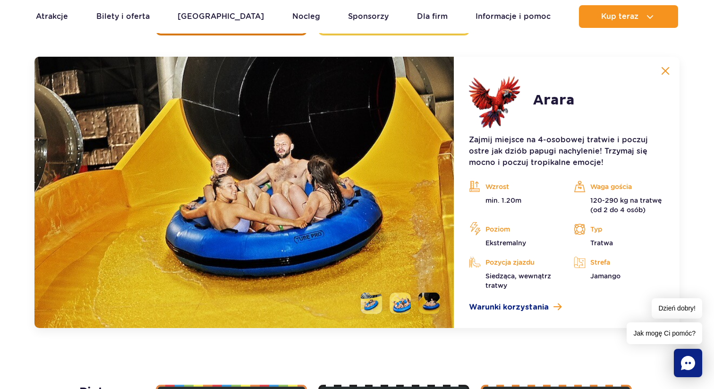
click at [370, 307] on li at bounding box center [371, 302] width 21 height 21
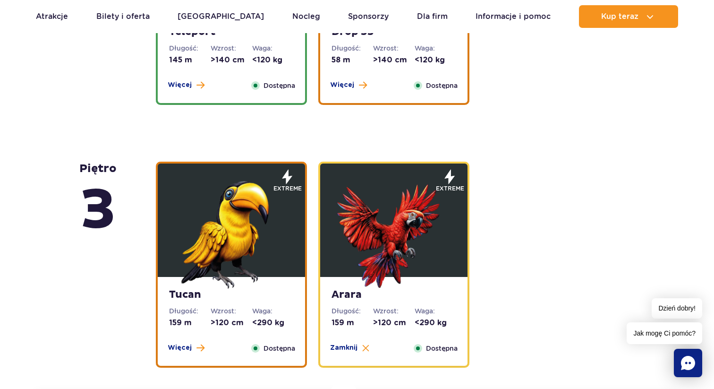
click at [265, 274] on img at bounding box center [231, 231] width 113 height 113
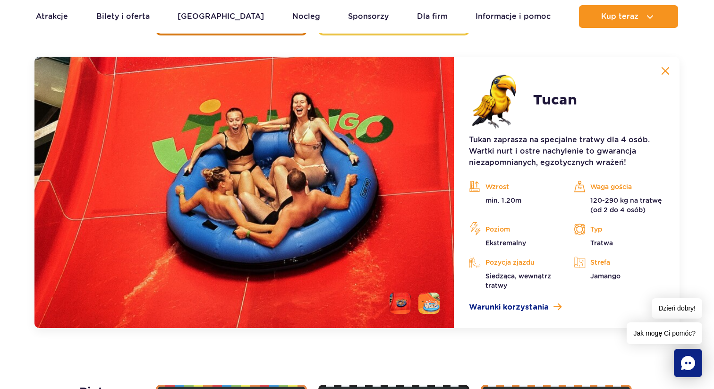
scroll to position [1543, 0]
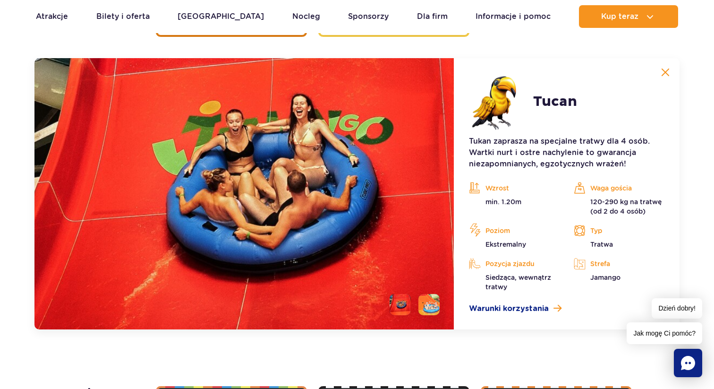
click at [405, 303] on li at bounding box center [400, 304] width 21 height 21
click at [430, 304] on li at bounding box center [429, 304] width 21 height 21
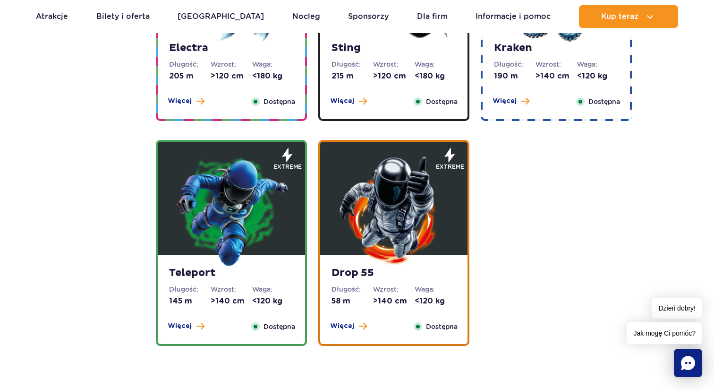
click at [374, 217] on img at bounding box center [393, 210] width 113 height 113
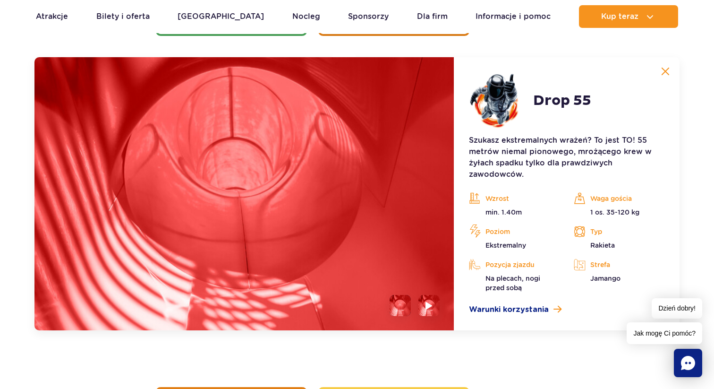
scroll to position [1281, 0]
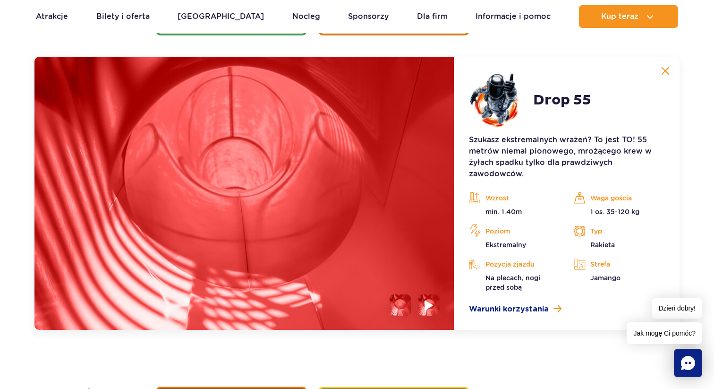
click at [426, 303] on img at bounding box center [429, 304] width 9 height 11
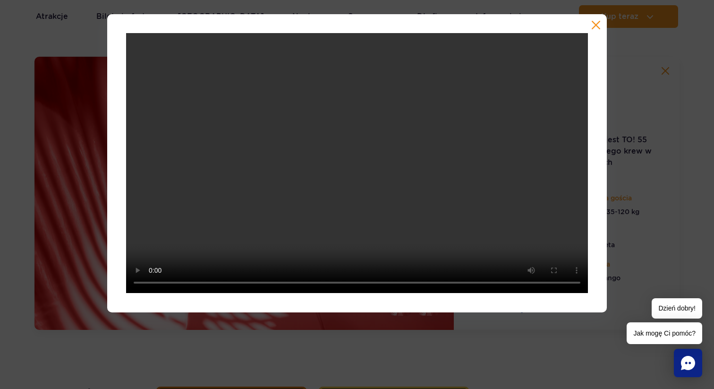
click at [628, 193] on div at bounding box center [357, 163] width 714 height 298
click at [600, 25] on button "button" at bounding box center [595, 24] width 9 height 9
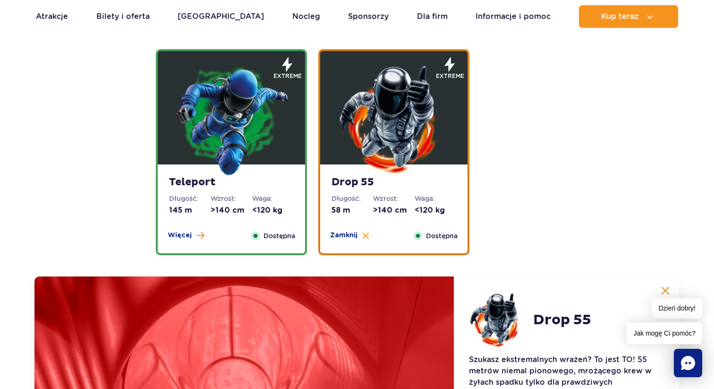
click at [246, 158] on img at bounding box center [231, 119] width 113 height 113
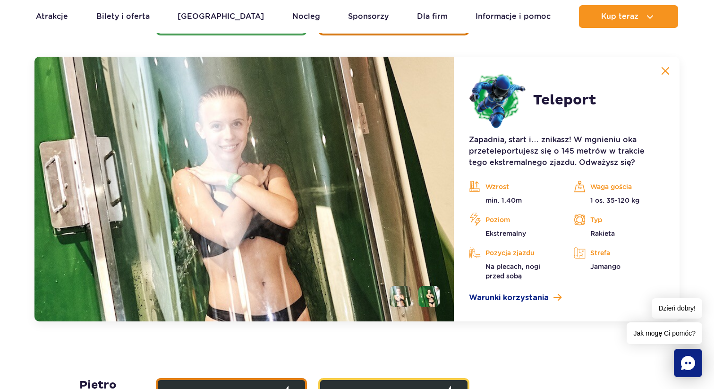
click at [434, 299] on li at bounding box center [429, 296] width 21 height 21
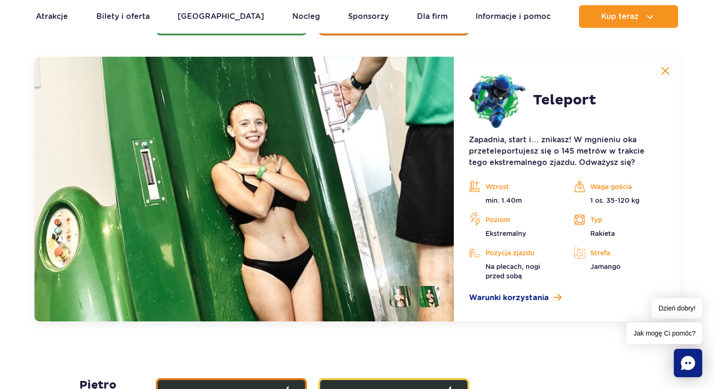
click at [404, 295] on li at bounding box center [400, 296] width 21 height 21
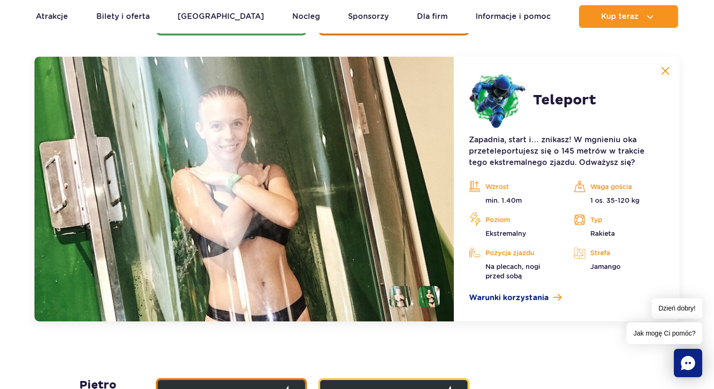
click at [427, 295] on li at bounding box center [429, 296] width 21 height 21
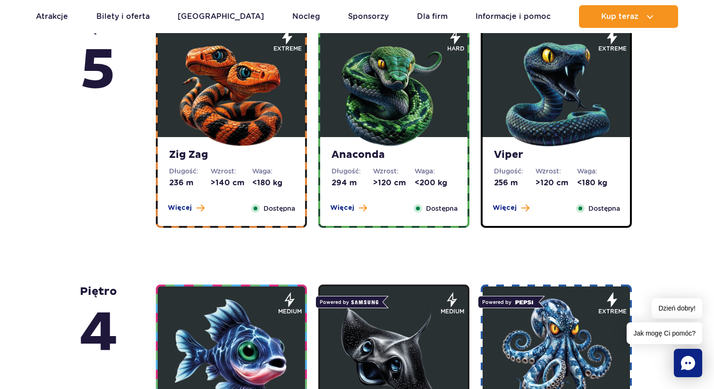
click at [570, 324] on img at bounding box center [556, 354] width 113 height 113
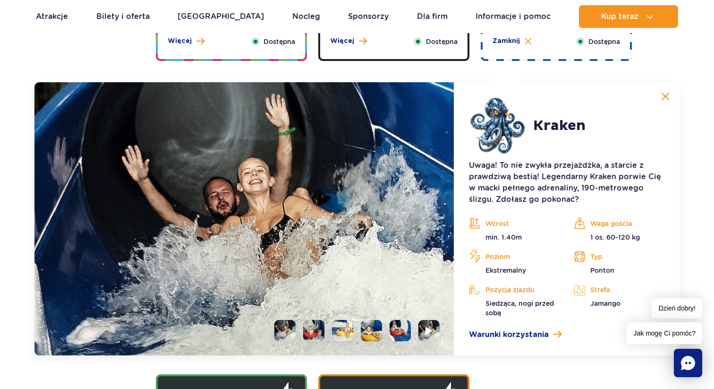
scroll to position [1057, 0]
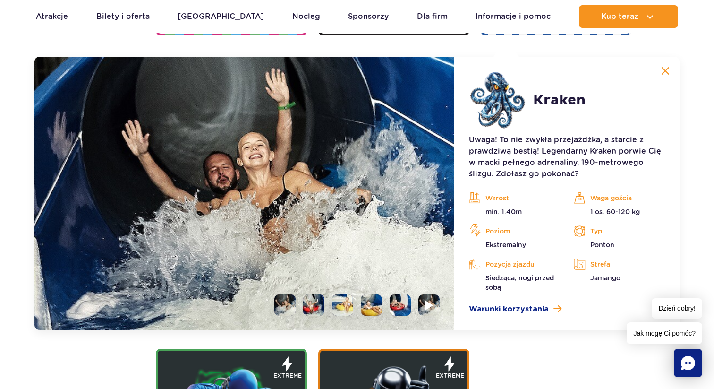
click at [429, 304] on img at bounding box center [429, 304] width 9 height 11
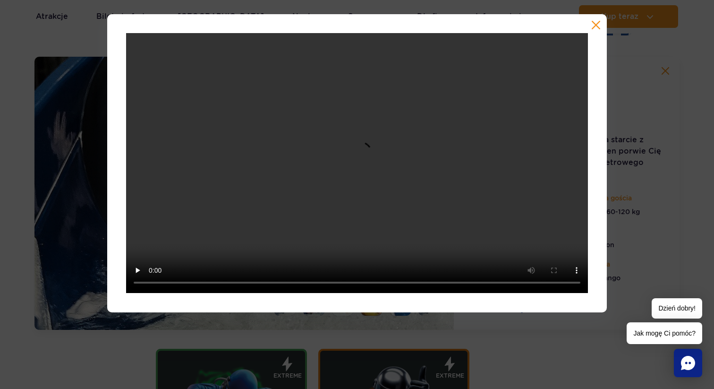
click at [485, 332] on div at bounding box center [357, 194] width 714 height 389
click at [601, 24] on div at bounding box center [357, 163] width 500 height 298
click at [595, 25] on button "button" at bounding box center [595, 24] width 9 height 9
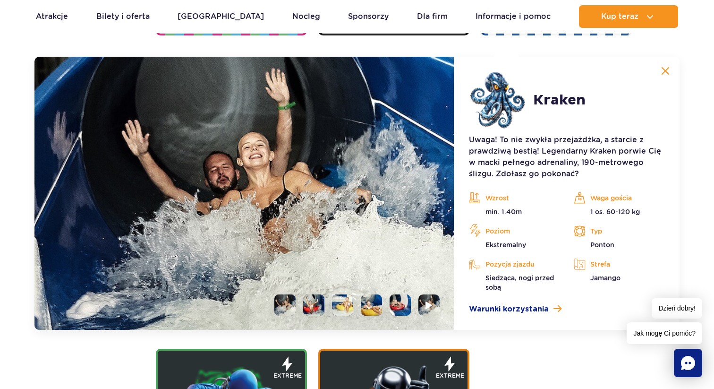
click at [397, 298] on li at bounding box center [400, 304] width 21 height 21
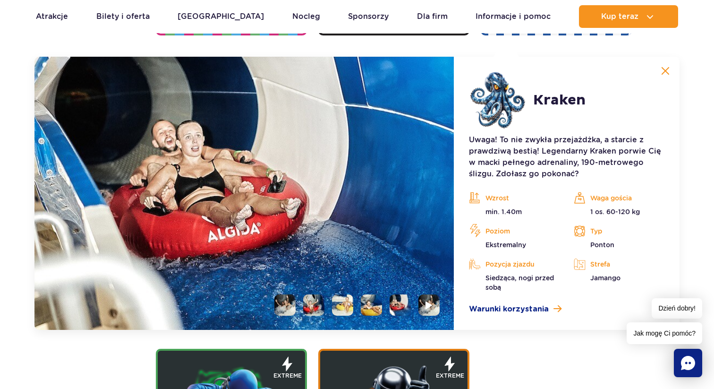
click at [371, 310] on li at bounding box center [371, 304] width 21 height 21
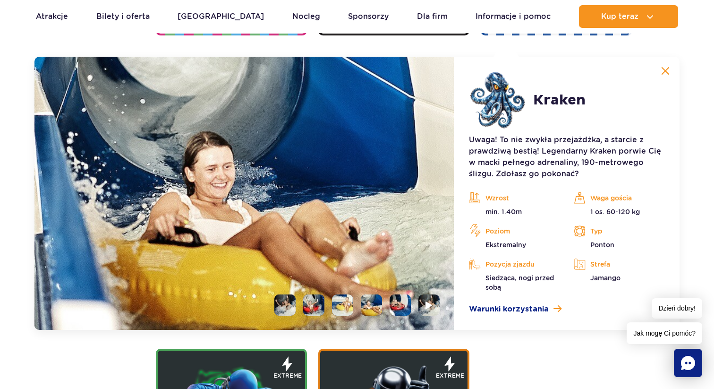
click at [349, 312] on li at bounding box center [342, 304] width 21 height 21
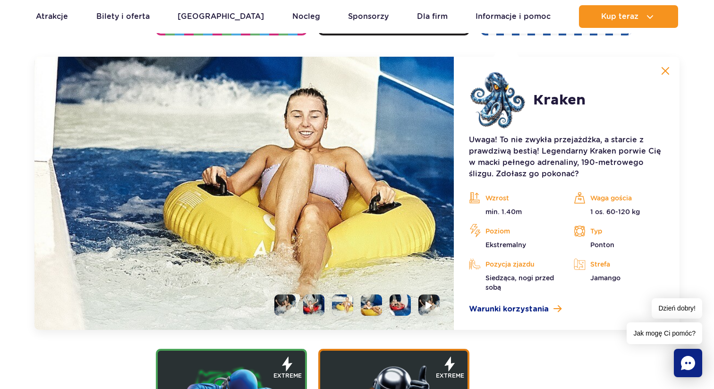
click at [316, 305] on li at bounding box center [313, 304] width 21 height 21
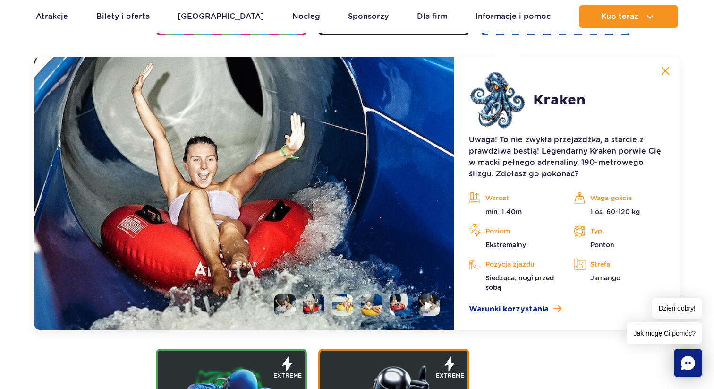
click at [283, 309] on li at bounding box center [284, 304] width 21 height 21
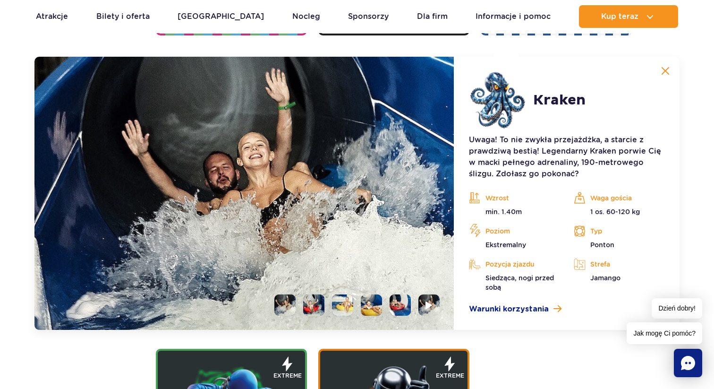
click at [386, 308] on ul at bounding box center [353, 304] width 173 height 21
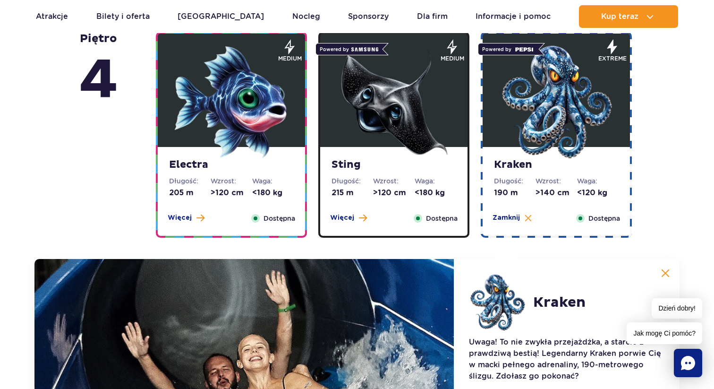
scroll to position [848, 0]
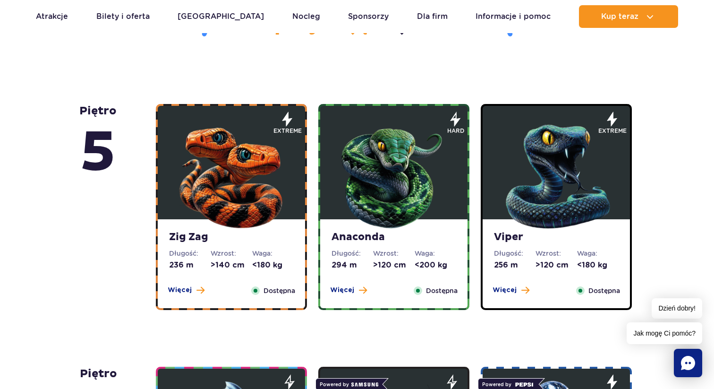
click at [521, 159] on img at bounding box center [556, 174] width 113 height 113
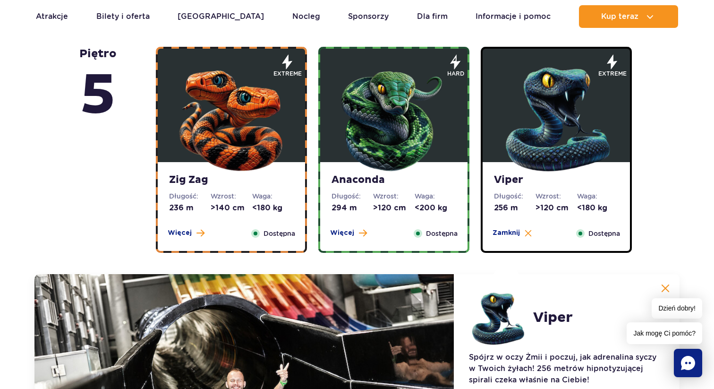
click at [239, 94] on img at bounding box center [231, 116] width 113 height 113
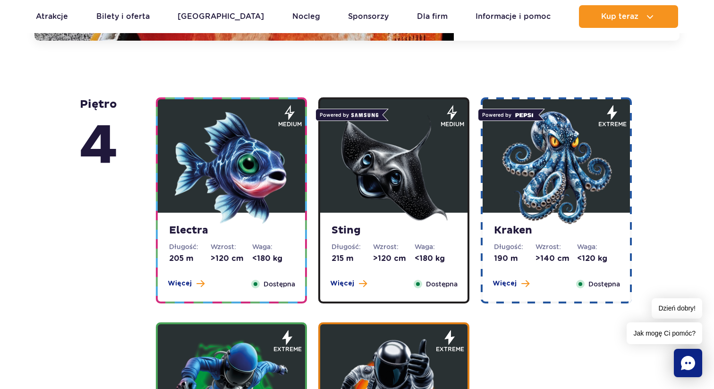
scroll to position [1112, 0]
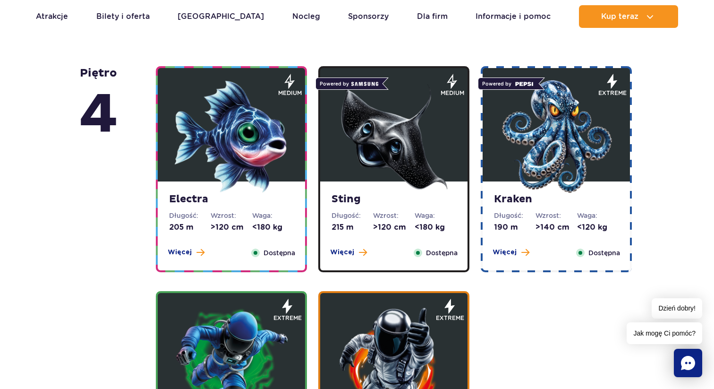
click at [565, 228] on dd ">140 cm" at bounding box center [557, 227] width 42 height 10
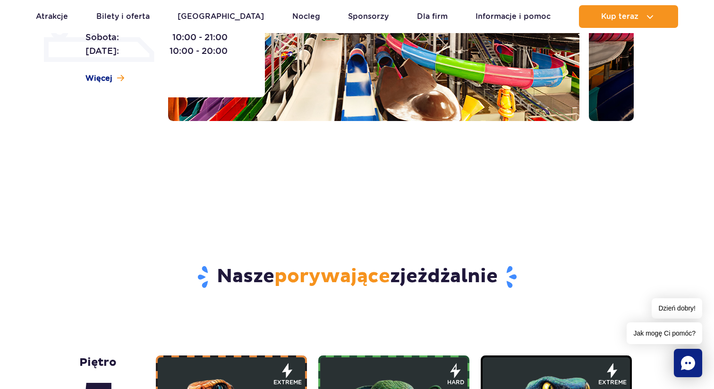
scroll to position [0, 0]
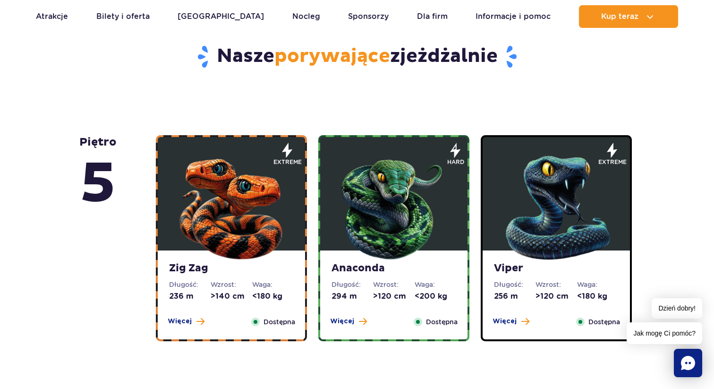
click at [565, 228] on img at bounding box center [556, 205] width 113 height 113
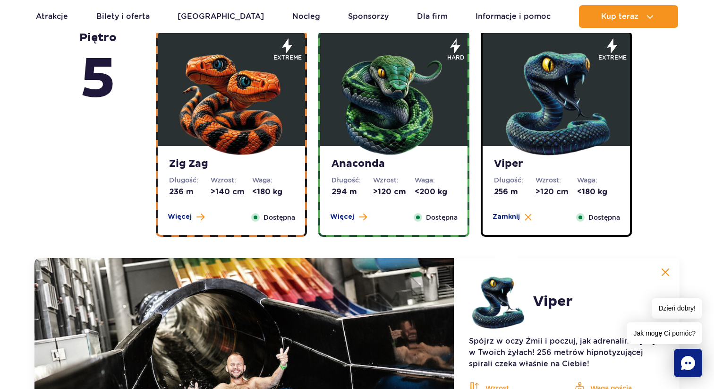
click at [401, 144] on img at bounding box center [393, 100] width 113 height 113
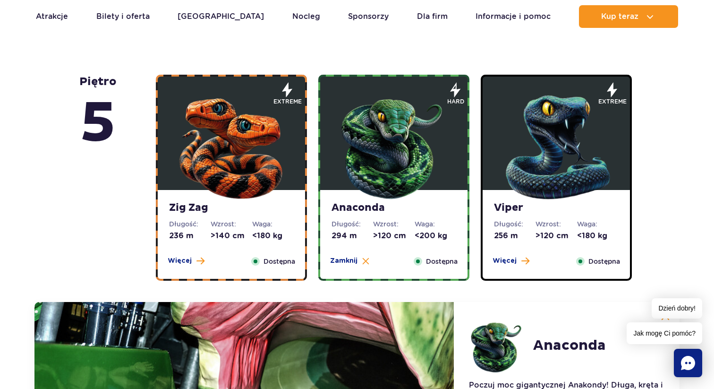
click at [268, 163] on img at bounding box center [231, 144] width 113 height 113
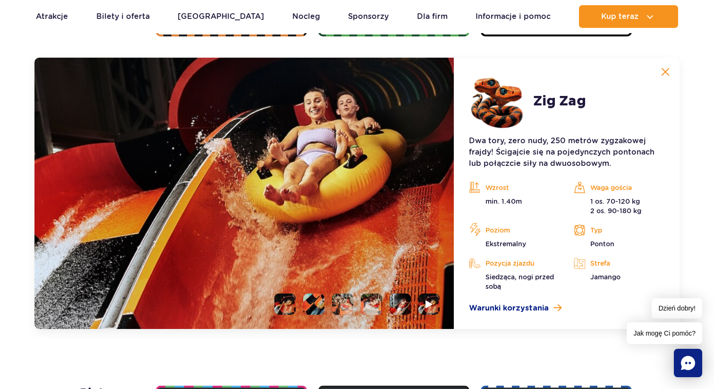
scroll to position [794, 0]
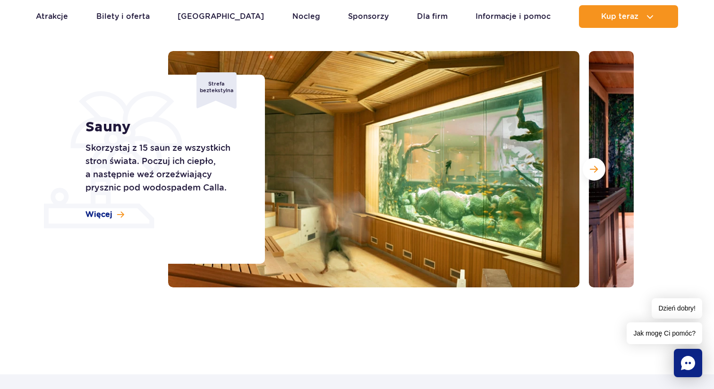
scroll to position [102, 0]
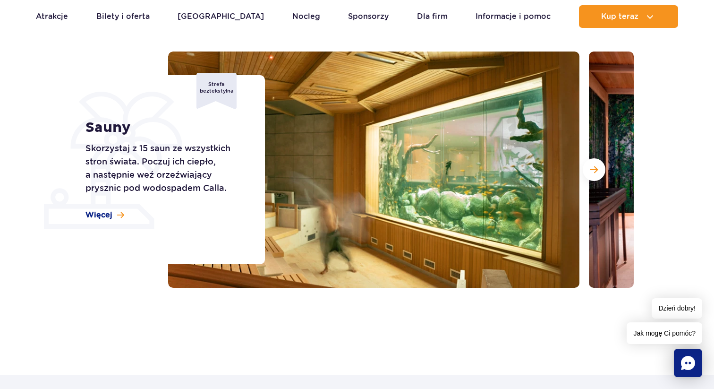
click at [584, 179] on div at bounding box center [401, 169] width 466 height 236
click at [591, 177] on button "Następny slajd" at bounding box center [594, 169] width 23 height 23
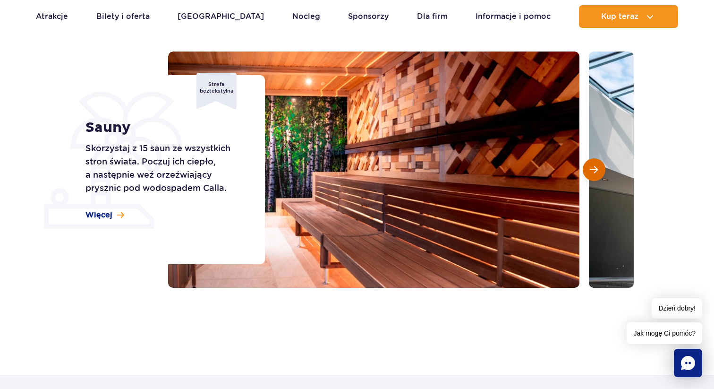
click at [591, 177] on button "Następny slajd" at bounding box center [594, 169] width 23 height 23
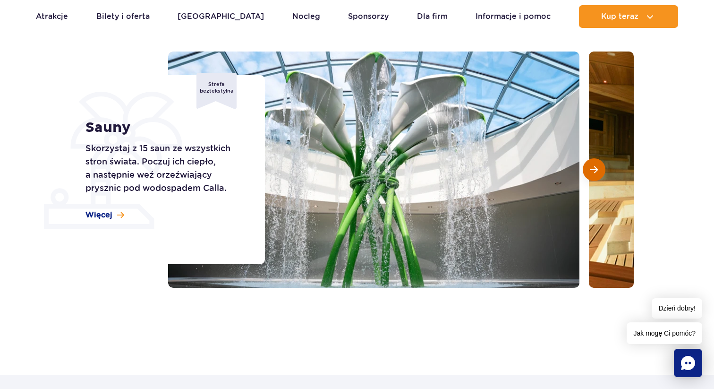
click at [591, 177] on button "Następny slajd" at bounding box center [594, 169] width 23 height 23
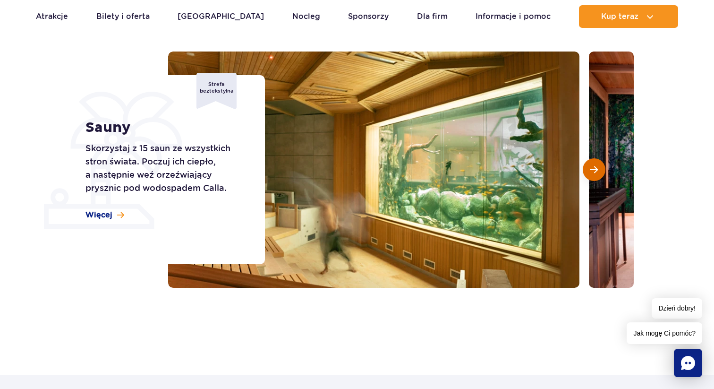
click at [591, 177] on button "Następny slajd" at bounding box center [594, 169] width 23 height 23
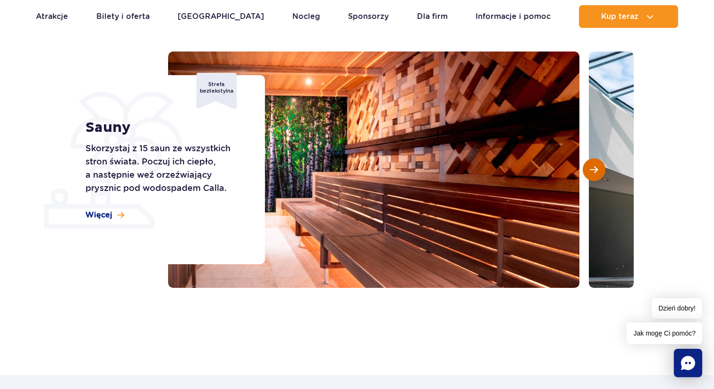
click at [591, 177] on button "Następny slajd" at bounding box center [594, 169] width 23 height 23
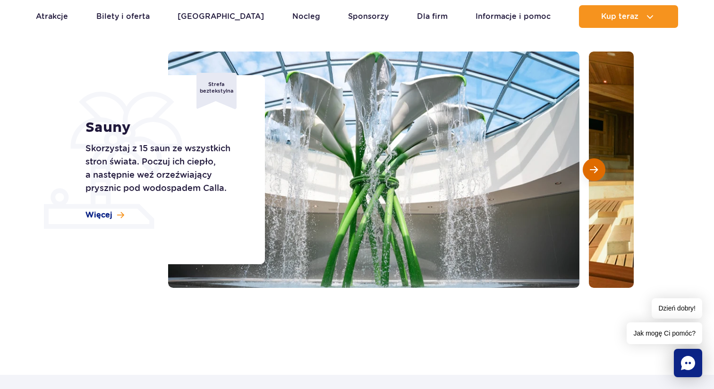
click at [591, 177] on button "Następny slajd" at bounding box center [594, 169] width 23 height 23
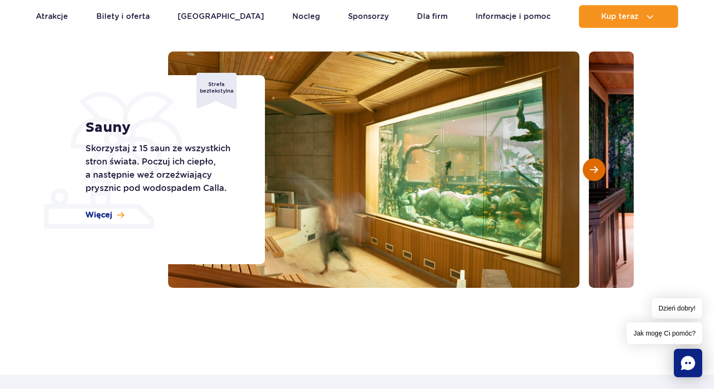
click at [591, 177] on button "Następny slajd" at bounding box center [594, 169] width 23 height 23
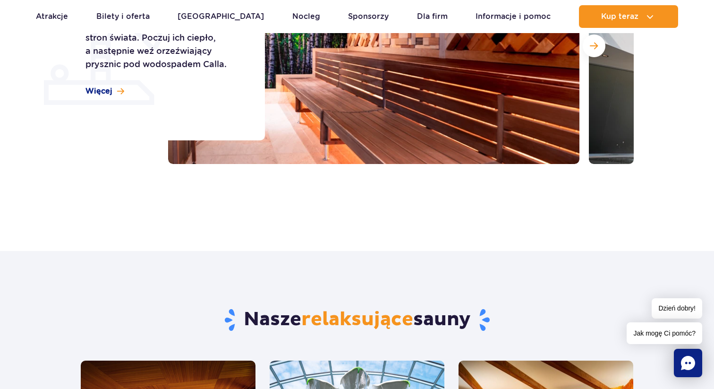
scroll to position [0, 0]
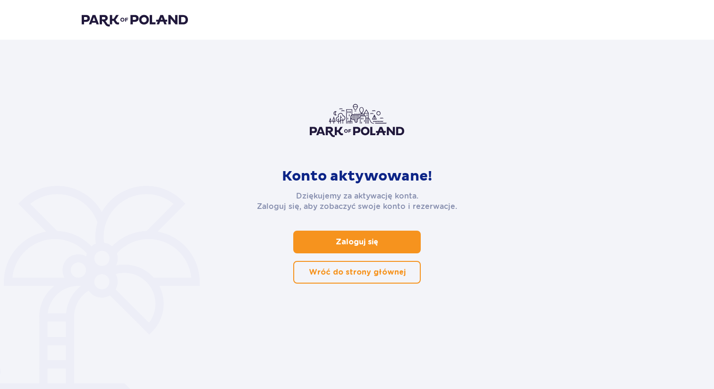
click at [388, 241] on link "Zaloguj się" at bounding box center [357, 242] width 128 height 23
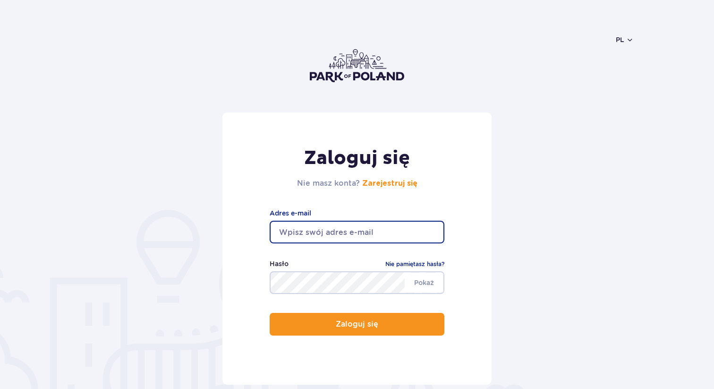
click at [386, 239] on input "email" at bounding box center [357, 232] width 175 height 23
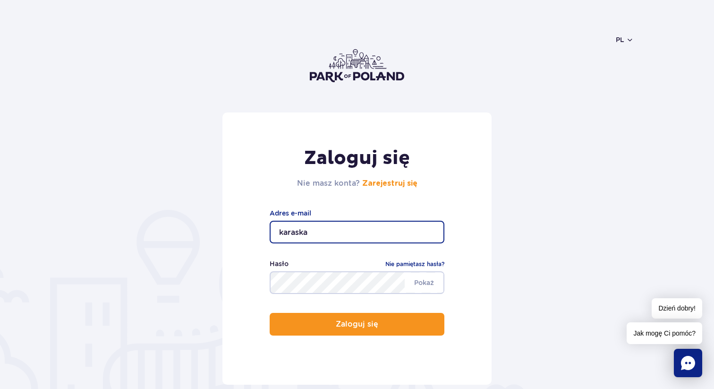
type input "[EMAIL_ADDRESS][DOMAIN_NAME]"
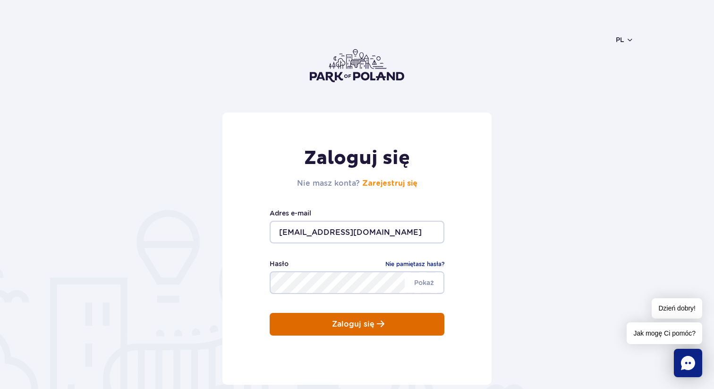
click at [383, 329] on button "Zaloguj się" at bounding box center [357, 324] width 175 height 23
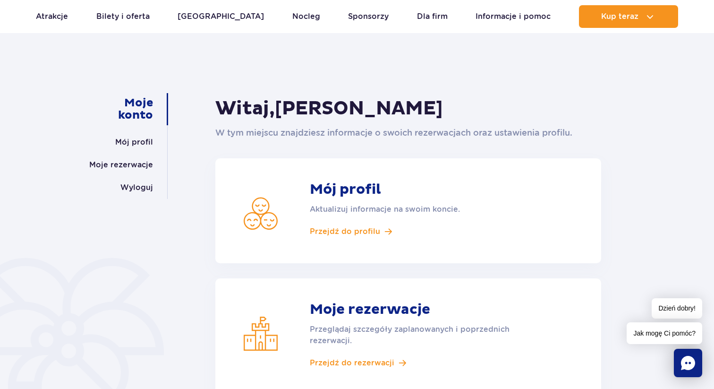
scroll to position [42, 0]
click at [373, 362] on span "Przejdź do rezerwacji" at bounding box center [352, 363] width 85 height 10
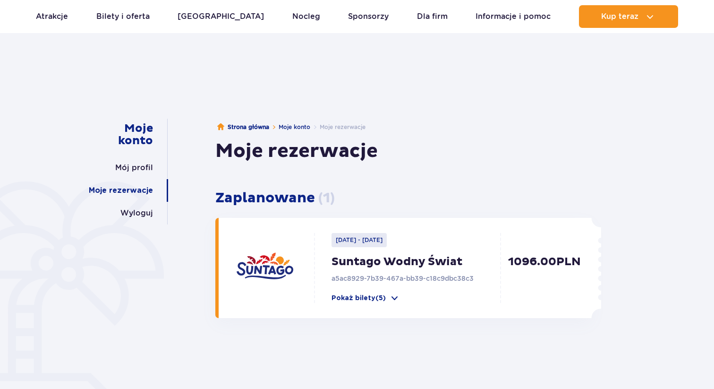
scroll to position [34, 0]
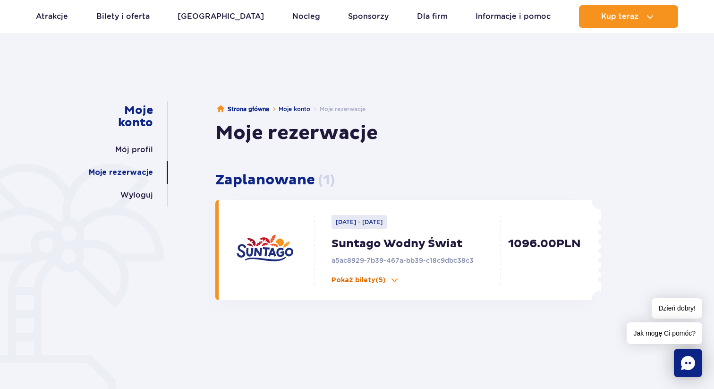
click at [387, 283] on button "Pokaż bilety (5)" at bounding box center [366, 279] width 68 height 9
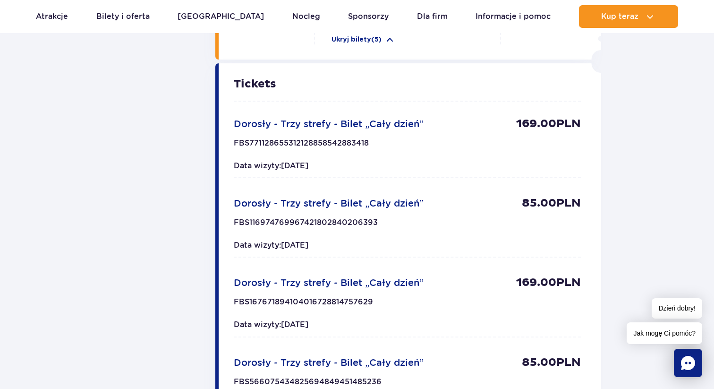
scroll to position [0, 0]
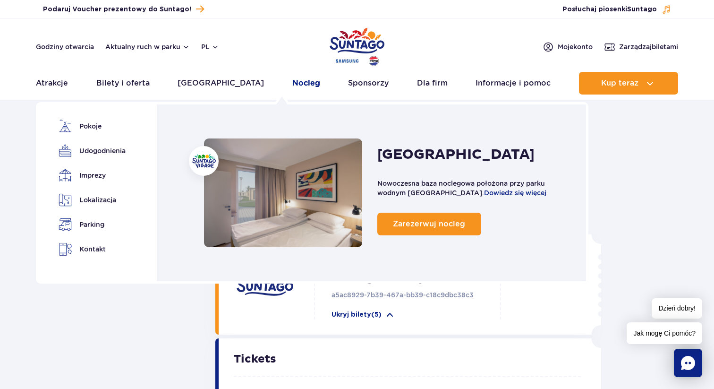
click at [292, 87] on link "Nocleg" at bounding box center [306, 83] width 28 height 23
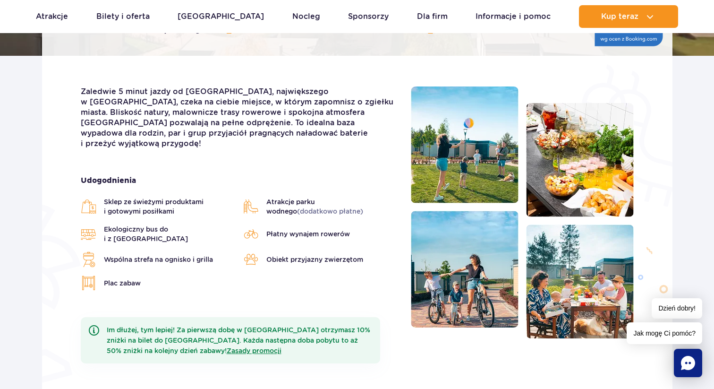
scroll to position [360, 0]
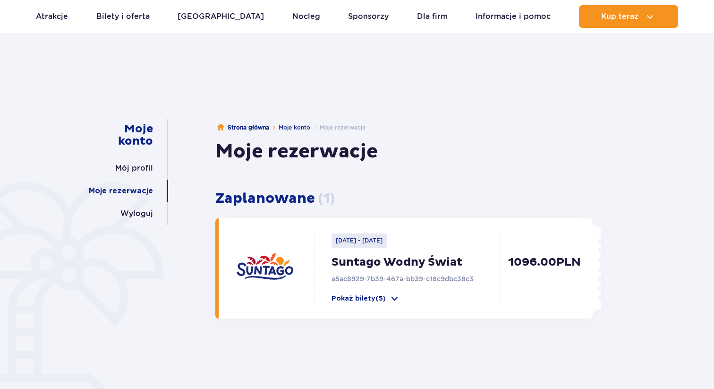
scroll to position [19, 0]
